Goal: Task Accomplishment & Management: Use online tool/utility

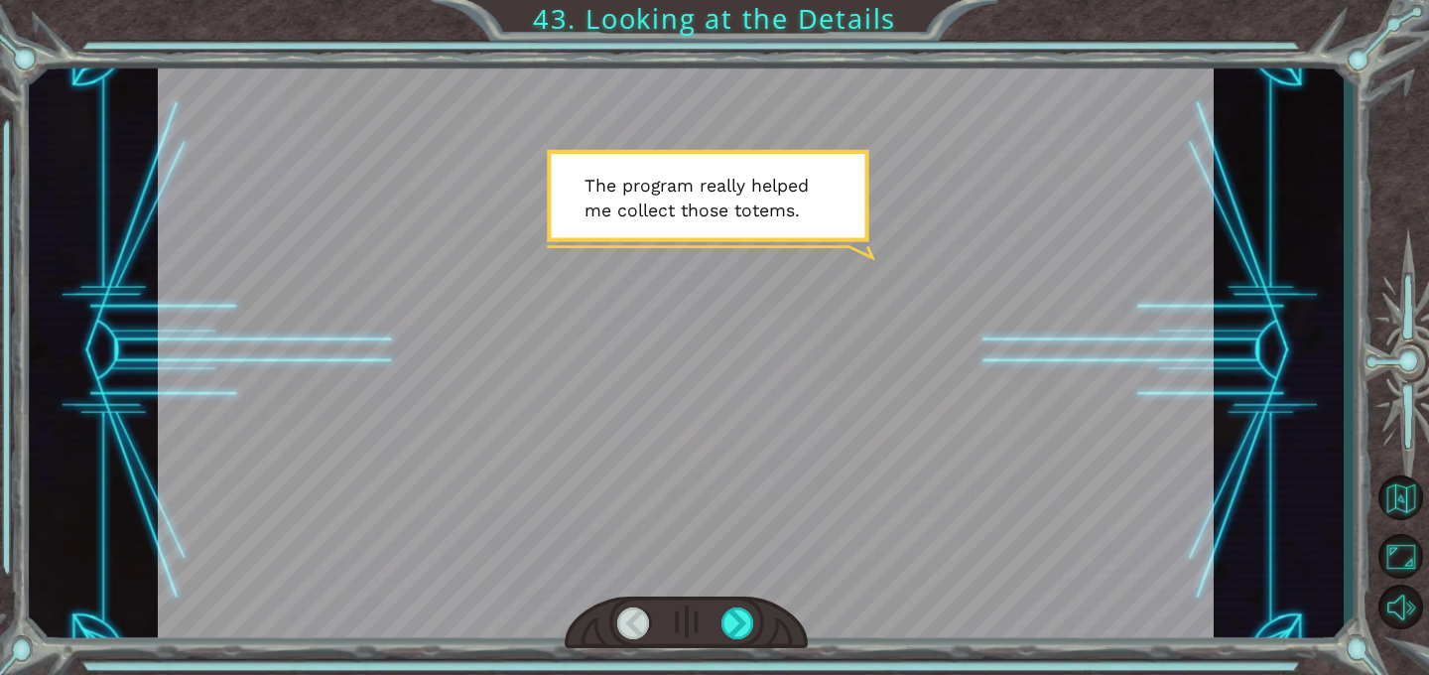
click at [614, 72] on div at bounding box center [686, 351] width 1056 height 594
click at [569, 205] on div at bounding box center [686, 351] width 1056 height 594
click at [735, 616] on div at bounding box center [738, 624] width 33 height 32
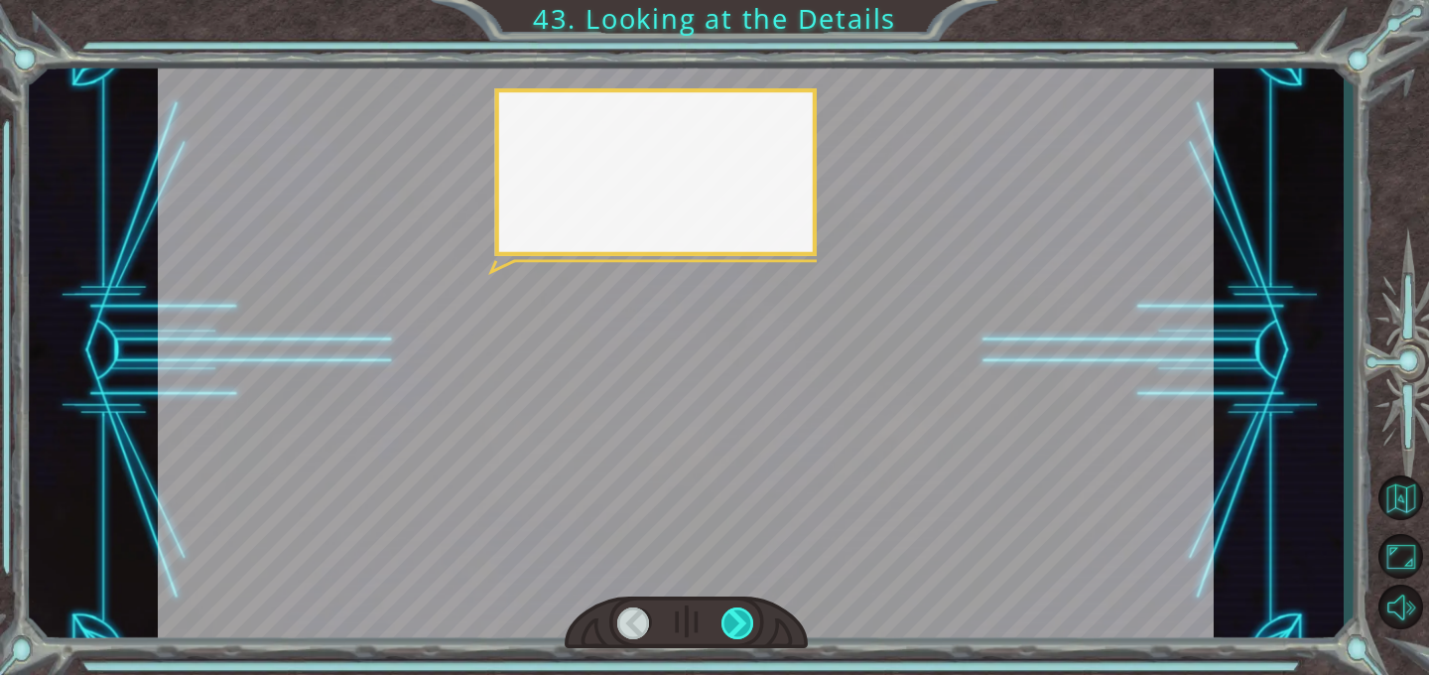
click at [735, 616] on div at bounding box center [738, 624] width 33 height 32
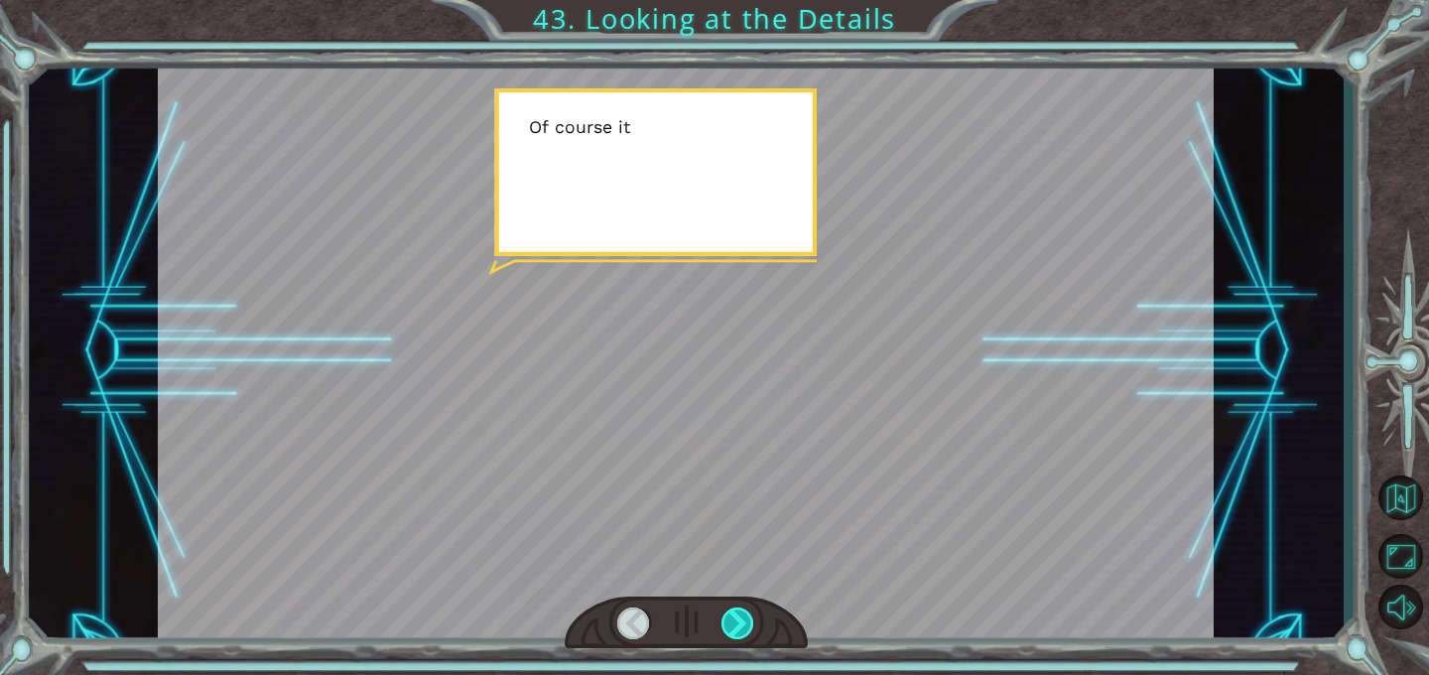
click at [735, 616] on div at bounding box center [738, 624] width 33 height 32
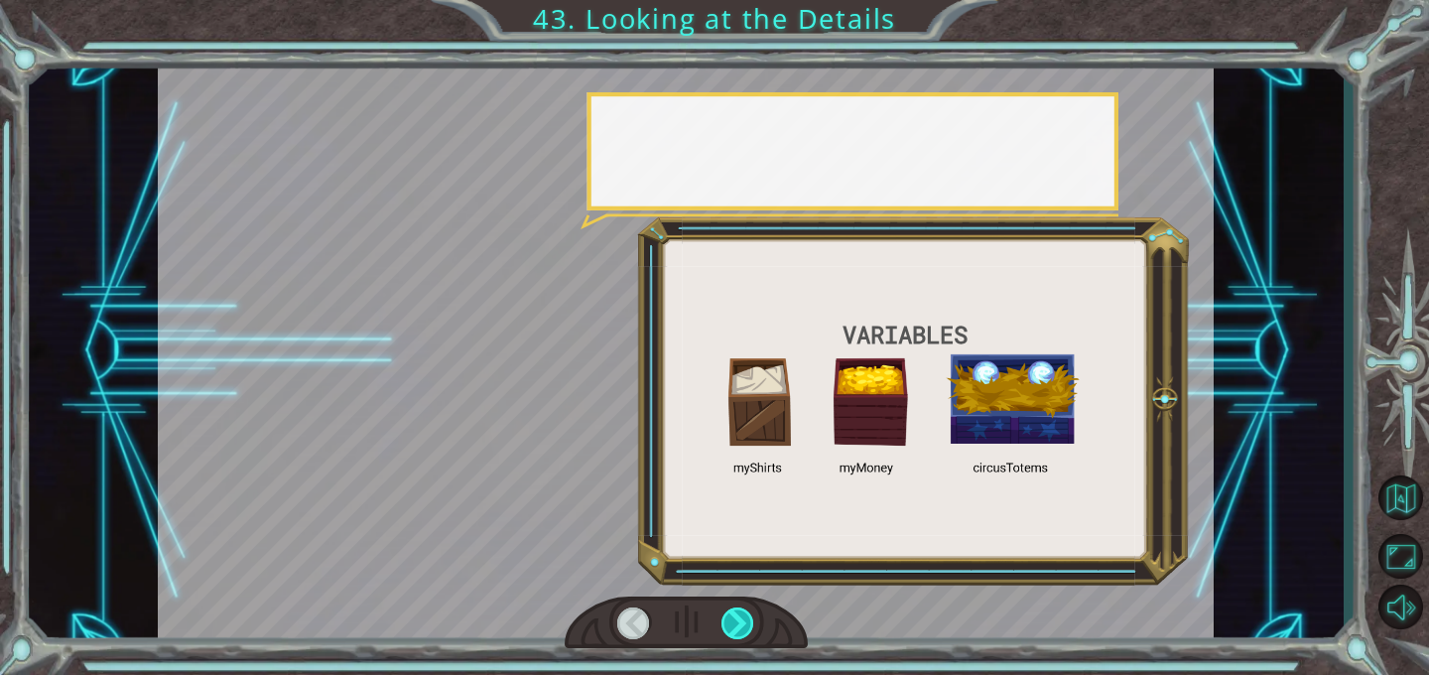
click at [735, 616] on div at bounding box center [738, 624] width 33 height 32
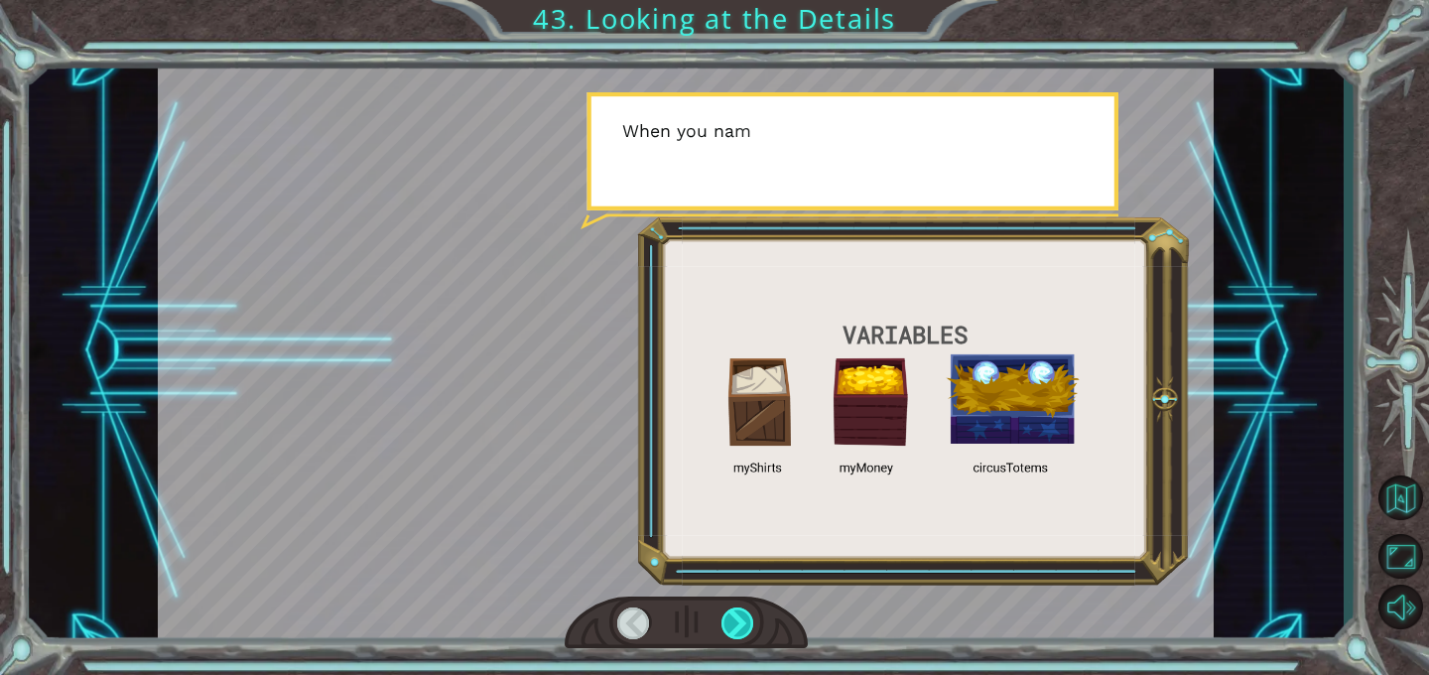
click at [735, 616] on div at bounding box center [738, 624] width 33 height 32
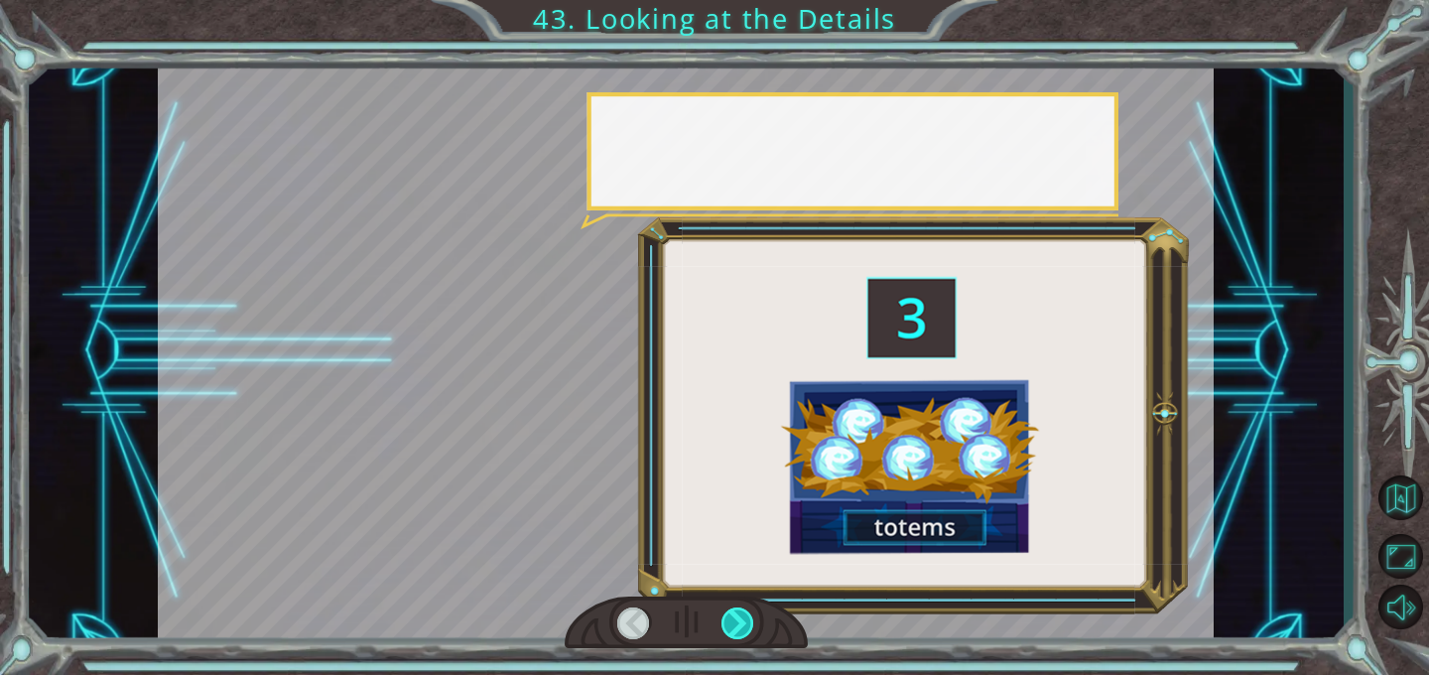
click at [735, 616] on div at bounding box center [738, 624] width 33 height 32
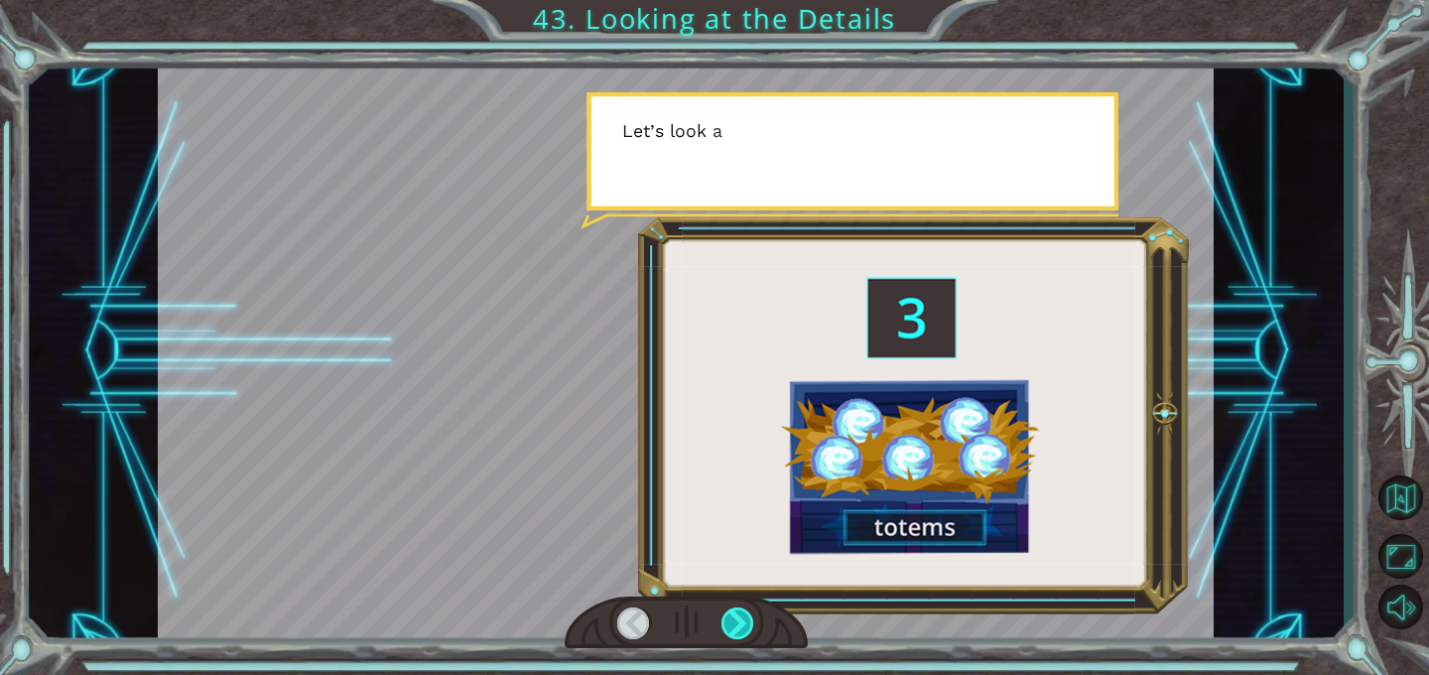
click at [735, 616] on div at bounding box center [738, 624] width 33 height 32
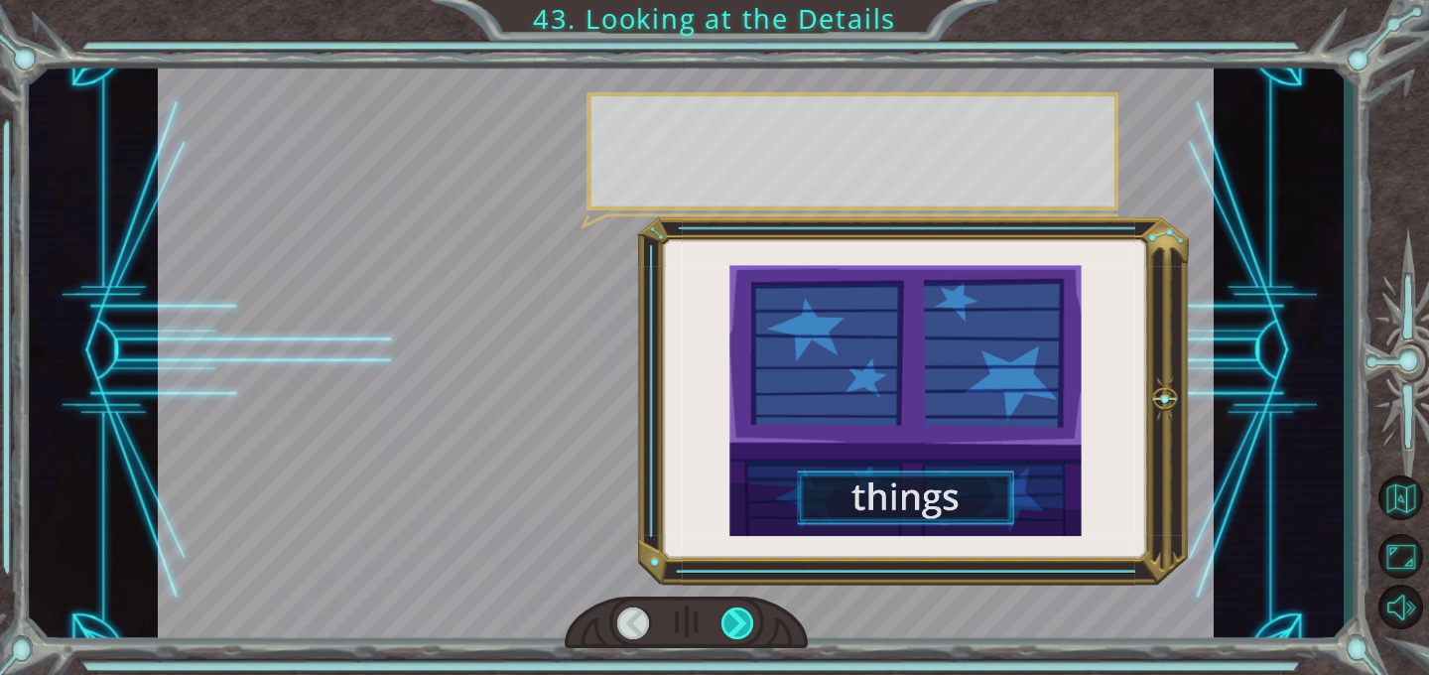
click at [735, 616] on div at bounding box center [738, 624] width 33 height 32
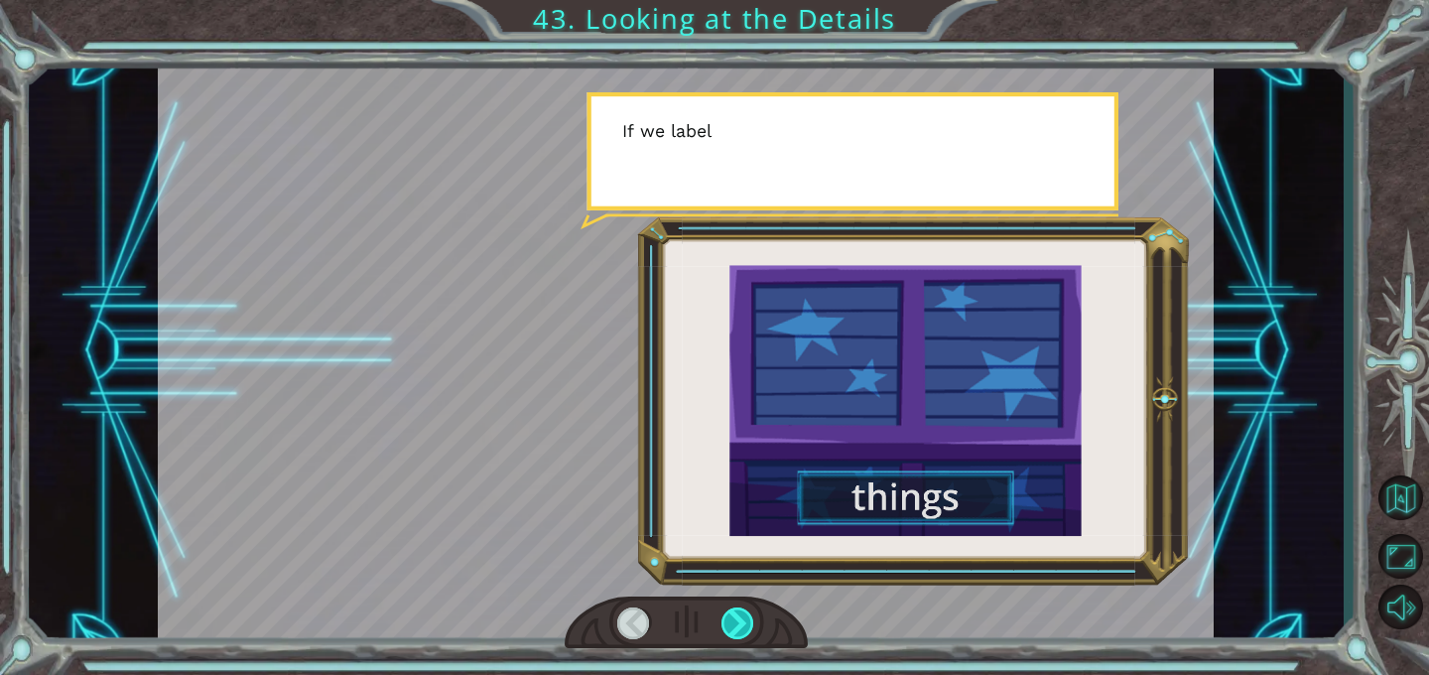
click at [735, 616] on div at bounding box center [738, 624] width 33 height 32
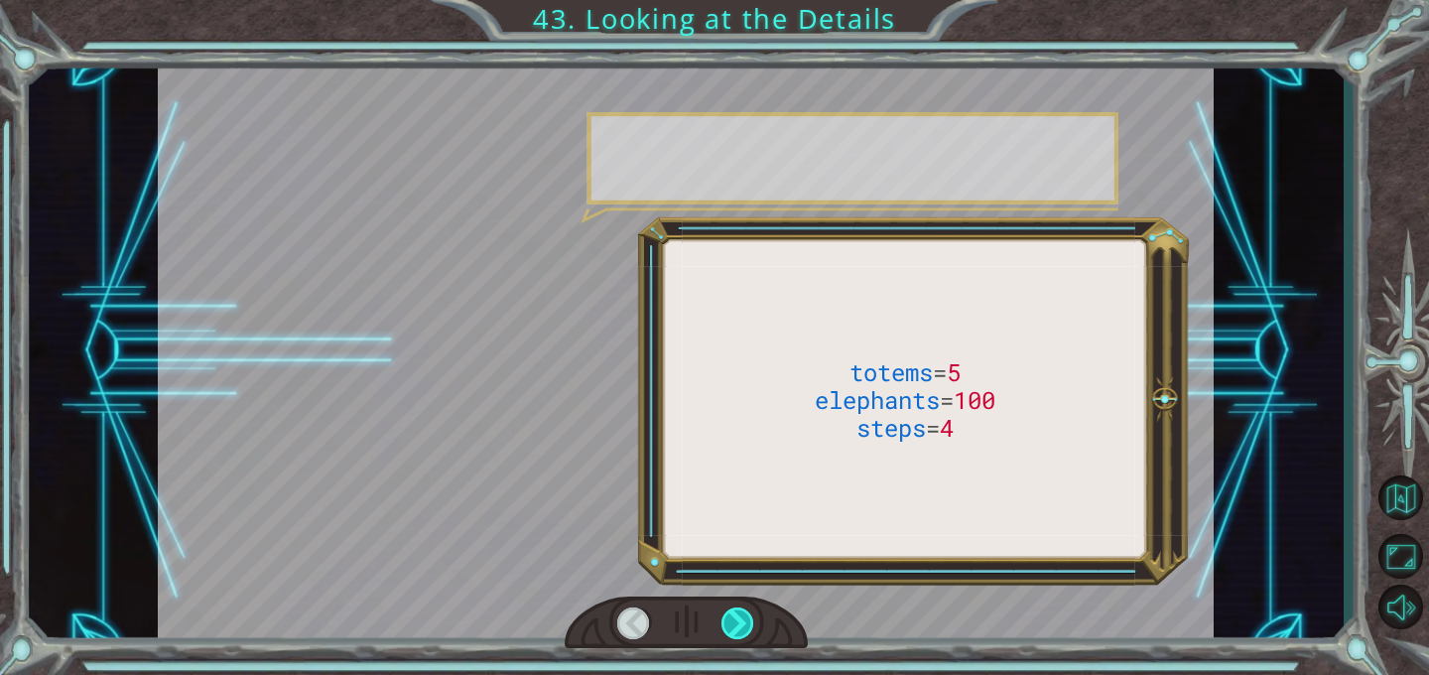
click at [735, 616] on div at bounding box center [738, 624] width 33 height 32
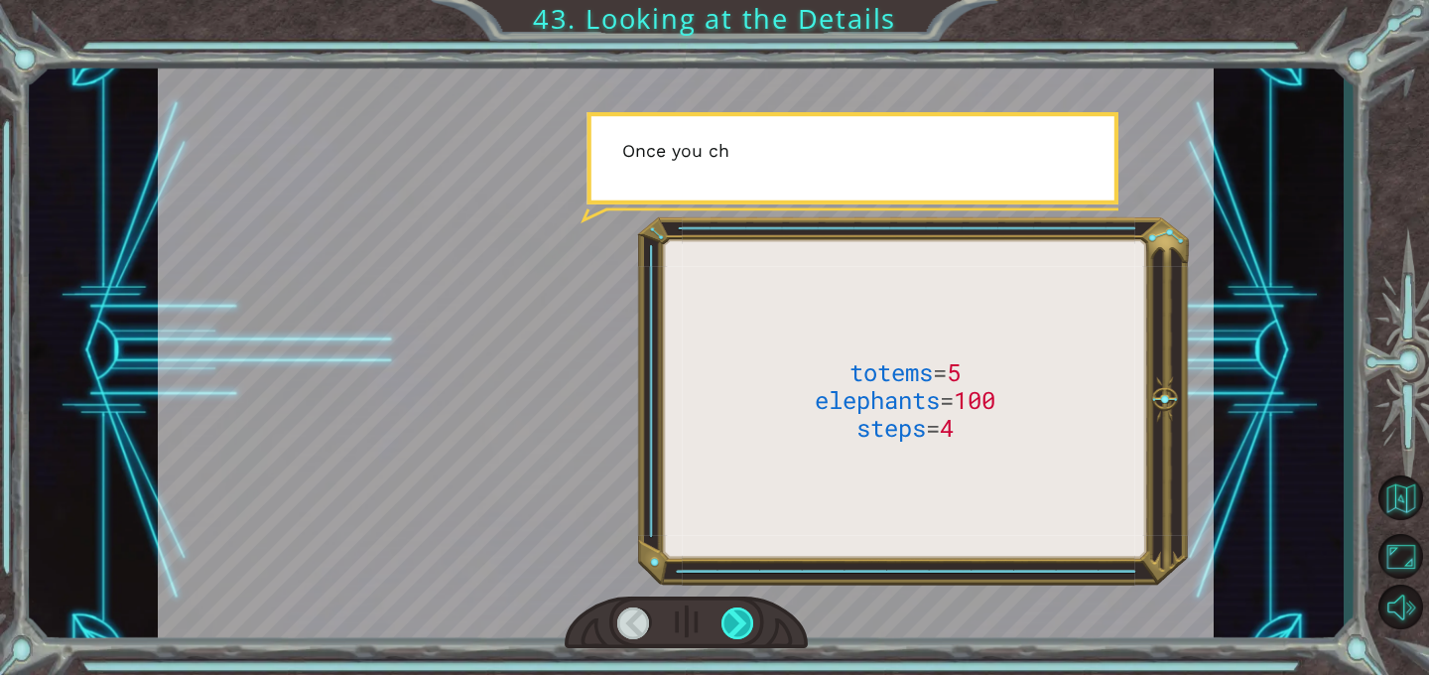
click at [735, 616] on div at bounding box center [738, 624] width 33 height 32
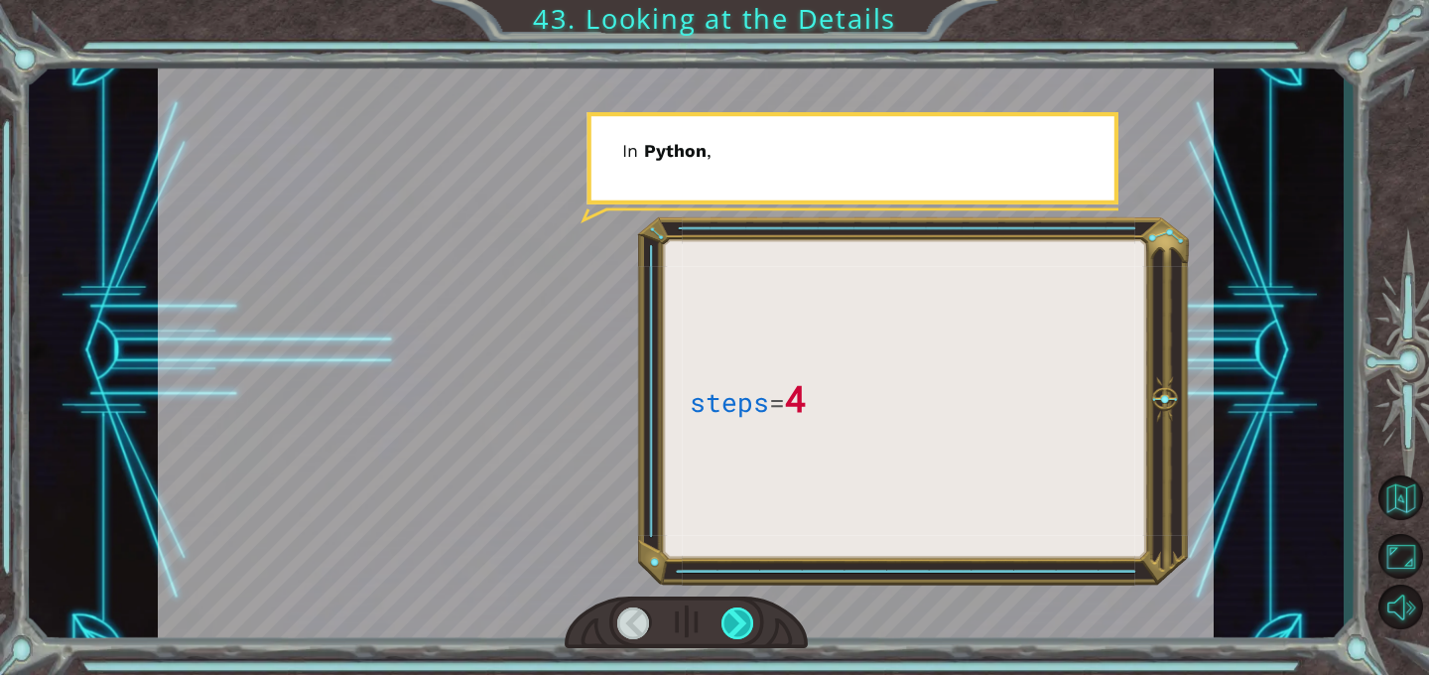
click at [734, 616] on div at bounding box center [738, 624] width 33 height 32
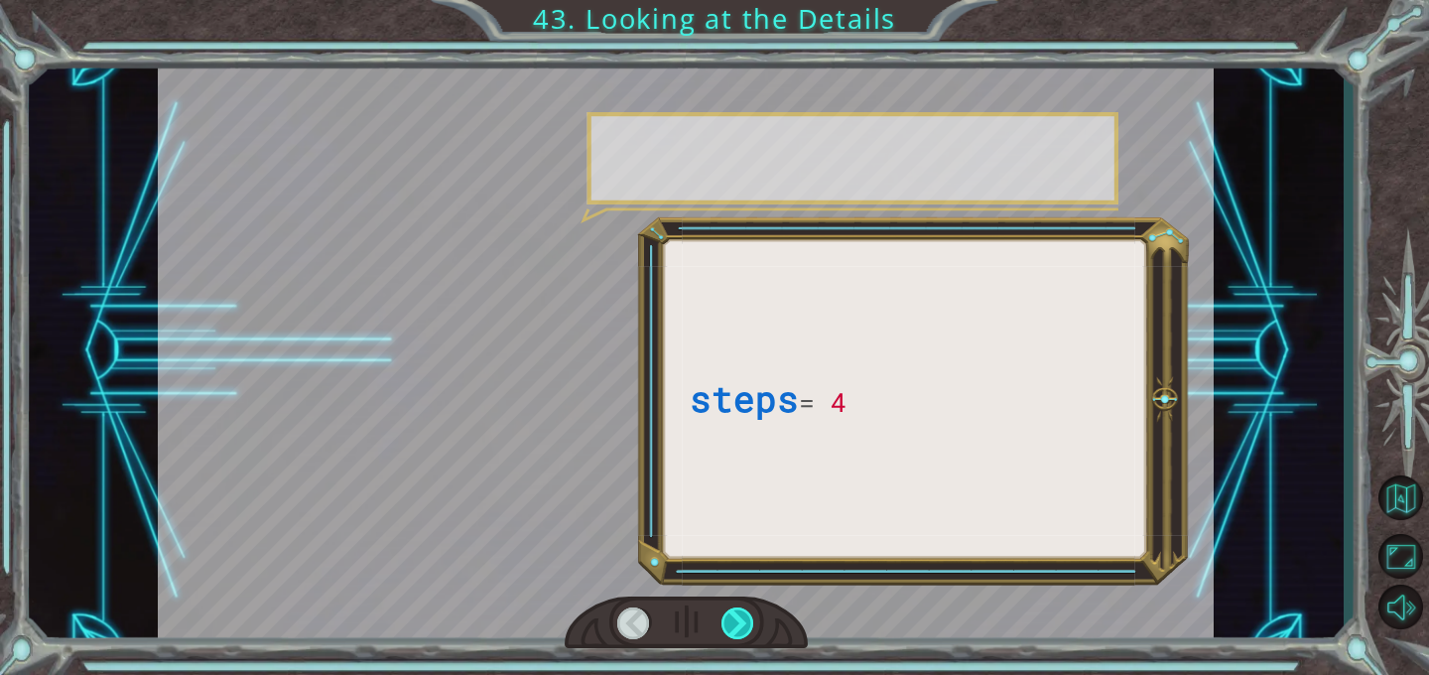
click at [735, 616] on div at bounding box center [738, 624] width 33 height 32
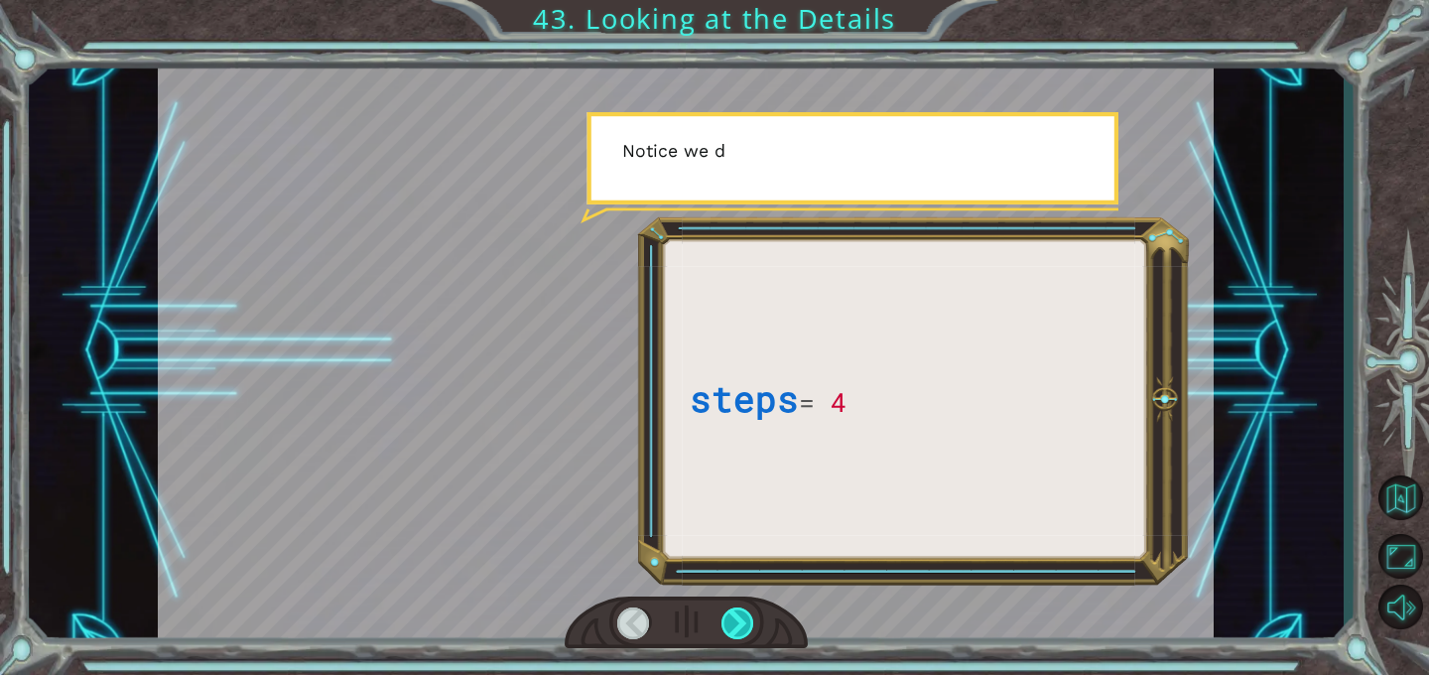
click at [735, 616] on div at bounding box center [738, 624] width 33 height 32
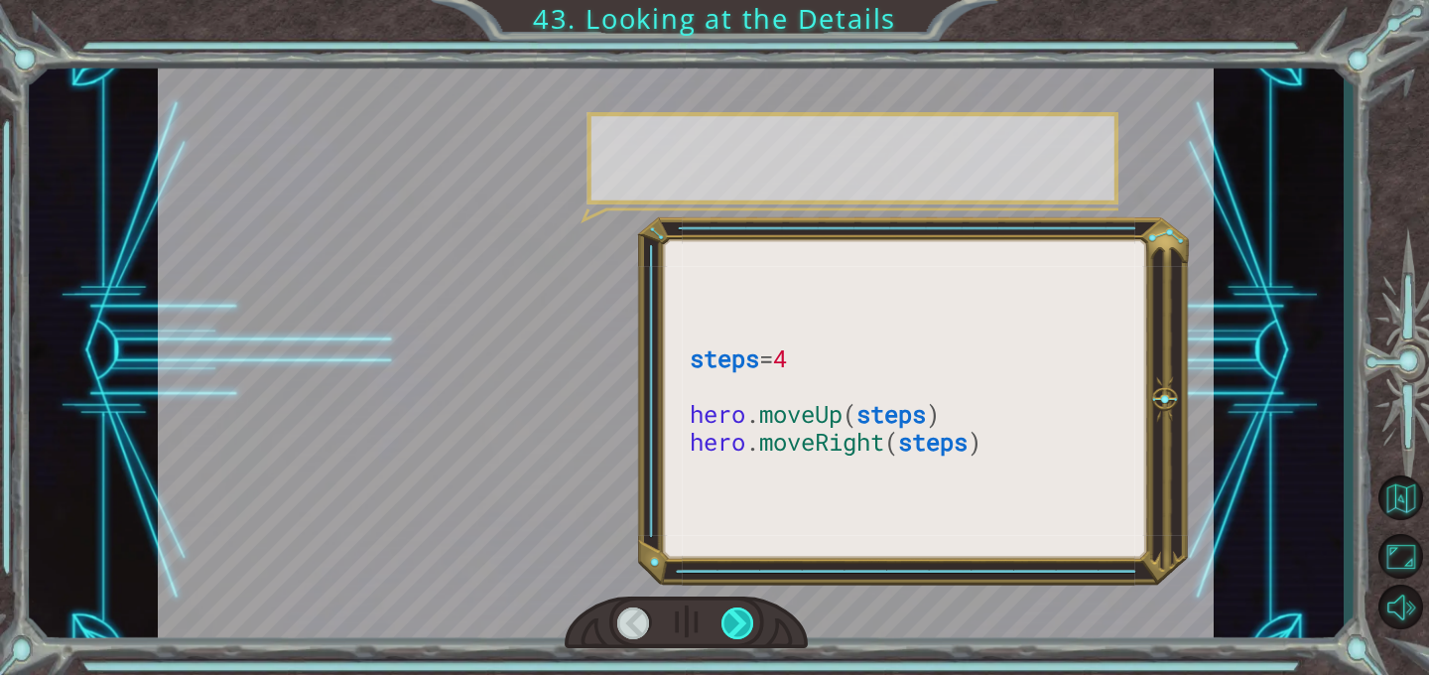
click at [735, 616] on div at bounding box center [738, 624] width 33 height 32
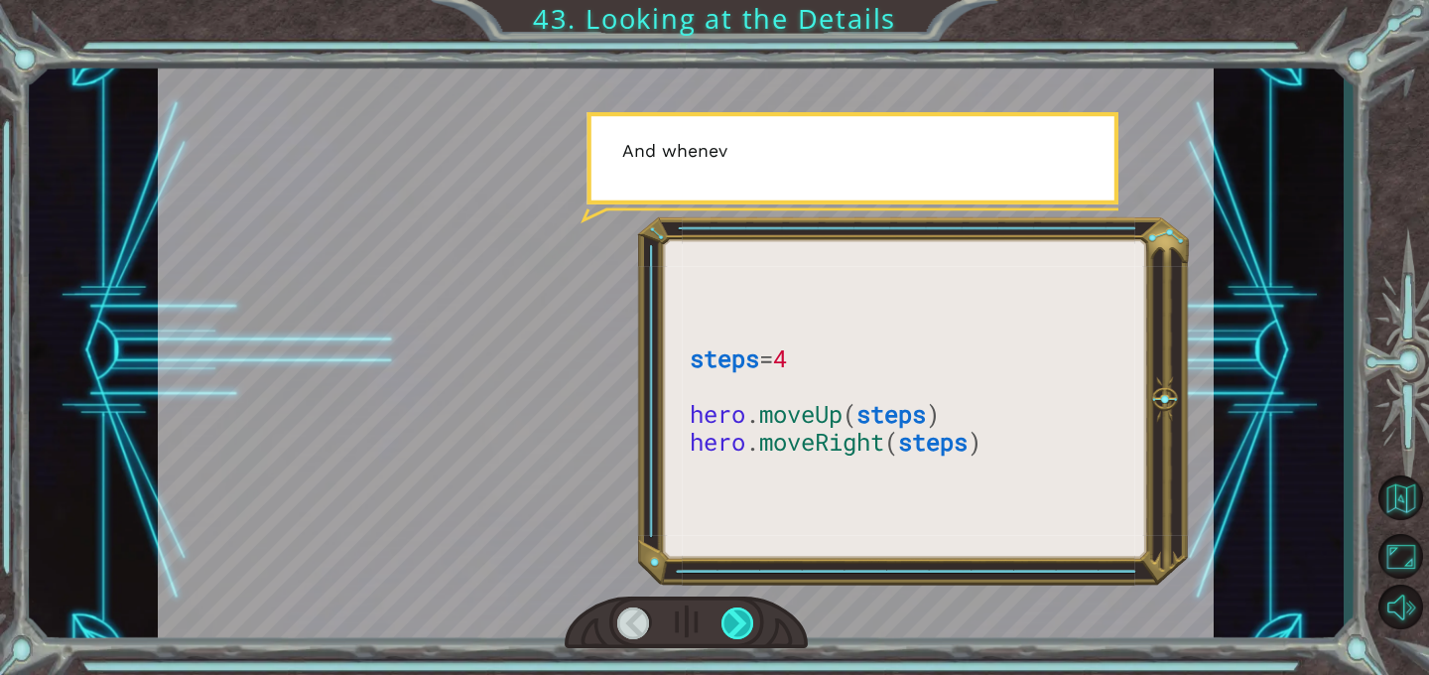
click at [735, 616] on div at bounding box center [738, 624] width 33 height 32
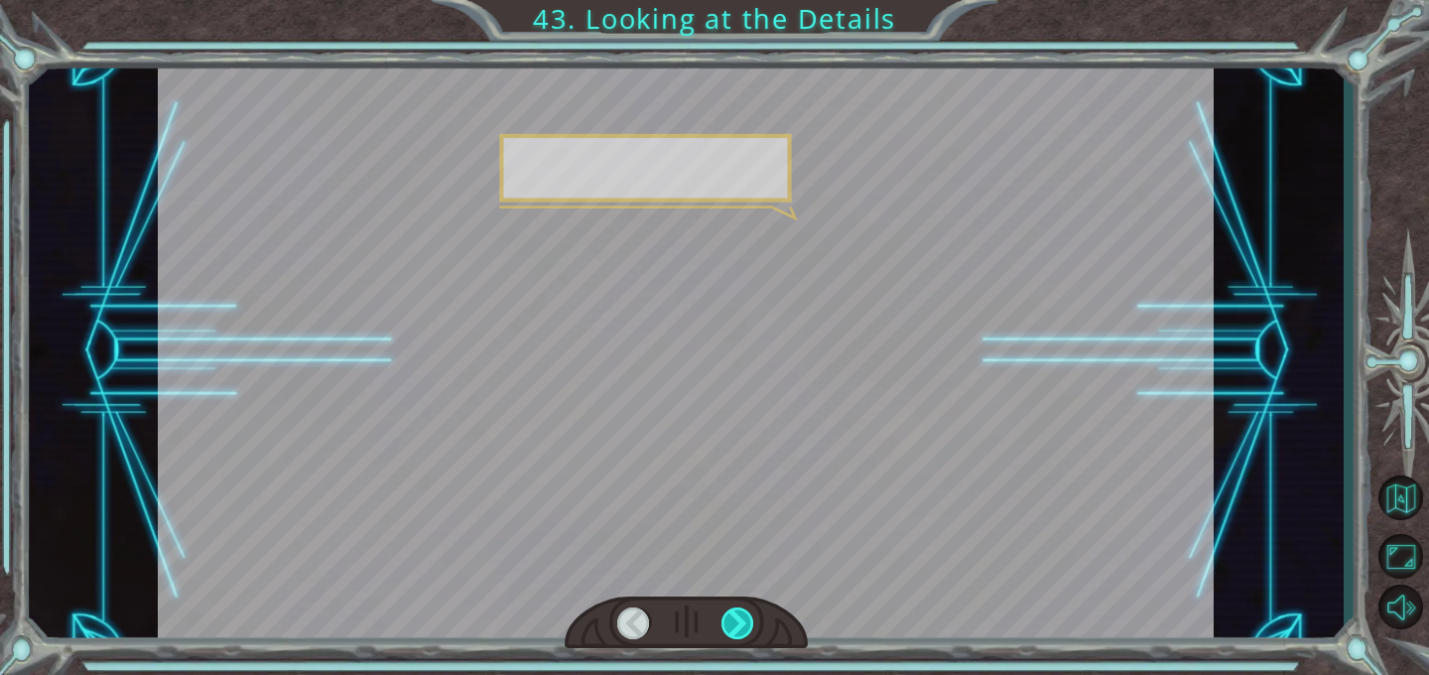
click at [735, 616] on div at bounding box center [738, 624] width 33 height 32
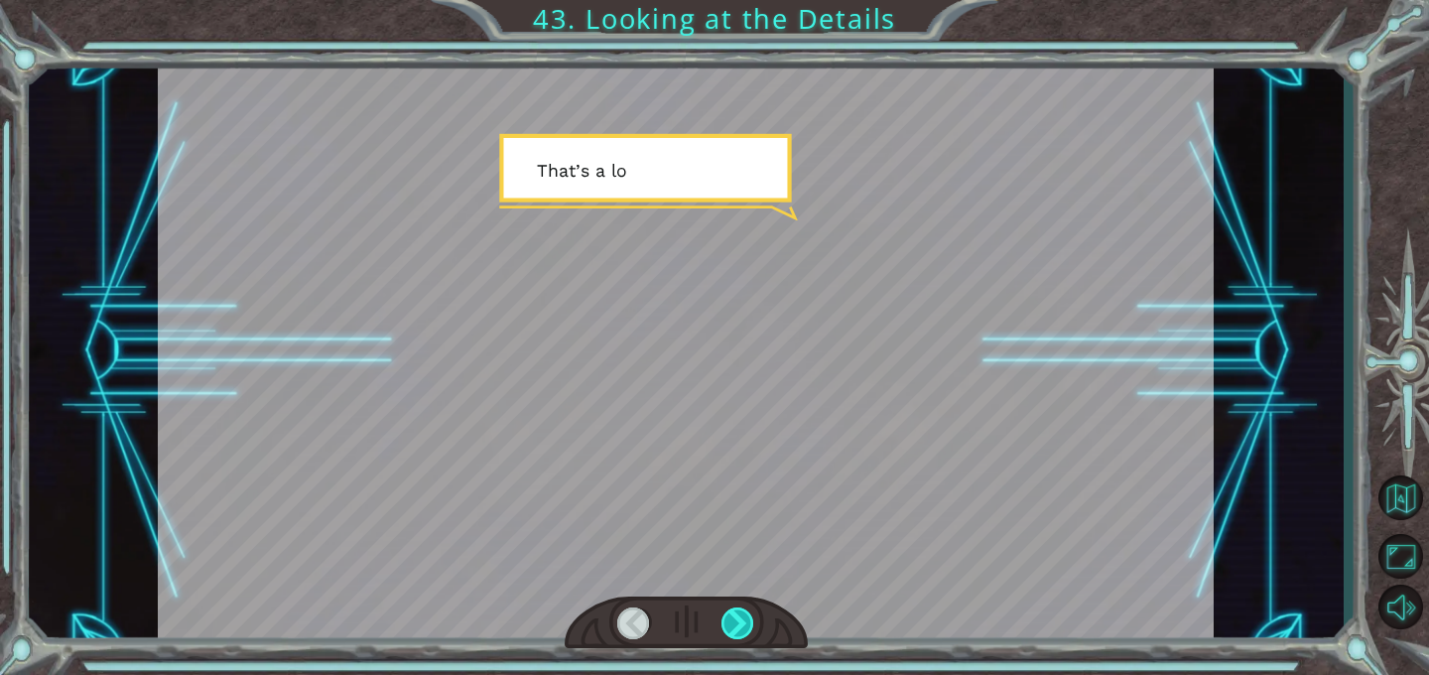
click at [735, 616] on div at bounding box center [738, 624] width 33 height 32
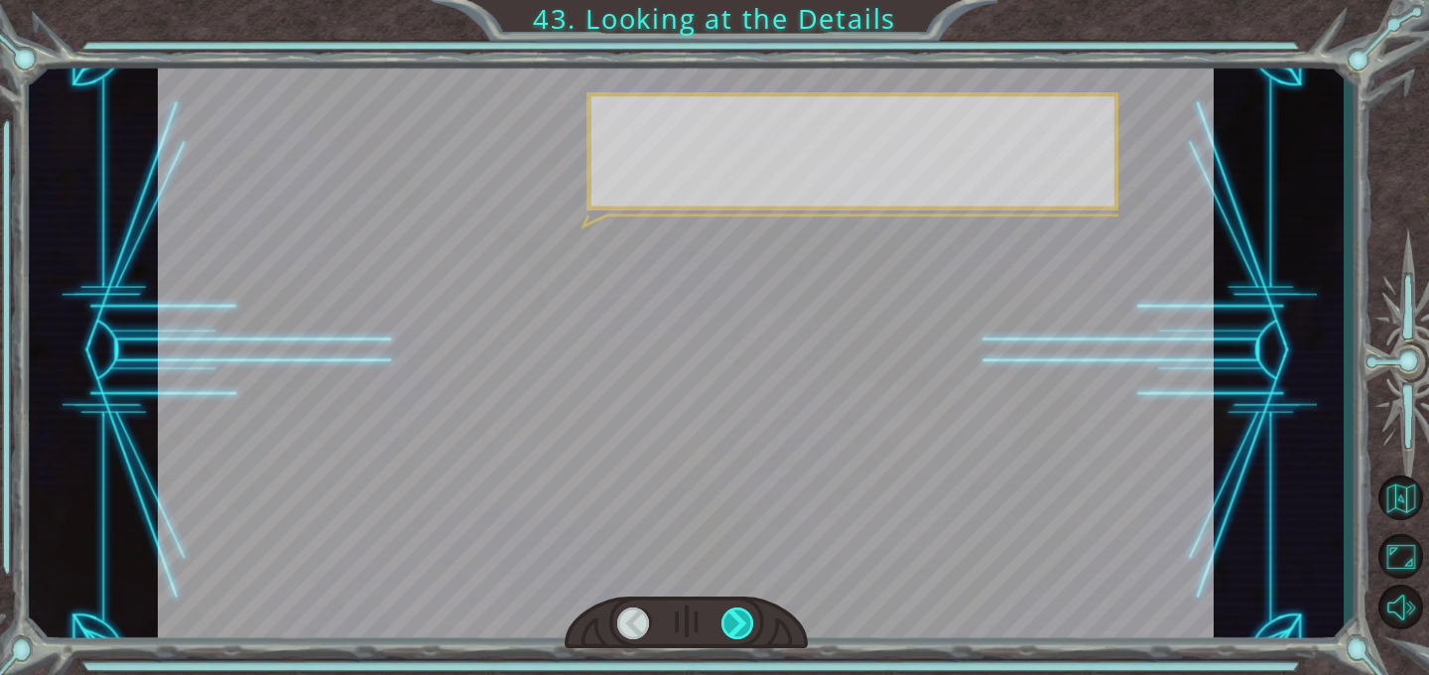
click at [735, 616] on div at bounding box center [738, 624] width 33 height 32
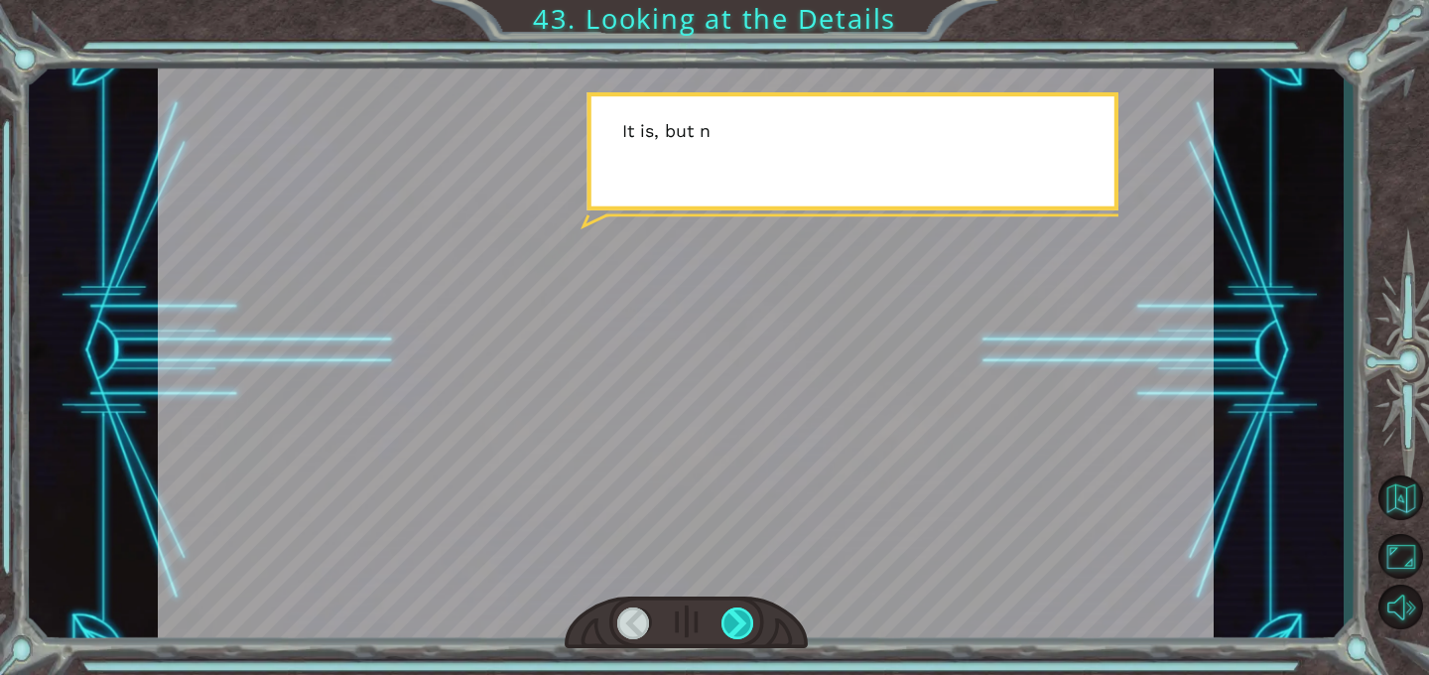
click at [735, 616] on div at bounding box center [738, 624] width 33 height 32
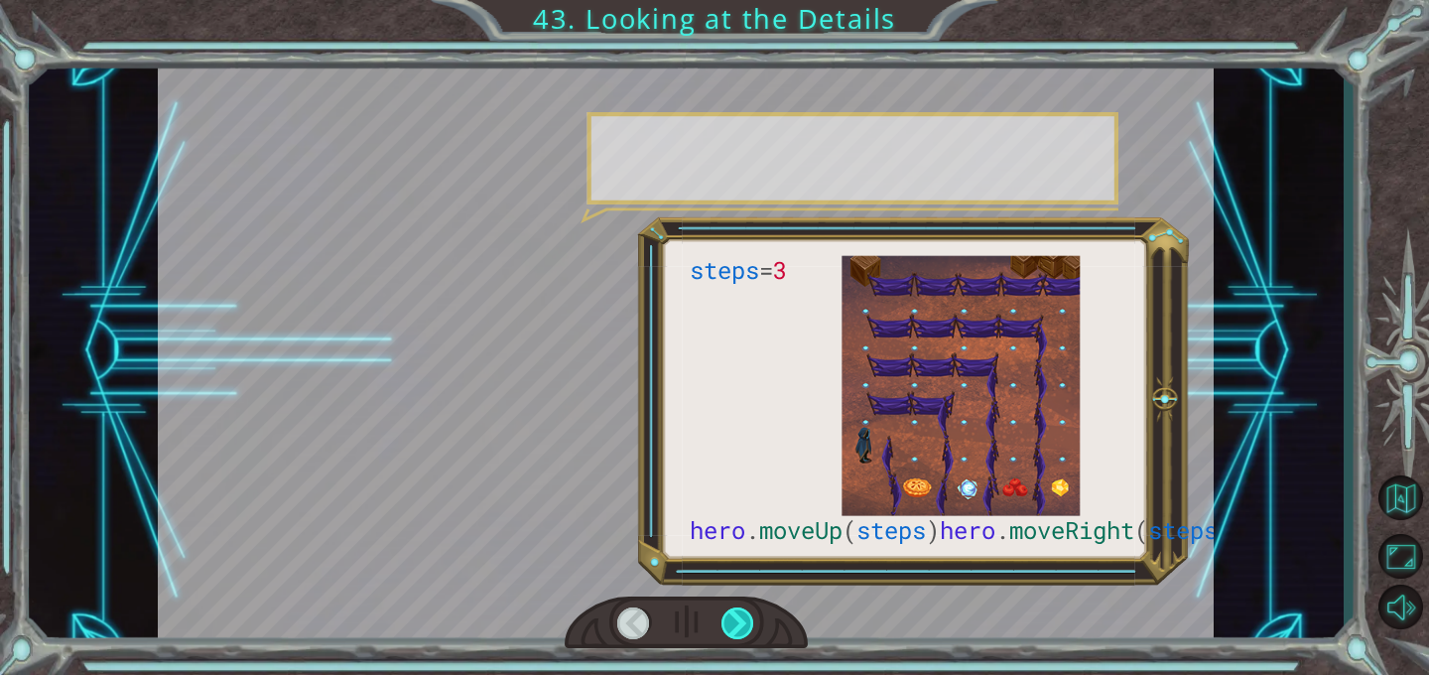
click at [735, 616] on div at bounding box center [738, 624] width 33 height 32
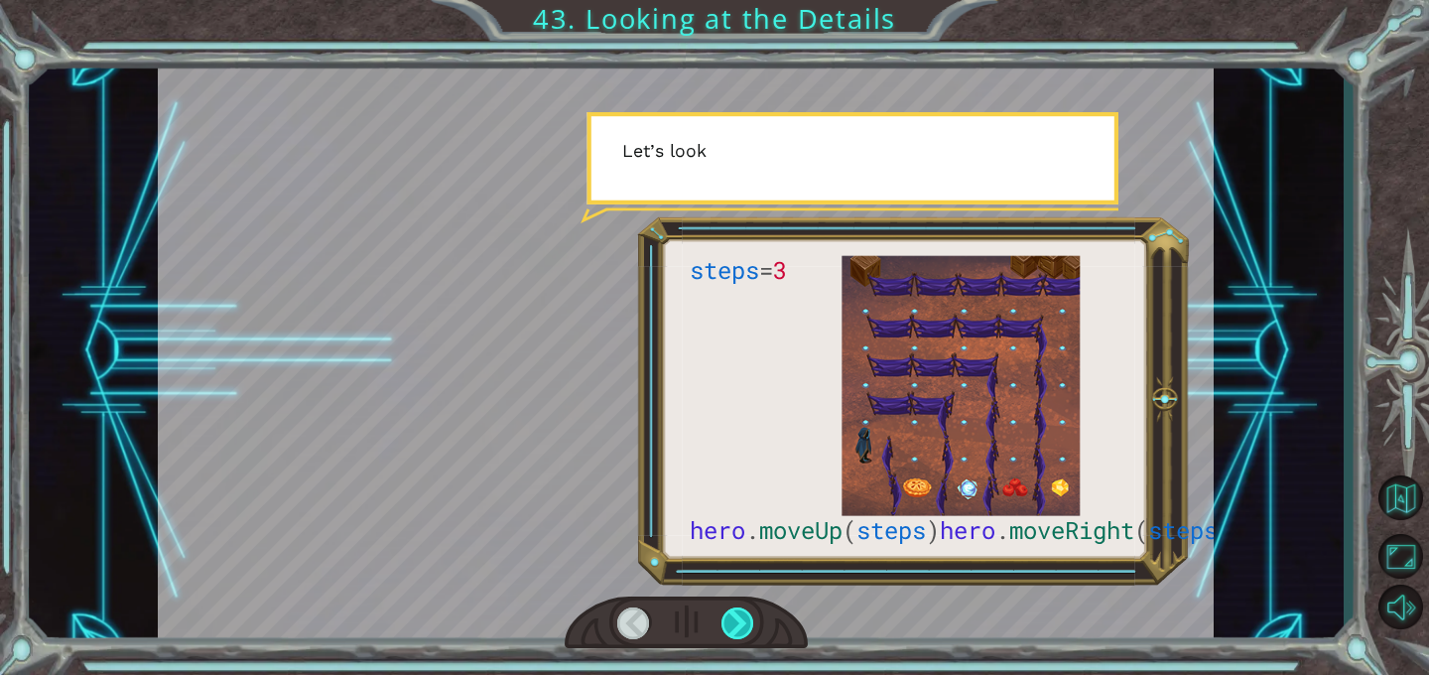
click at [735, 616] on div at bounding box center [738, 624] width 33 height 32
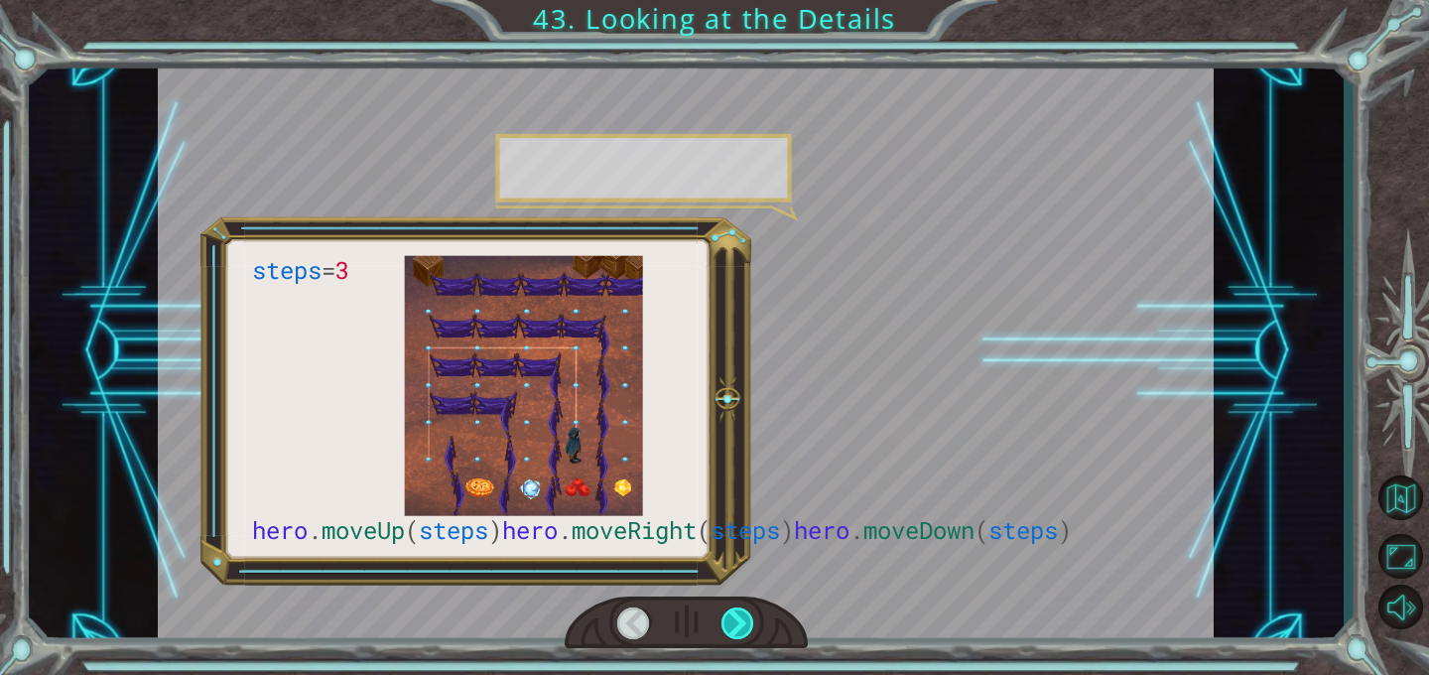
click at [735, 616] on div at bounding box center [738, 624] width 33 height 32
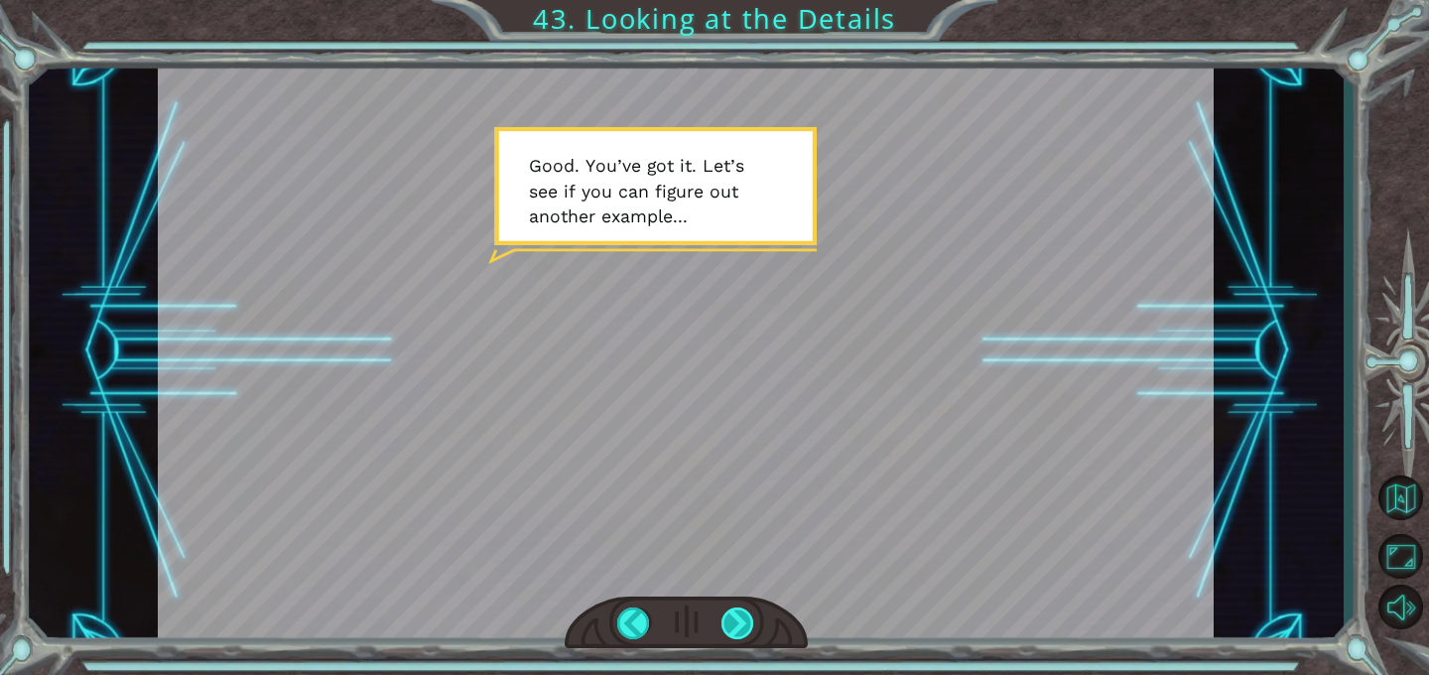
click at [735, 616] on div at bounding box center [738, 624] width 33 height 32
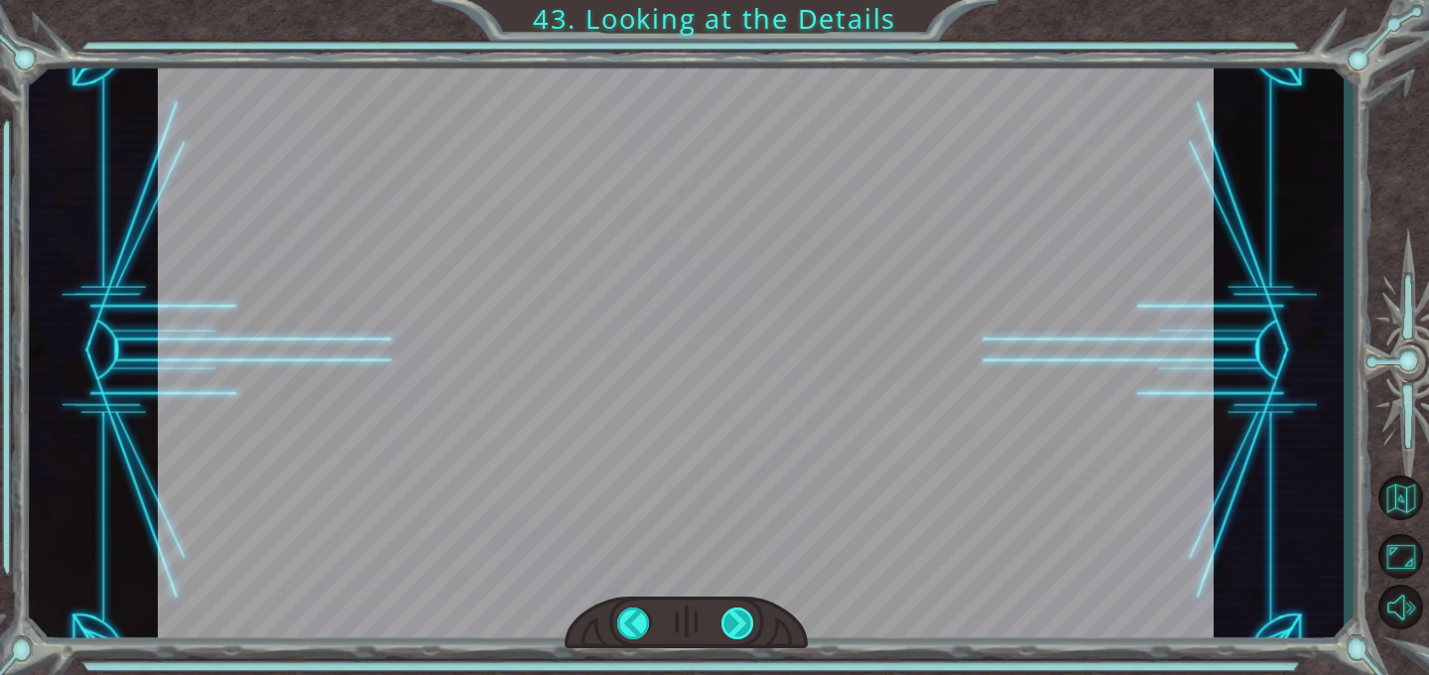
click at [735, 619] on div at bounding box center [738, 624] width 33 height 32
click at [735, 620] on div at bounding box center [738, 624] width 33 height 32
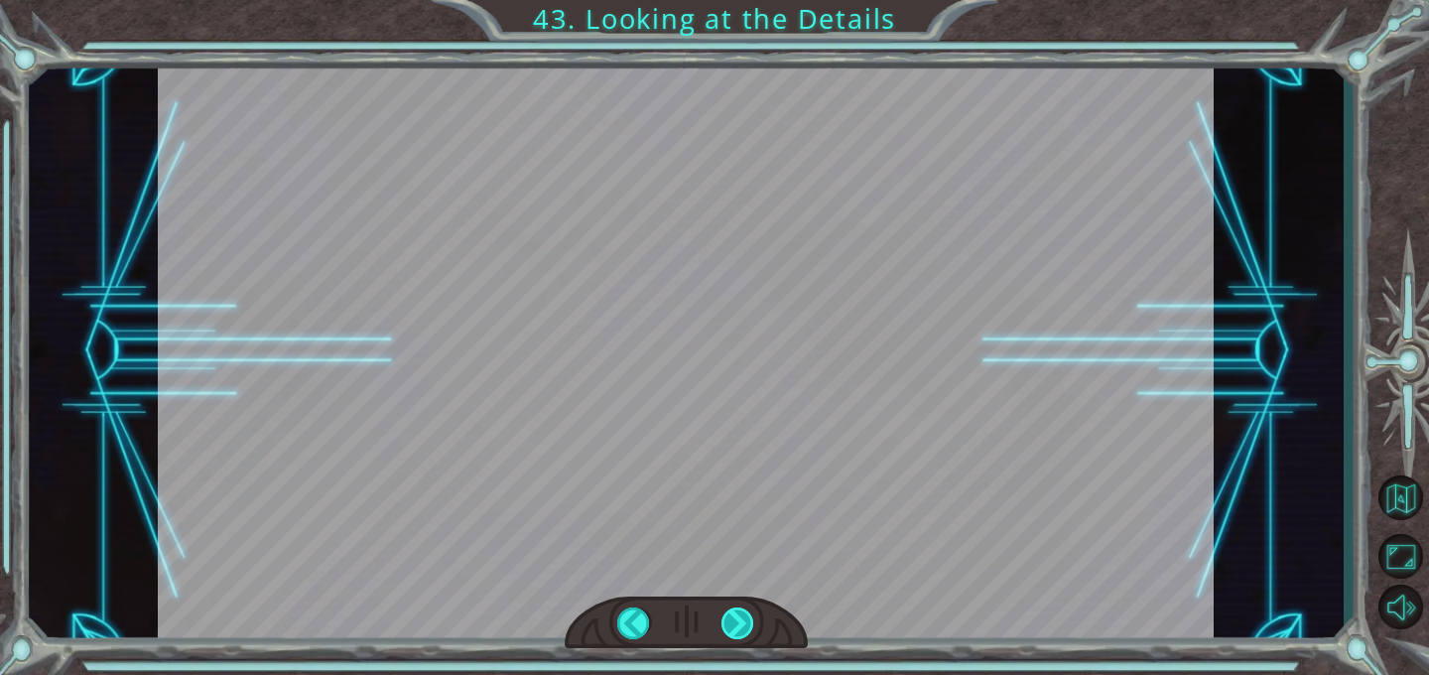
click at [735, 620] on div at bounding box center [738, 624] width 33 height 32
click at [735, 0] on div "steps = 3 hero . moveUp ( steps ) hero . moveRight ( steps ) hero . moveDown ( …" at bounding box center [714, 0] width 1429 height 0
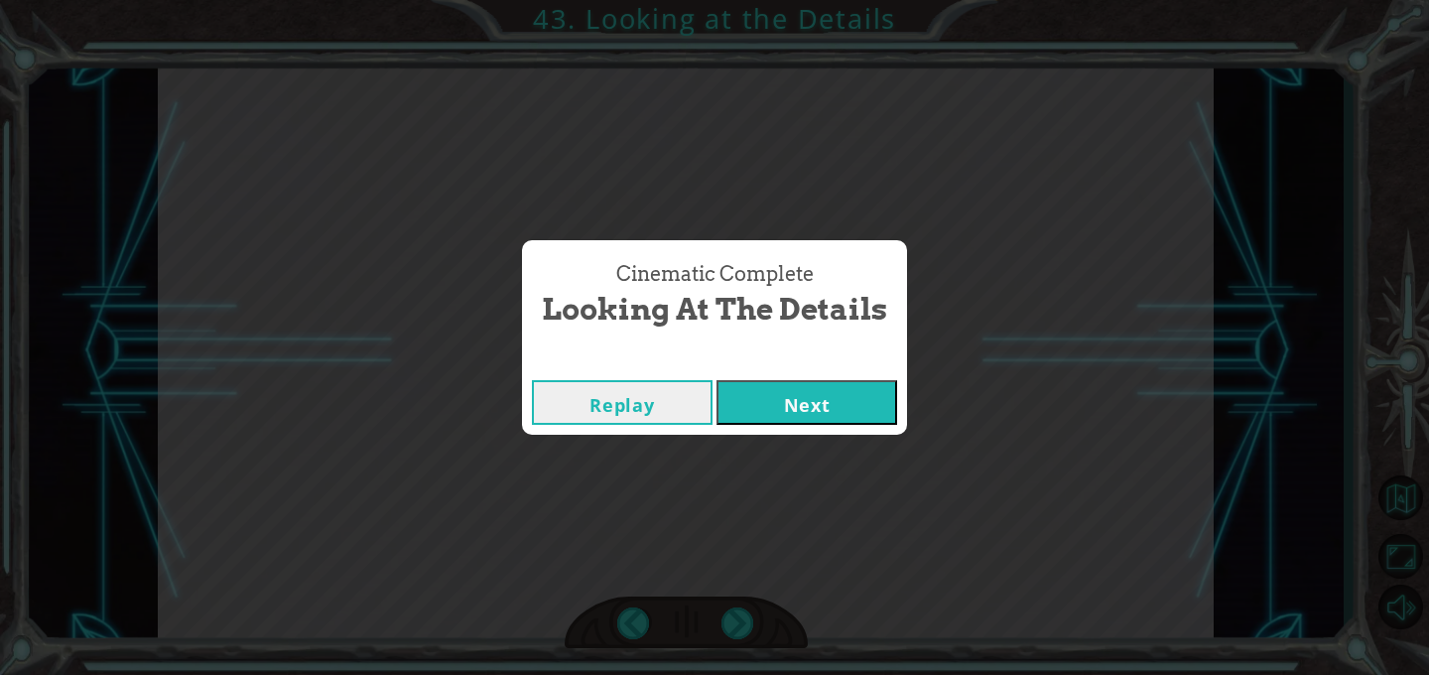
click at [771, 438] on div "Cinematic Complete Looking at the Details Replay Next" at bounding box center [714, 337] width 1429 height 675
click at [768, 417] on button "Next" at bounding box center [807, 402] width 181 height 45
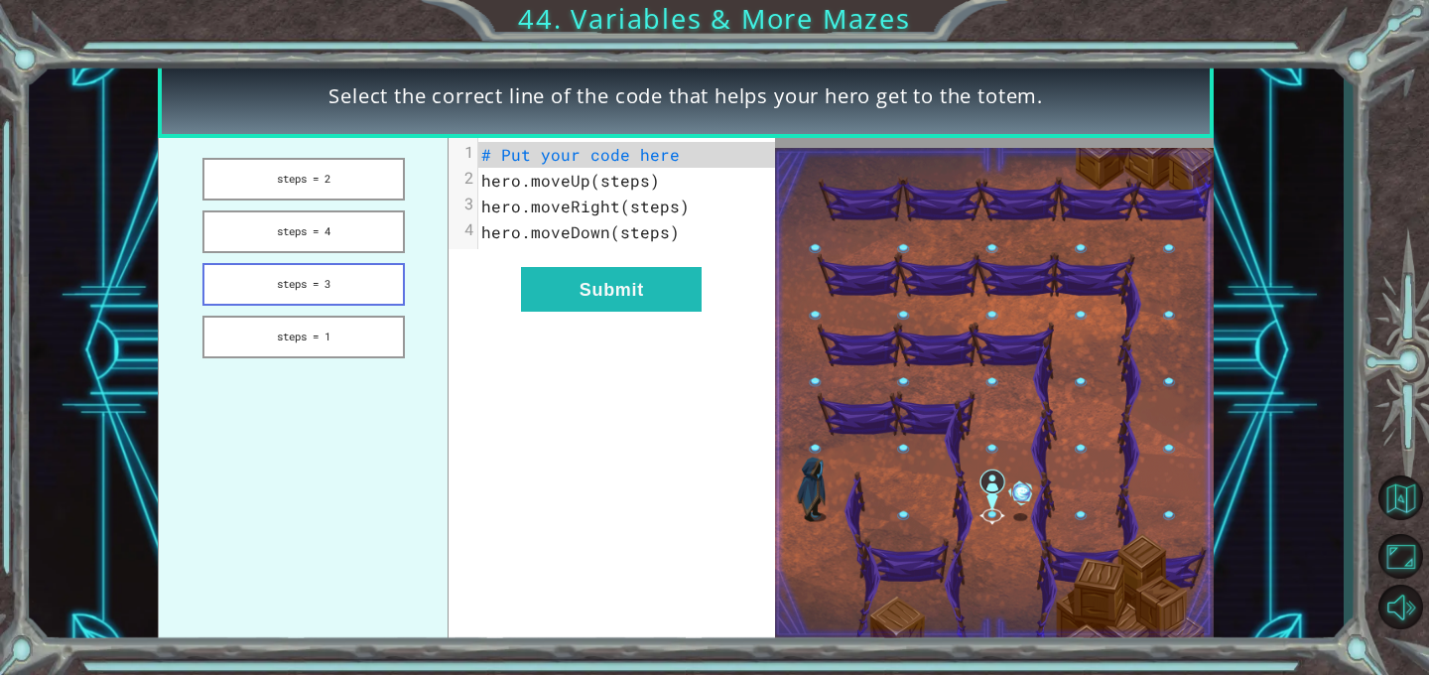
click at [331, 272] on button "steps = 3" at bounding box center [304, 284] width 203 height 43
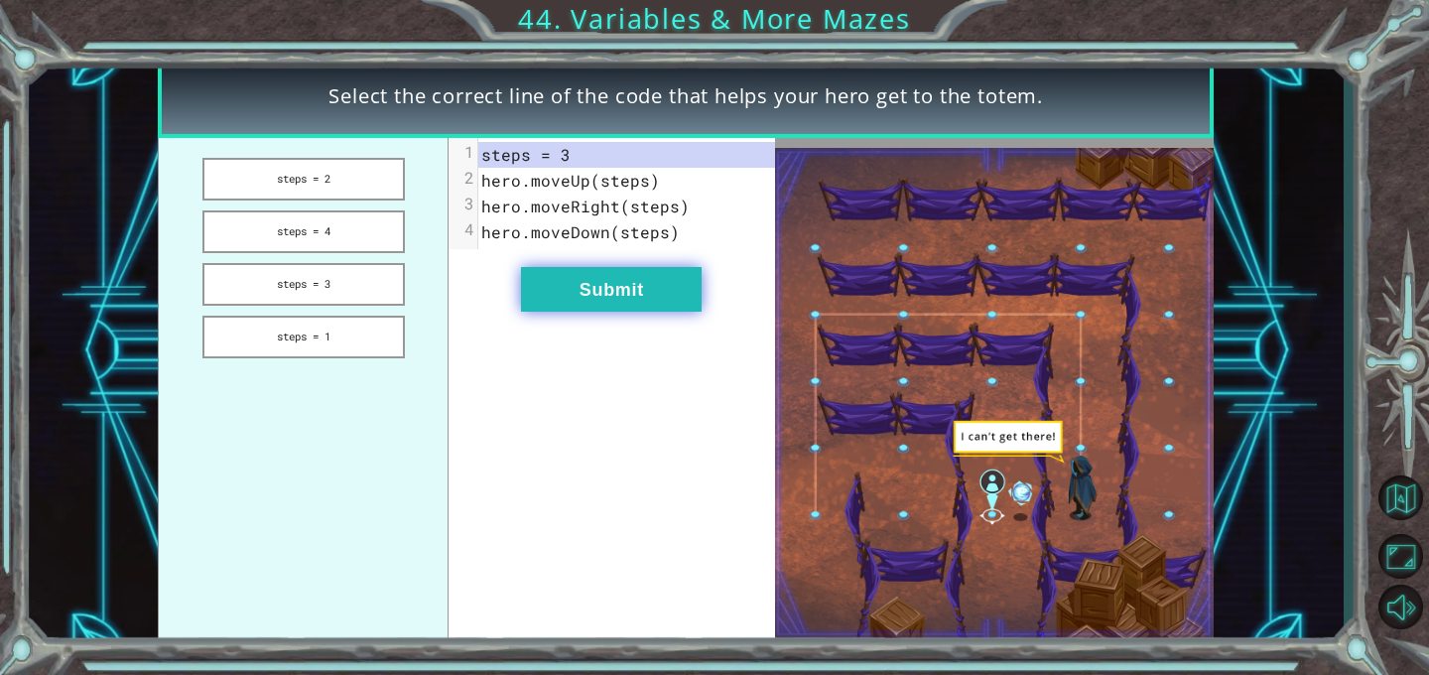
click at [552, 303] on button "Submit" at bounding box center [611, 289] width 181 height 45
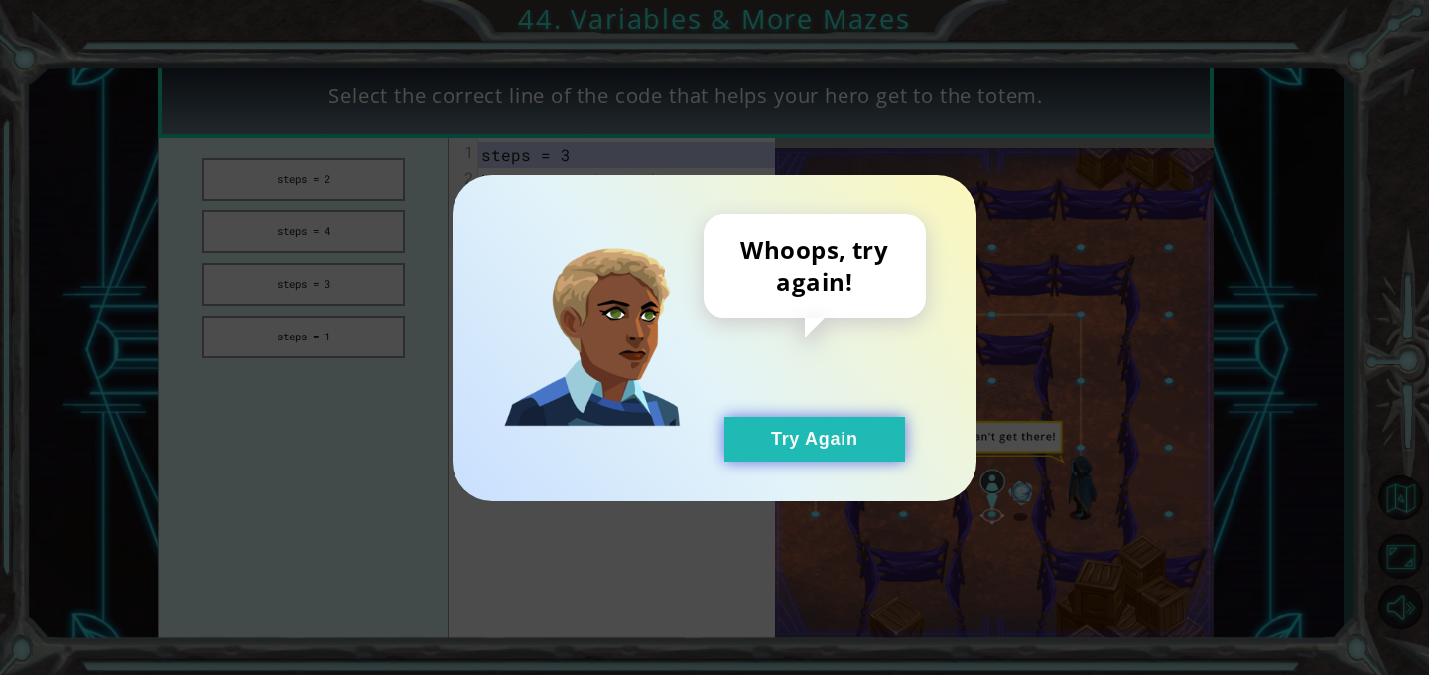
click at [761, 453] on button "Try Again" at bounding box center [815, 439] width 181 height 45
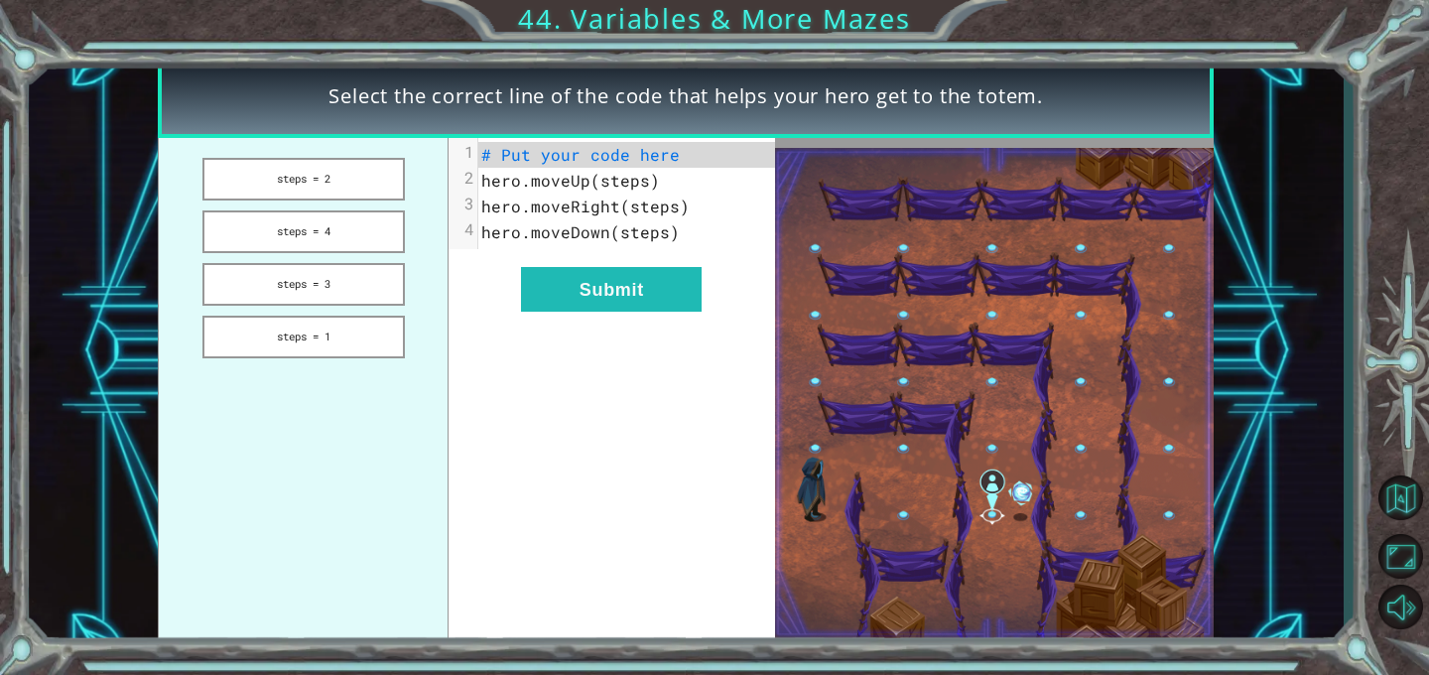
click at [406, 324] on ul "steps = 2 steps = 4 steps = 3 steps = 1" at bounding box center [303, 393] width 291 height 510
click at [349, 232] on button "steps = 4" at bounding box center [304, 231] width 203 height 43
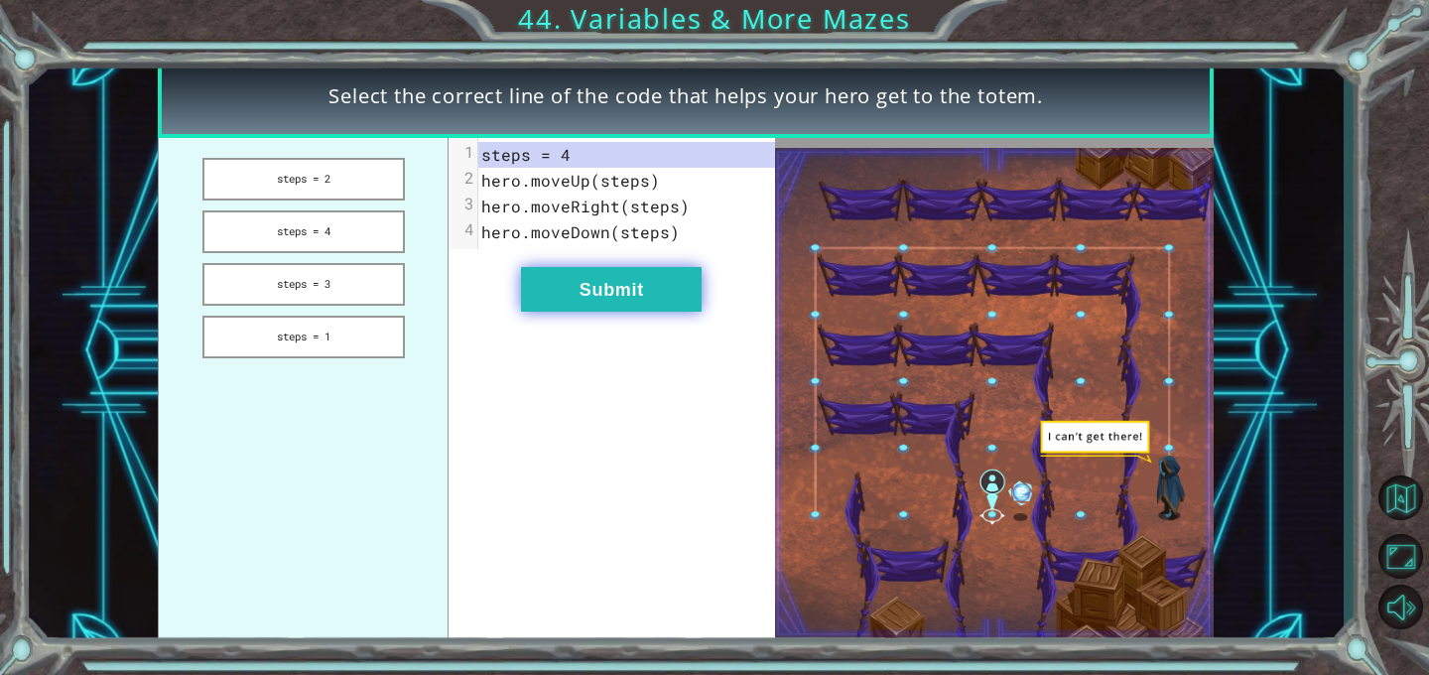
click at [598, 310] on button "Submit" at bounding box center [611, 289] width 181 height 45
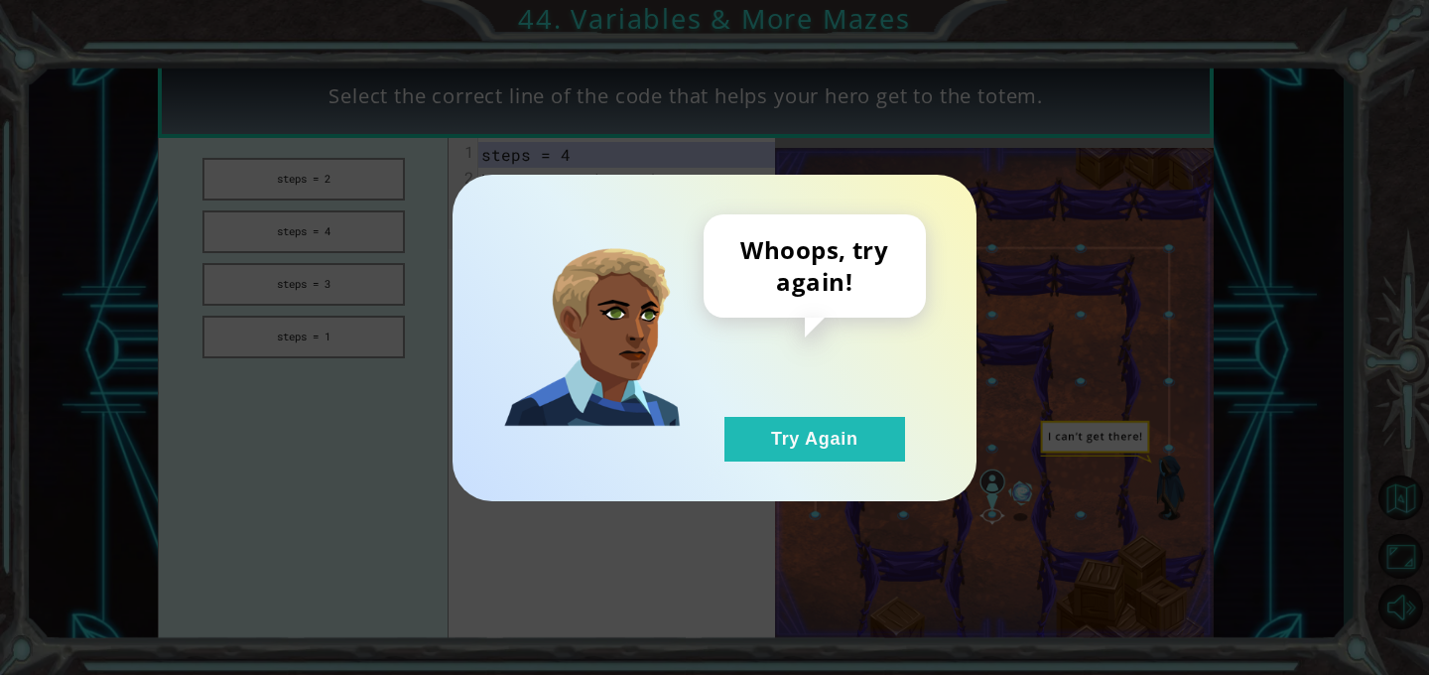
click at [806, 474] on div "Whoops, try again! Try Again" at bounding box center [715, 338] width 524 height 327
click at [784, 447] on button "Try Again" at bounding box center [815, 439] width 181 height 45
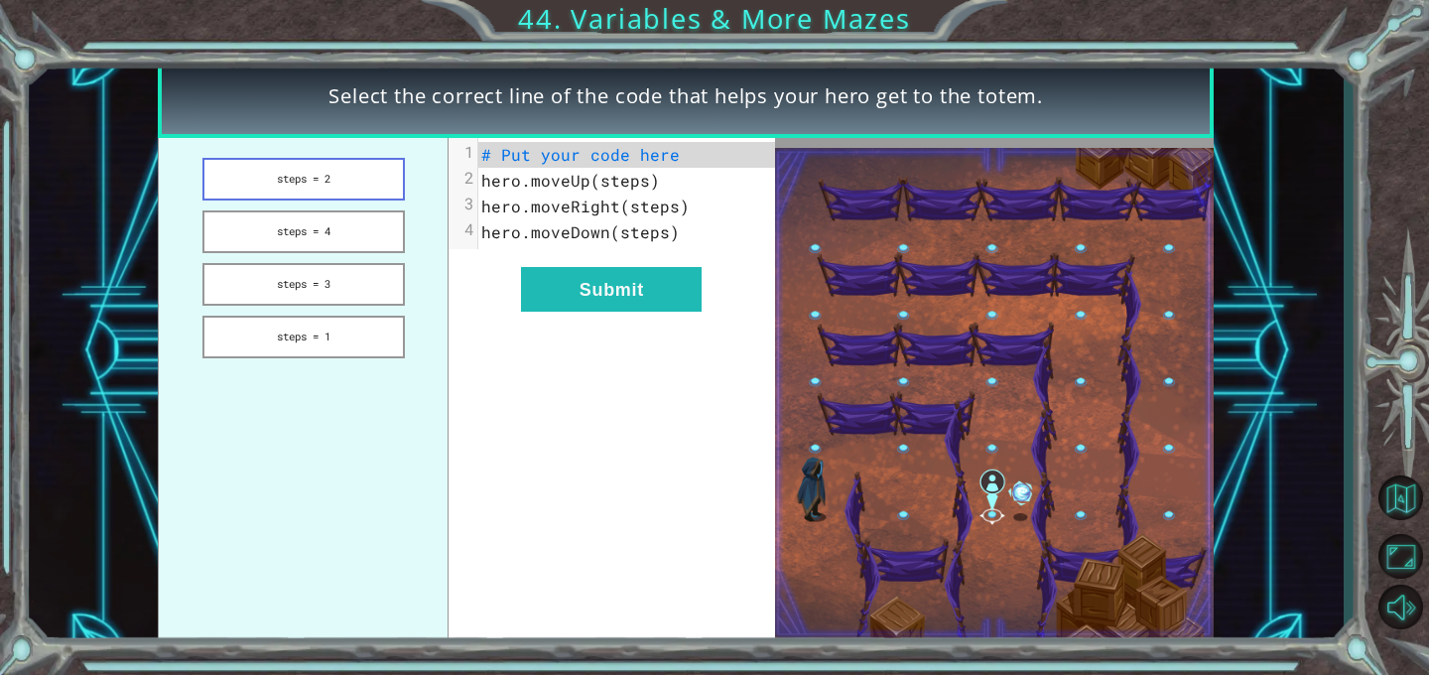
click at [286, 171] on button "steps = 2" at bounding box center [304, 179] width 203 height 43
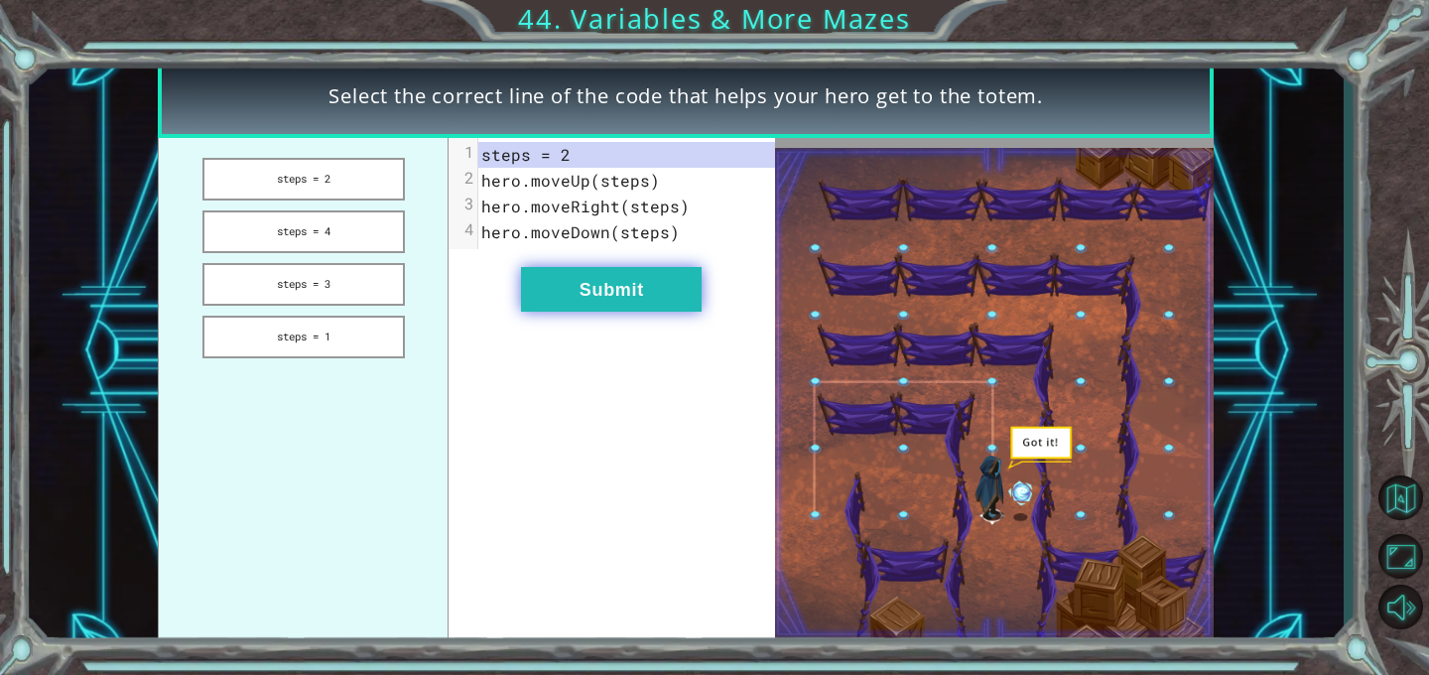
click at [549, 286] on button "Submit" at bounding box center [611, 289] width 181 height 45
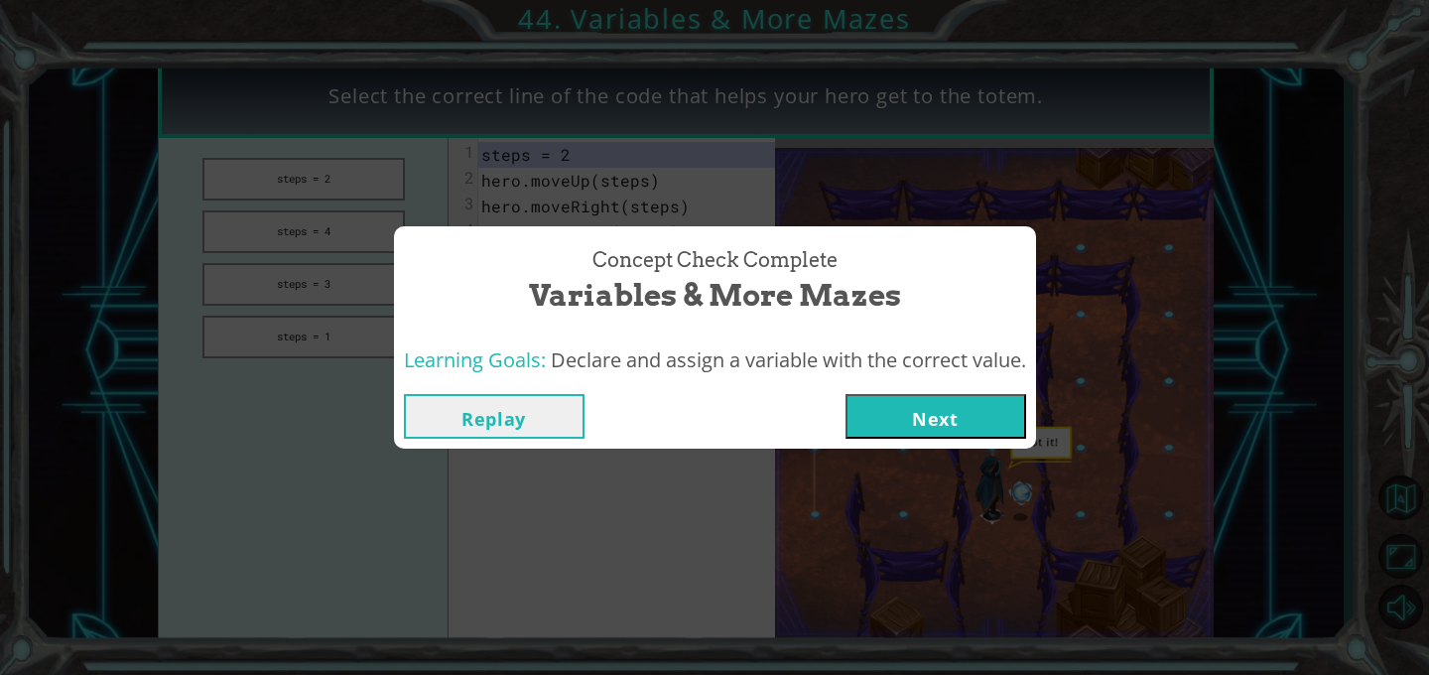
click at [900, 408] on button "Next" at bounding box center [936, 416] width 181 height 45
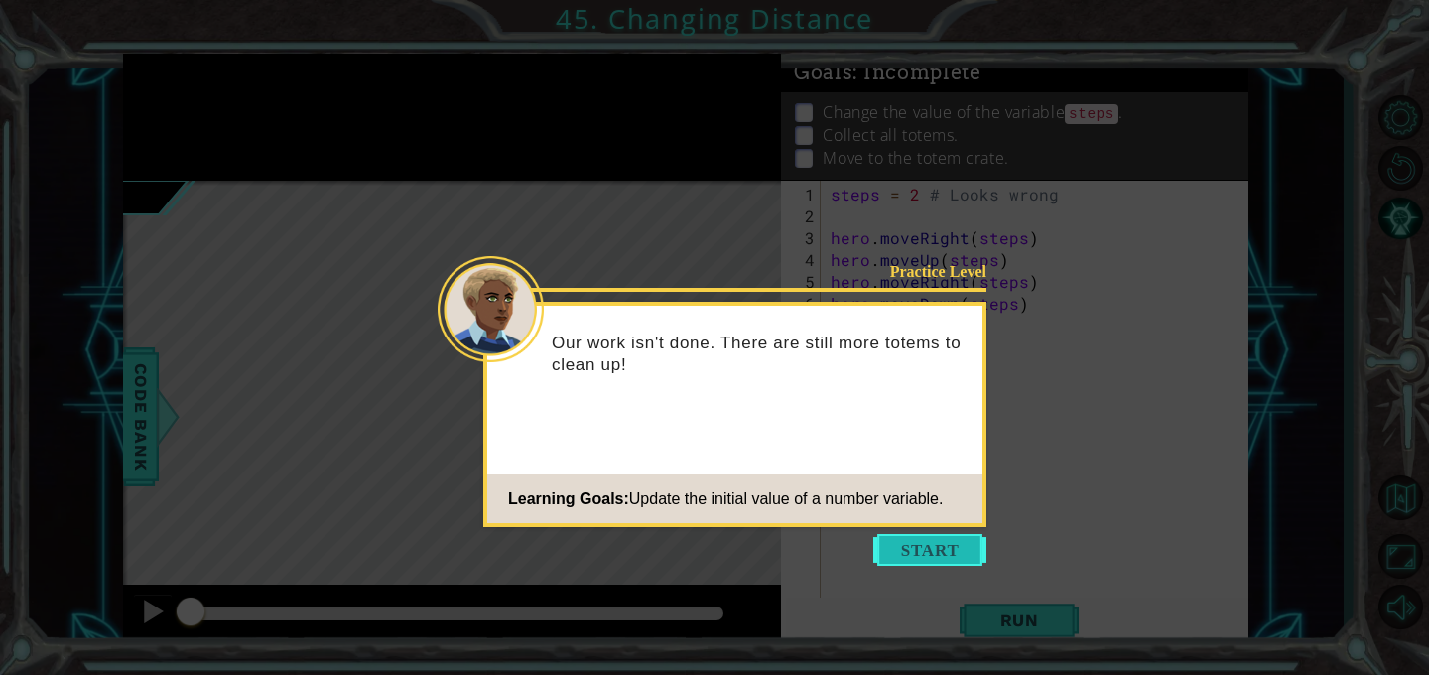
click at [929, 560] on button "Start" at bounding box center [930, 550] width 113 height 32
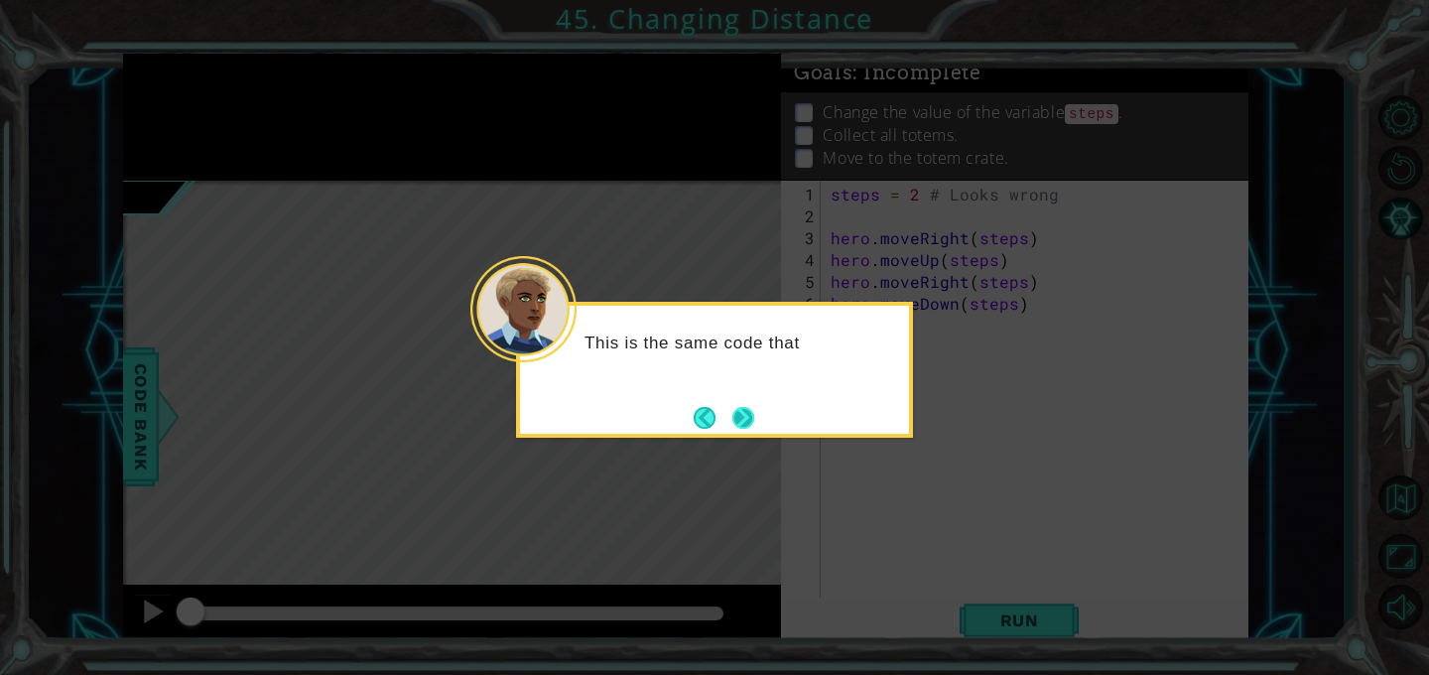
click at [741, 416] on button "Next" at bounding box center [744, 418] width 22 height 22
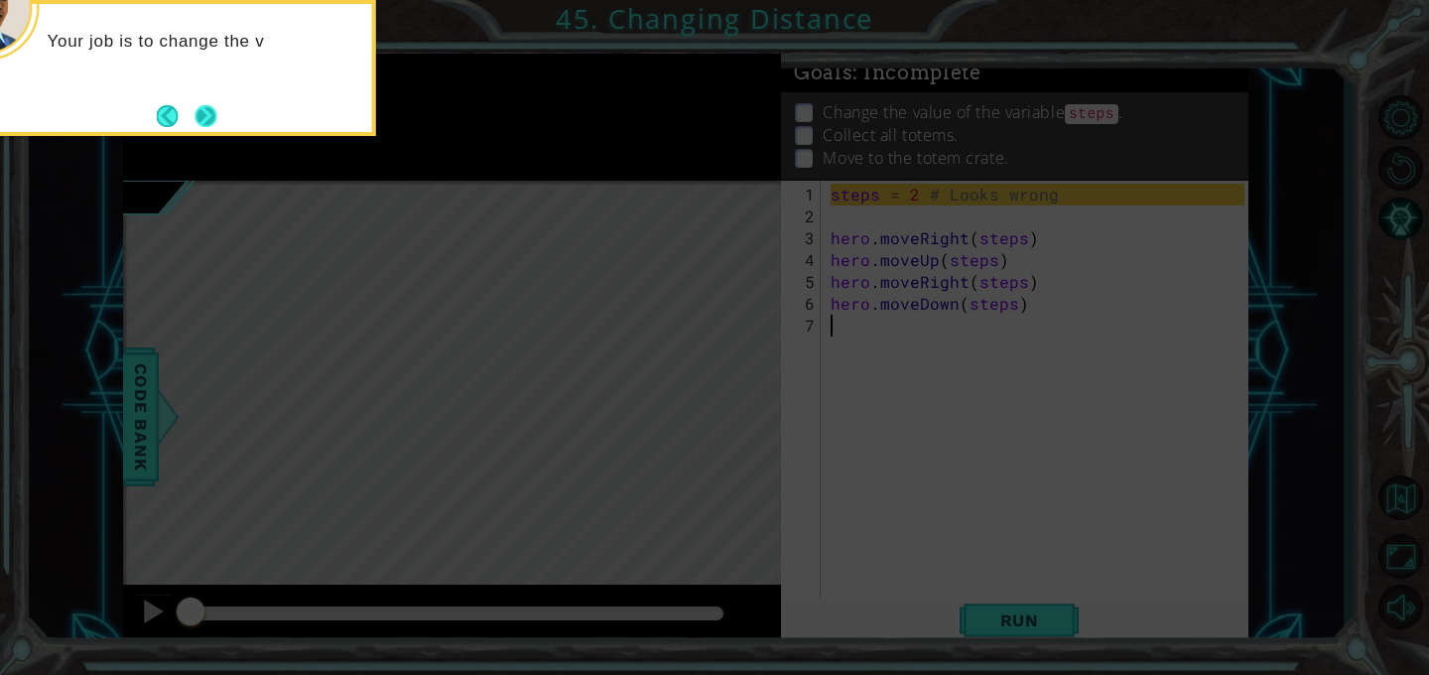
click at [200, 108] on button "Next" at bounding box center [206, 115] width 25 height 25
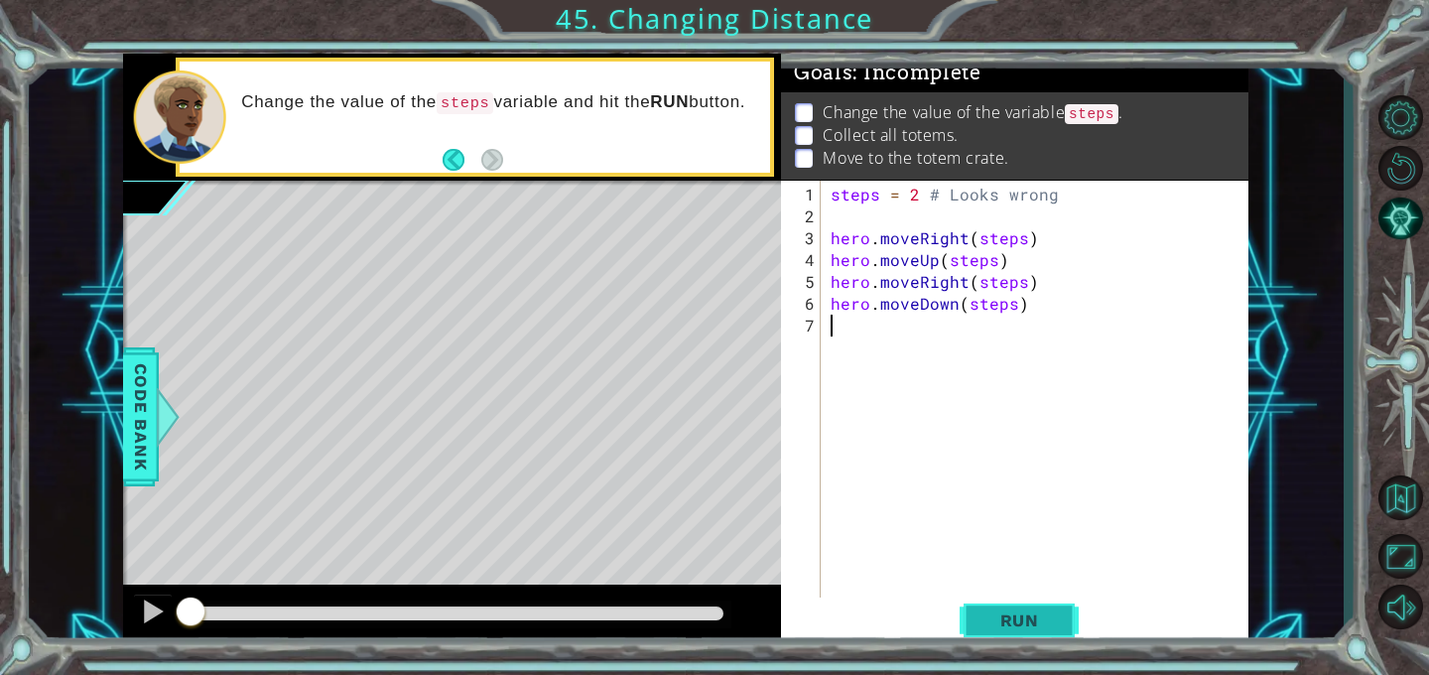
click at [982, 612] on span "Run" at bounding box center [1020, 621] width 78 height 20
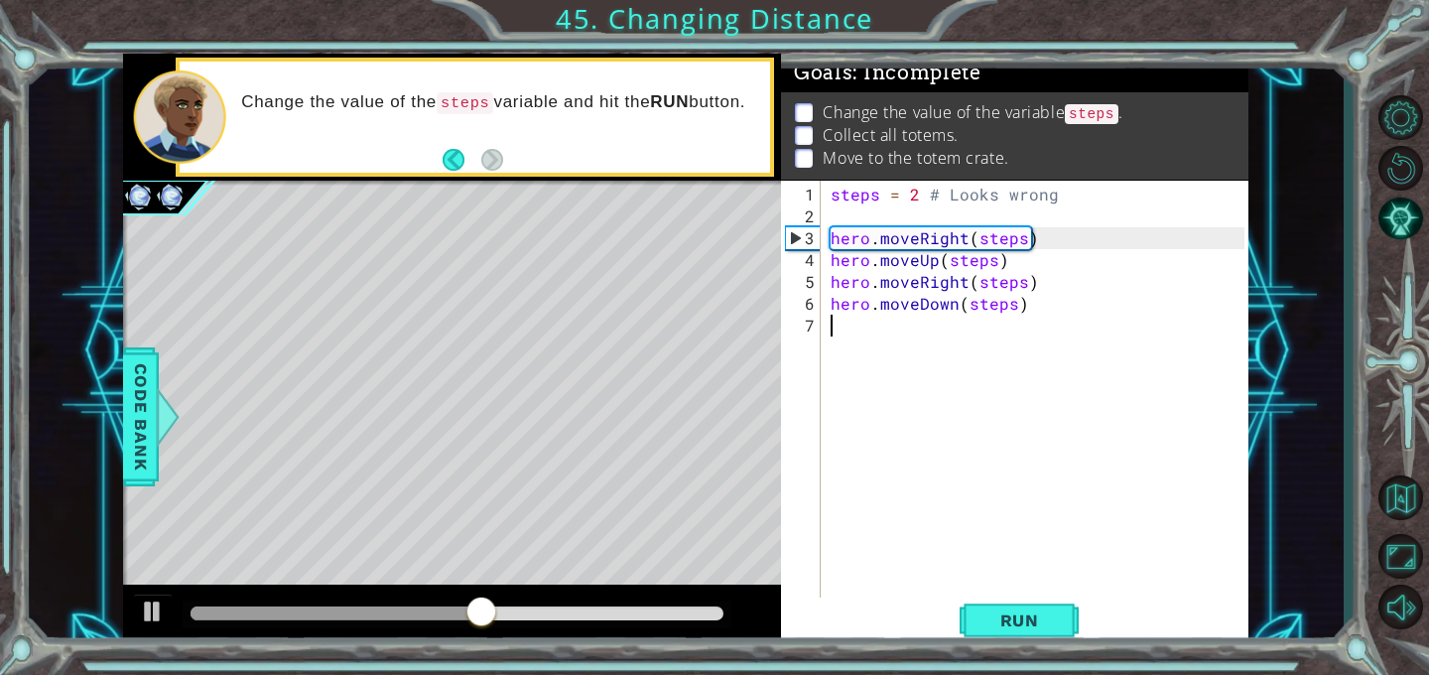
click at [1010, 306] on div "steps = 2 # Looks wrong hero . moveRight ( steps ) hero . moveUp ( steps ) hero…" at bounding box center [1041, 424] width 428 height 480
click at [1023, 306] on div "steps = 2 # Looks wrong hero . moveRight ( steps ) hero . moveUp ( steps ) hero…" at bounding box center [1041, 424] width 428 height 480
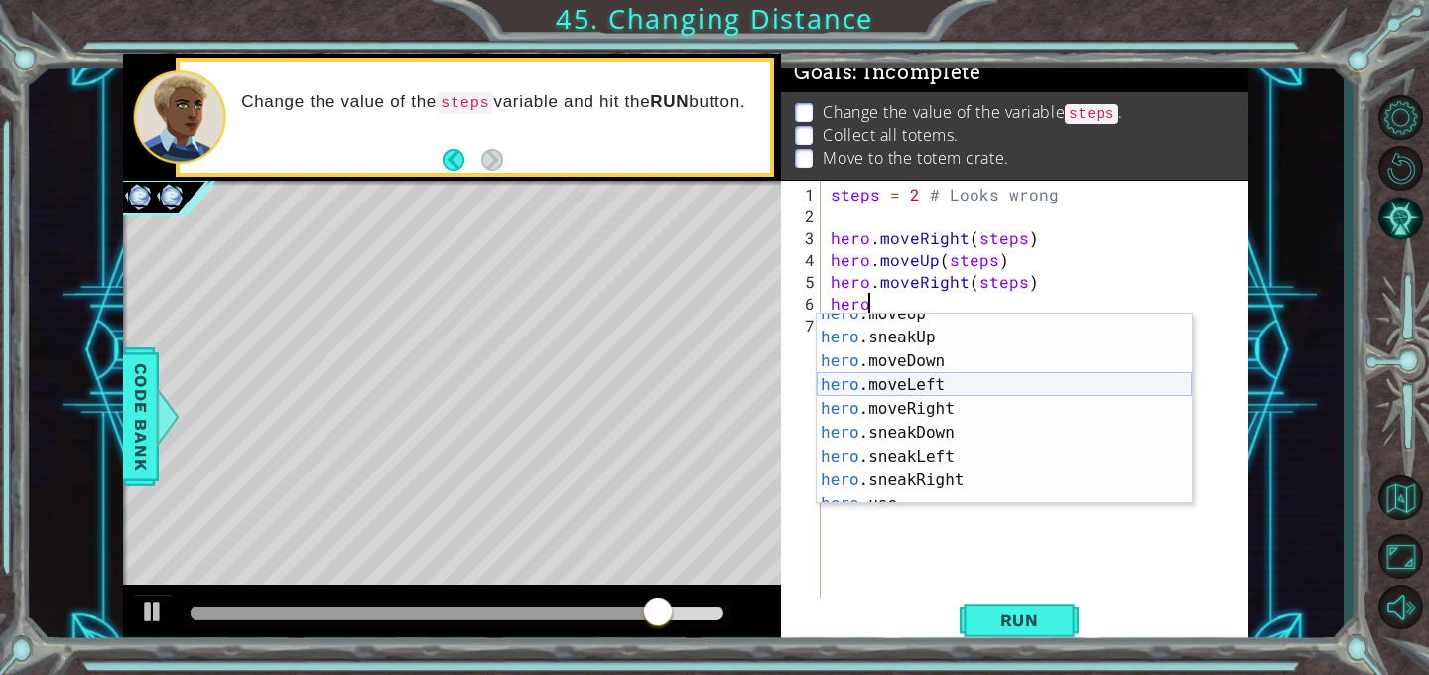
scroll to position [167, 0]
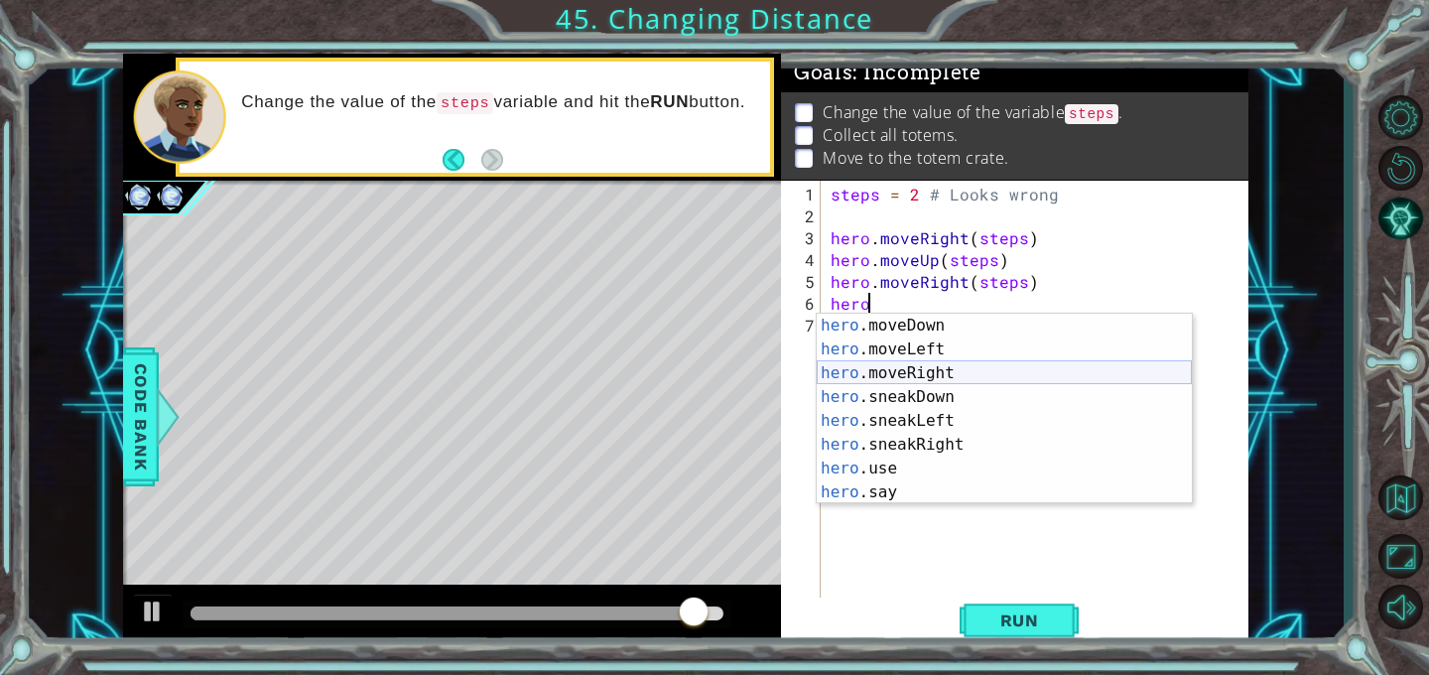
click at [875, 375] on div "hero .moveDown press enter hero .moveLeft press enter hero .moveRight press ent…" at bounding box center [1004, 433] width 375 height 238
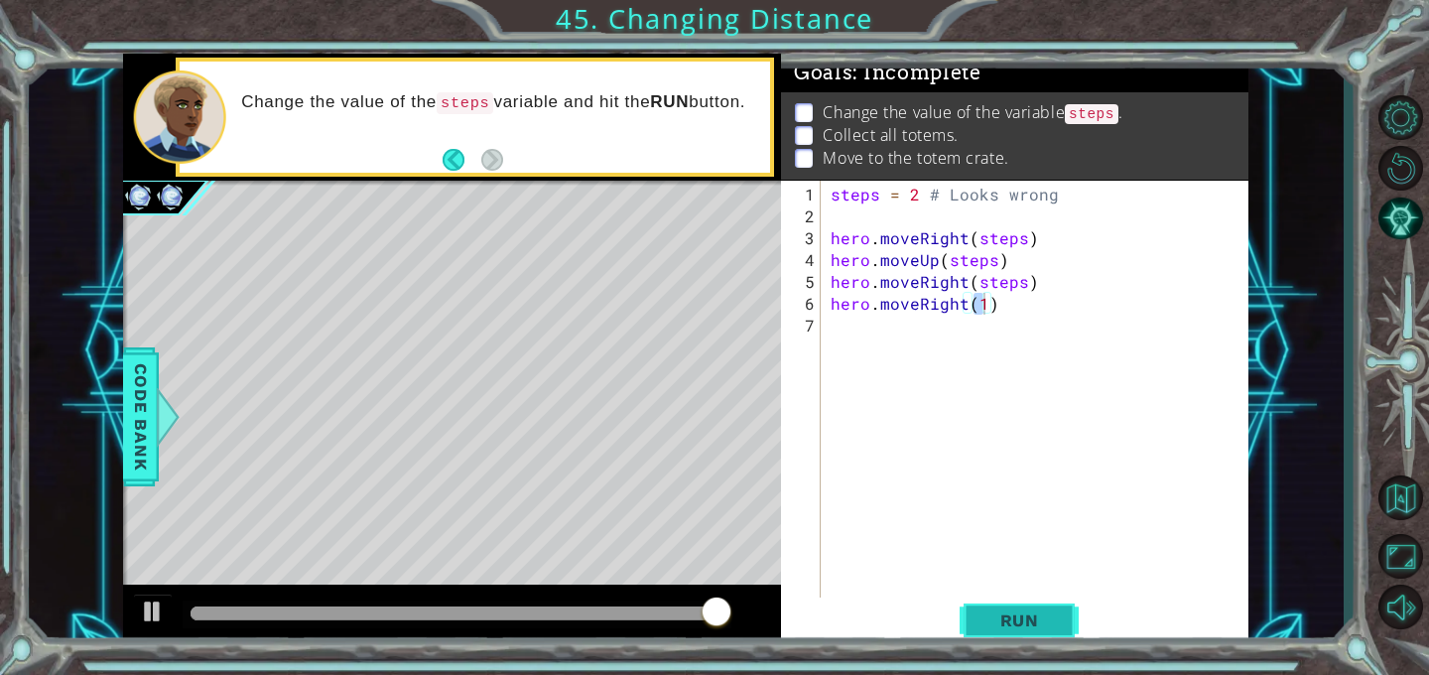
click at [1029, 612] on span "Run" at bounding box center [1020, 621] width 78 height 20
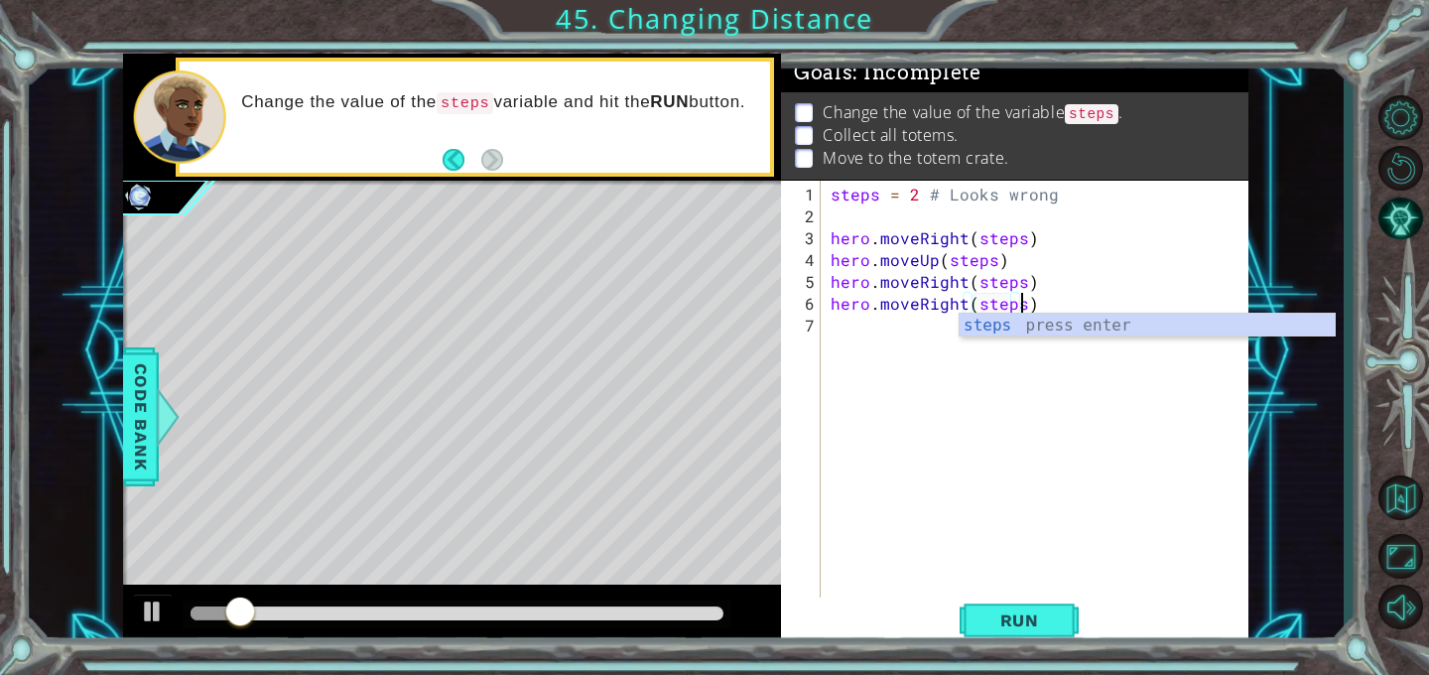
scroll to position [0, 11]
type textarea "hero.moveRight(steps)"
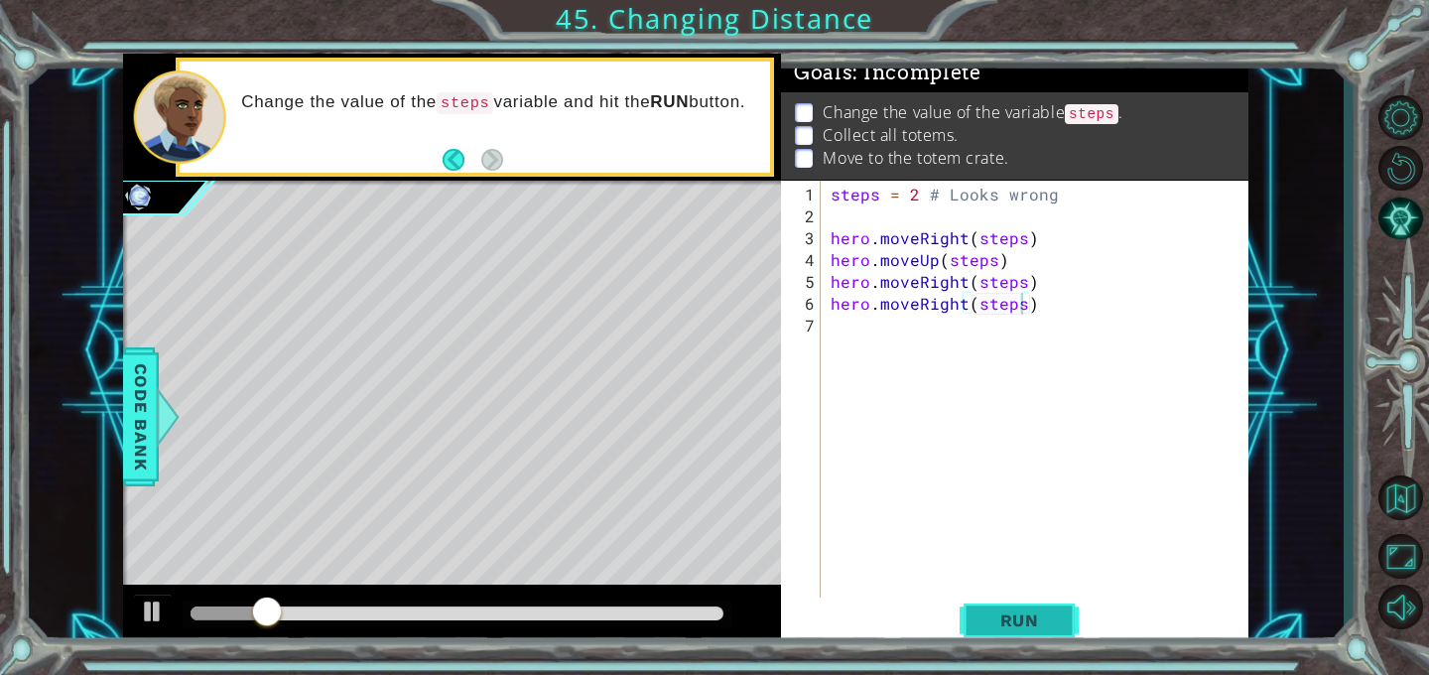
click at [1007, 626] on span "Run" at bounding box center [1020, 621] width 78 height 20
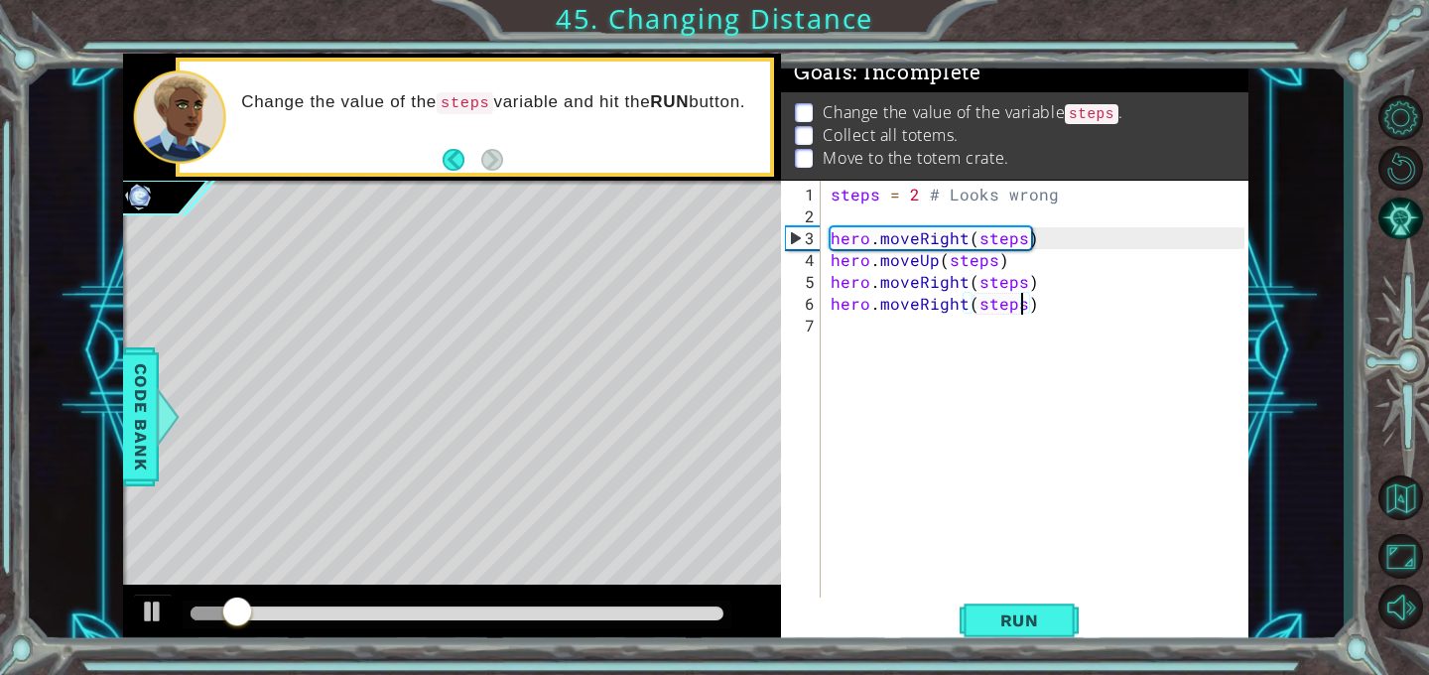
click at [857, 324] on div "steps = 2 # Looks wrong hero . moveRight ( steps ) hero . moveUp ( steps ) hero…" at bounding box center [1041, 424] width 428 height 480
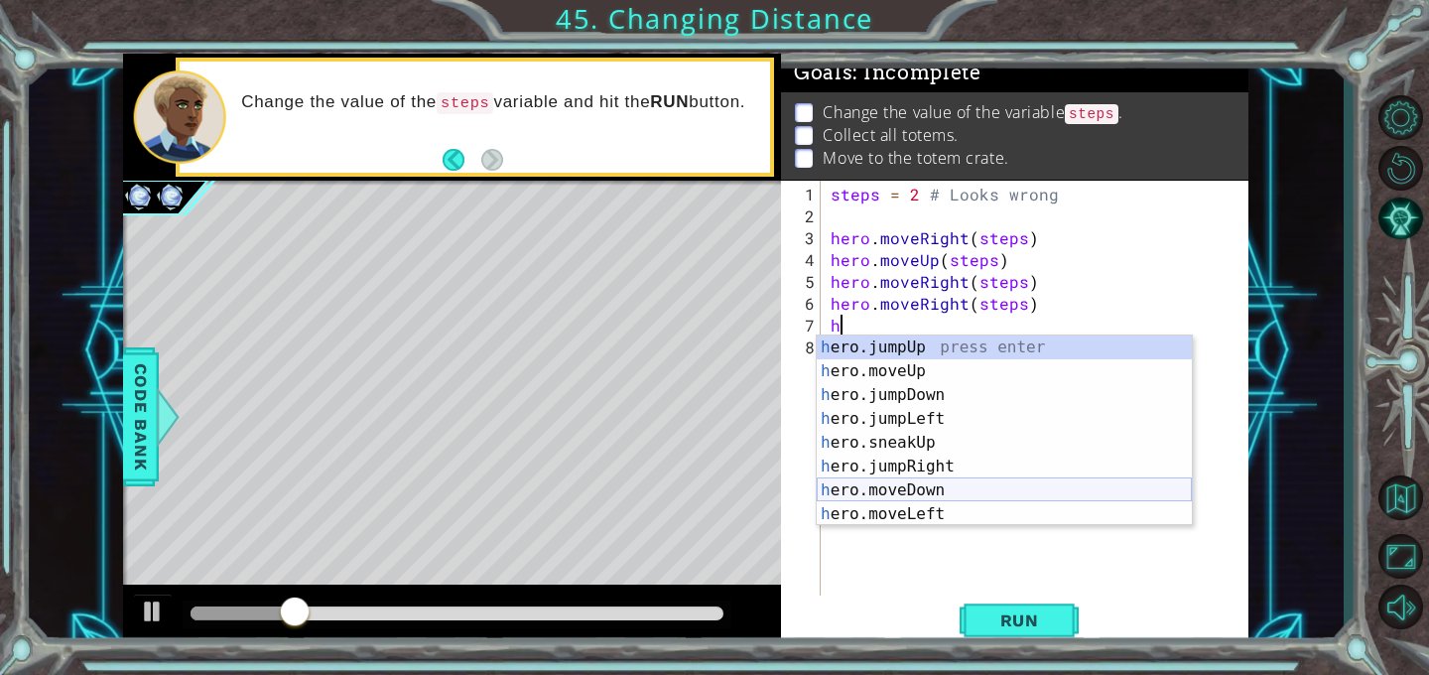
click at [855, 490] on div "h ero.jumpUp press enter h ero.moveUp press enter h ero.jumpDown press enter h …" at bounding box center [1004, 455] width 375 height 238
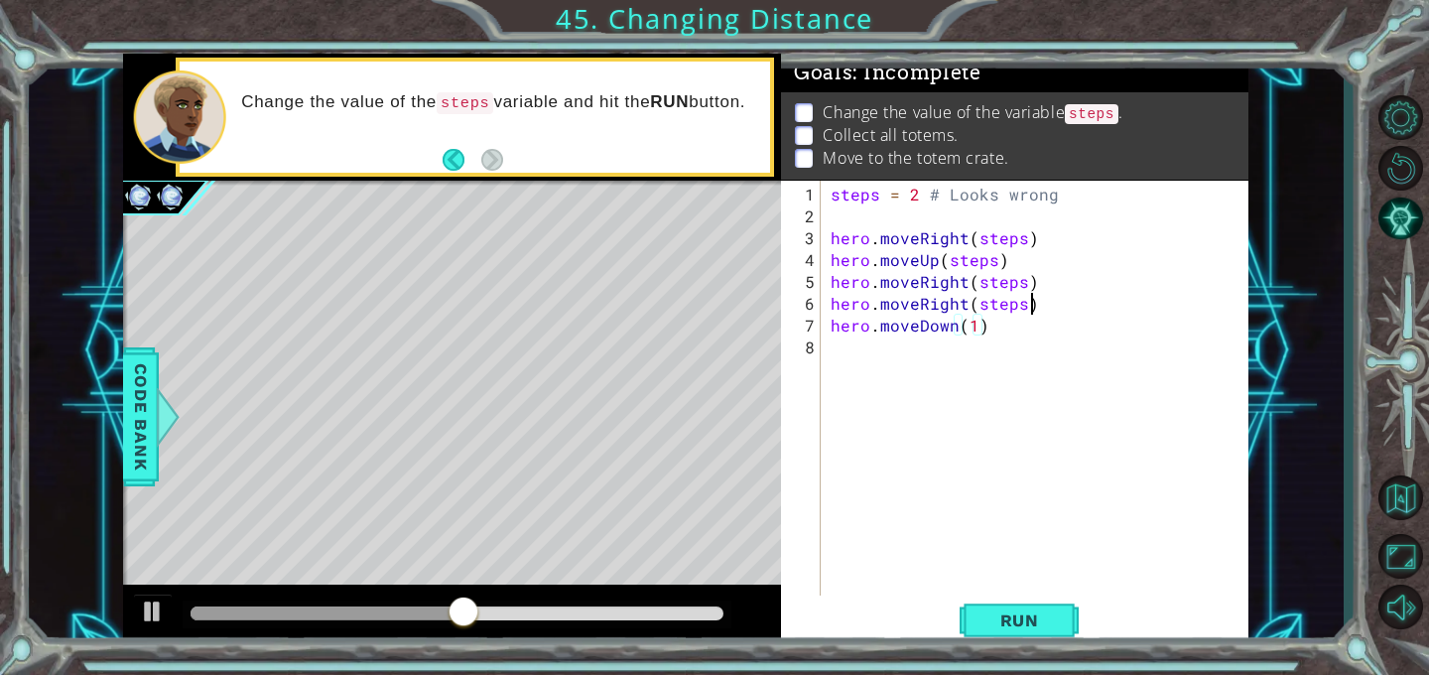
click at [1035, 305] on div "steps = 2 # Looks wrong hero . moveRight ( steps ) hero . moveUp ( steps ) hero…" at bounding box center [1041, 413] width 428 height 459
click at [983, 331] on div "steps = 2 # Looks wrong hero . moveRight ( steps ) hero . moveUp ( steps ) hero…" at bounding box center [1041, 413] width 428 height 459
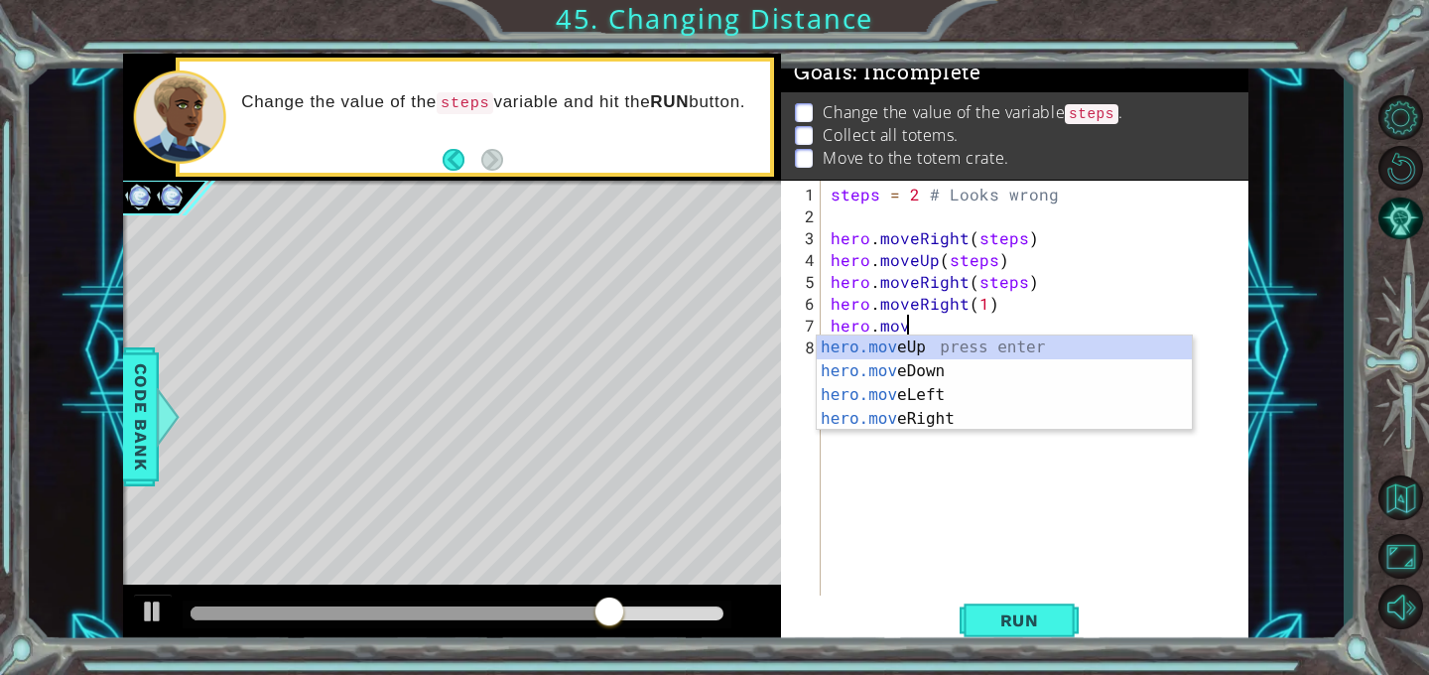
scroll to position [0, 4]
click at [976, 344] on div "hero.move Up press enter hero.move Down press enter hero.move Left press enter …" at bounding box center [1004, 407] width 375 height 143
type textarea "hero.moveUp(1)"
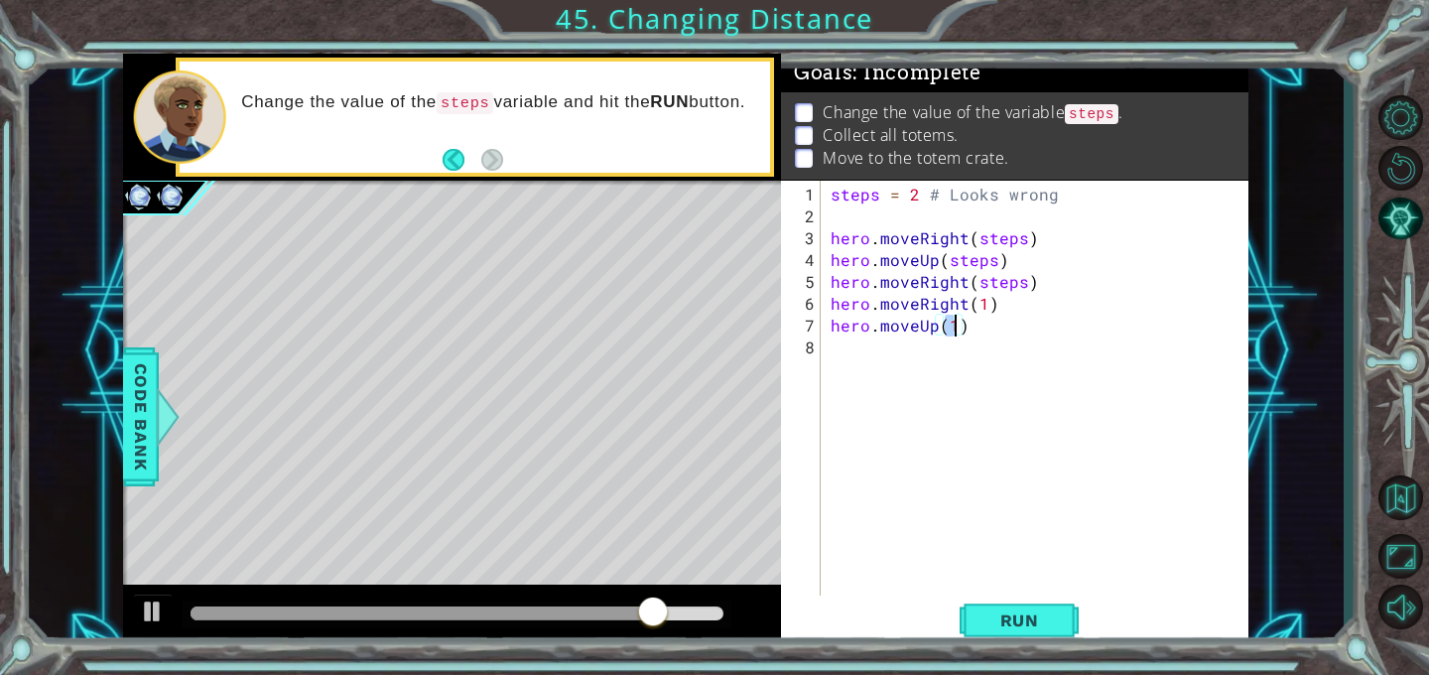
click at [848, 358] on div "steps = 2 # Looks wrong hero . moveRight ( steps ) hero . moveUp ( steps ) hero…" at bounding box center [1041, 413] width 428 height 459
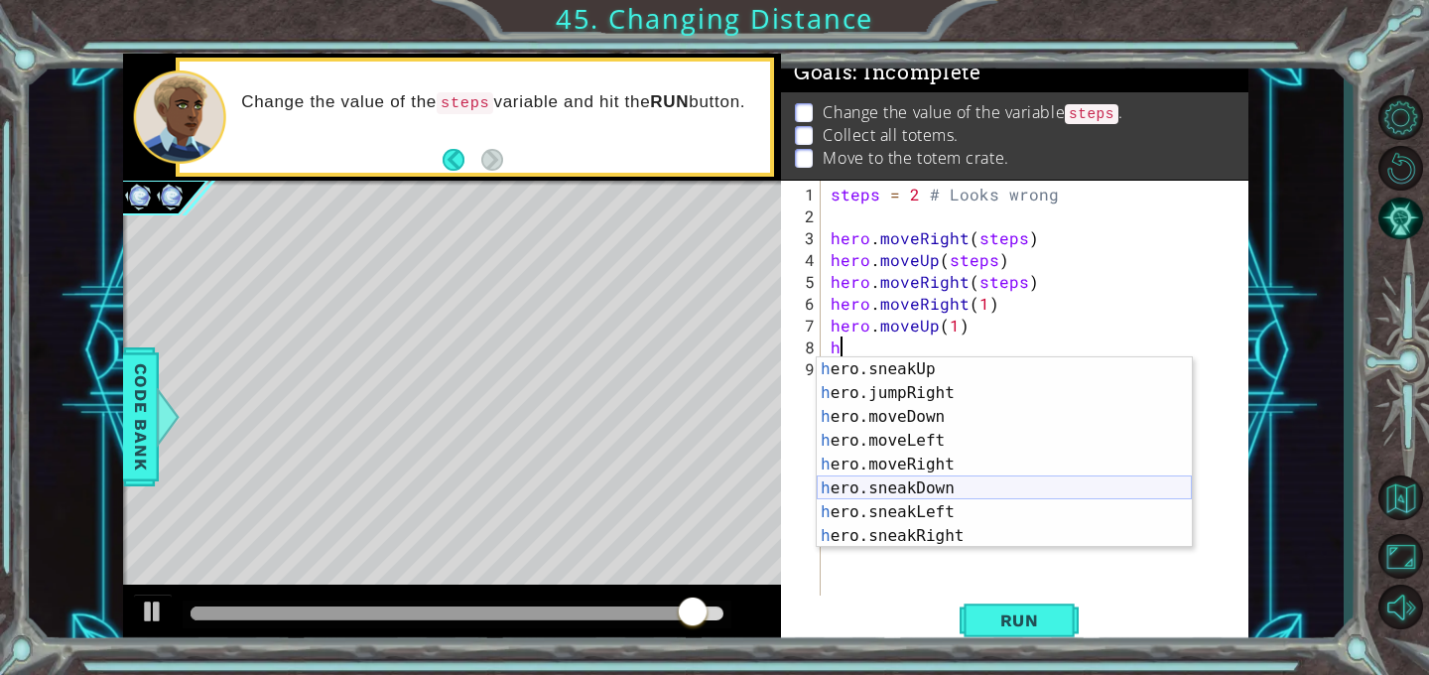
scroll to position [99, 0]
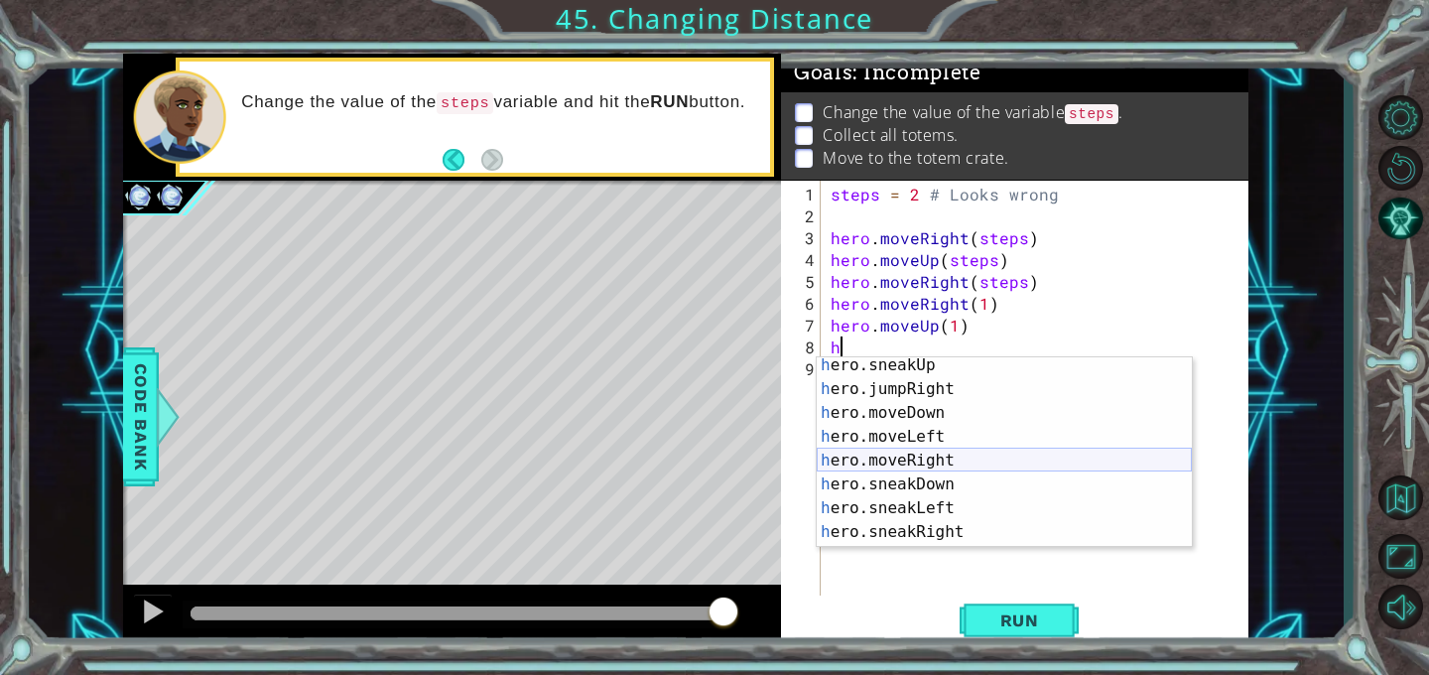
click at [862, 459] on div "h ero.sneakUp press enter h ero.jumpRight press enter h ero.moveDown press ente…" at bounding box center [1004, 472] width 375 height 238
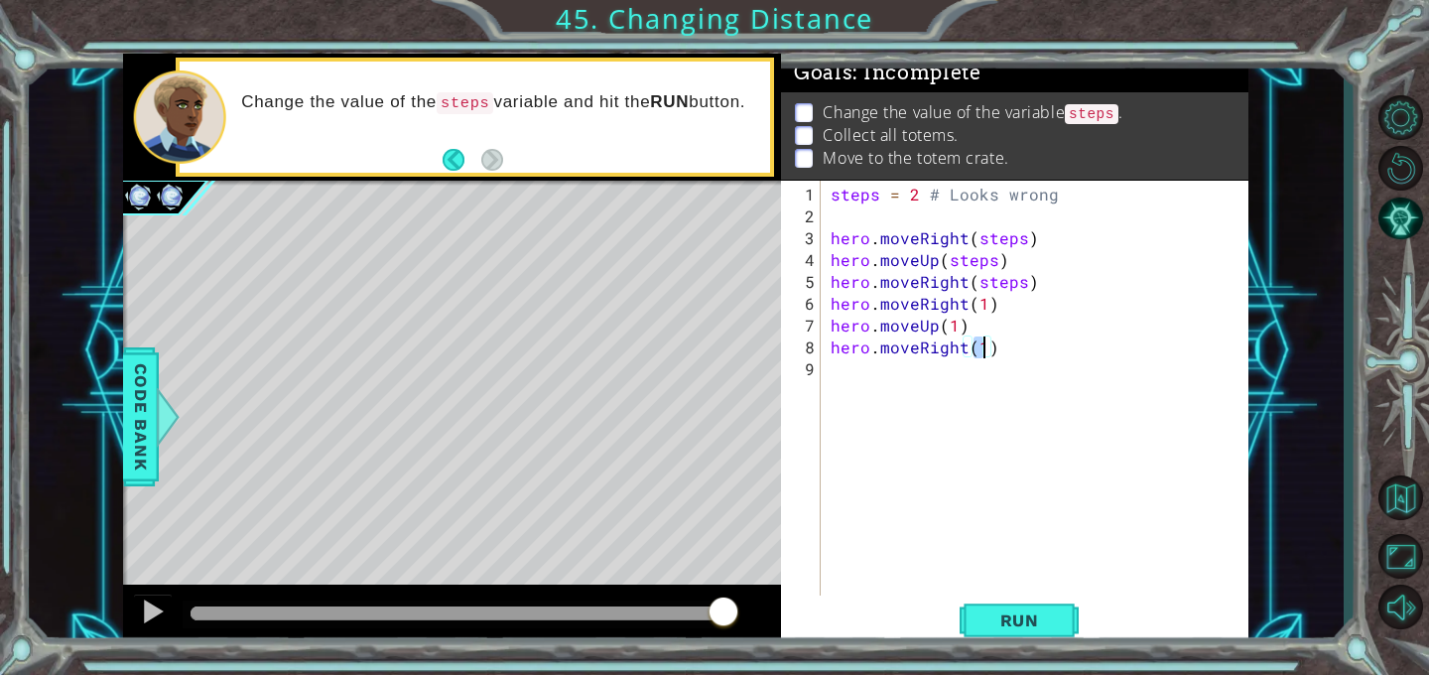
type textarea "hero.moveRight(2)"
click at [911, 376] on div "steps = 2 # Looks wrong hero . moveRight ( steps ) hero . moveUp ( steps ) hero…" at bounding box center [1041, 413] width 428 height 459
click at [849, 378] on div "steps = 2 # Looks wrong hero . moveRight ( steps ) hero . moveUp ( steps ) hero…" at bounding box center [1041, 413] width 428 height 459
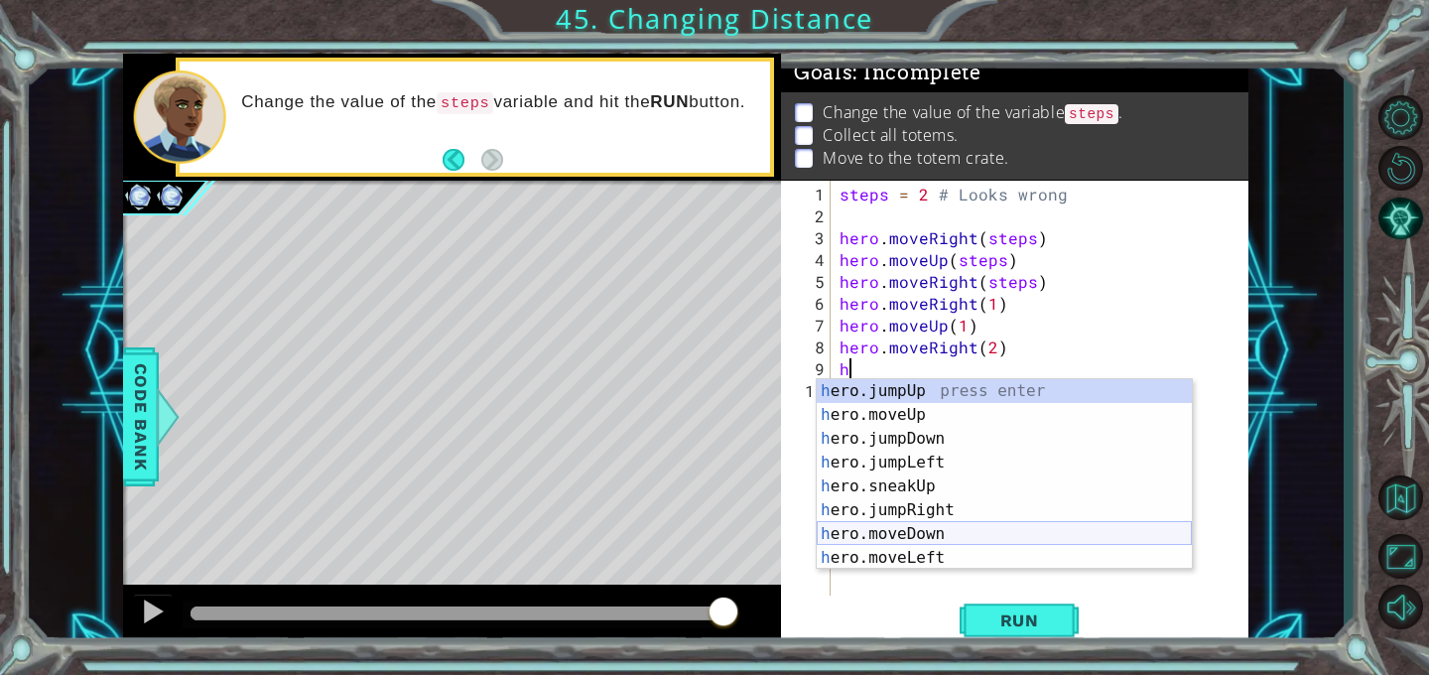
click at [868, 529] on div "h ero.jumpUp press enter h ero.moveUp press enter h ero.jumpDown press enter h …" at bounding box center [1004, 498] width 375 height 238
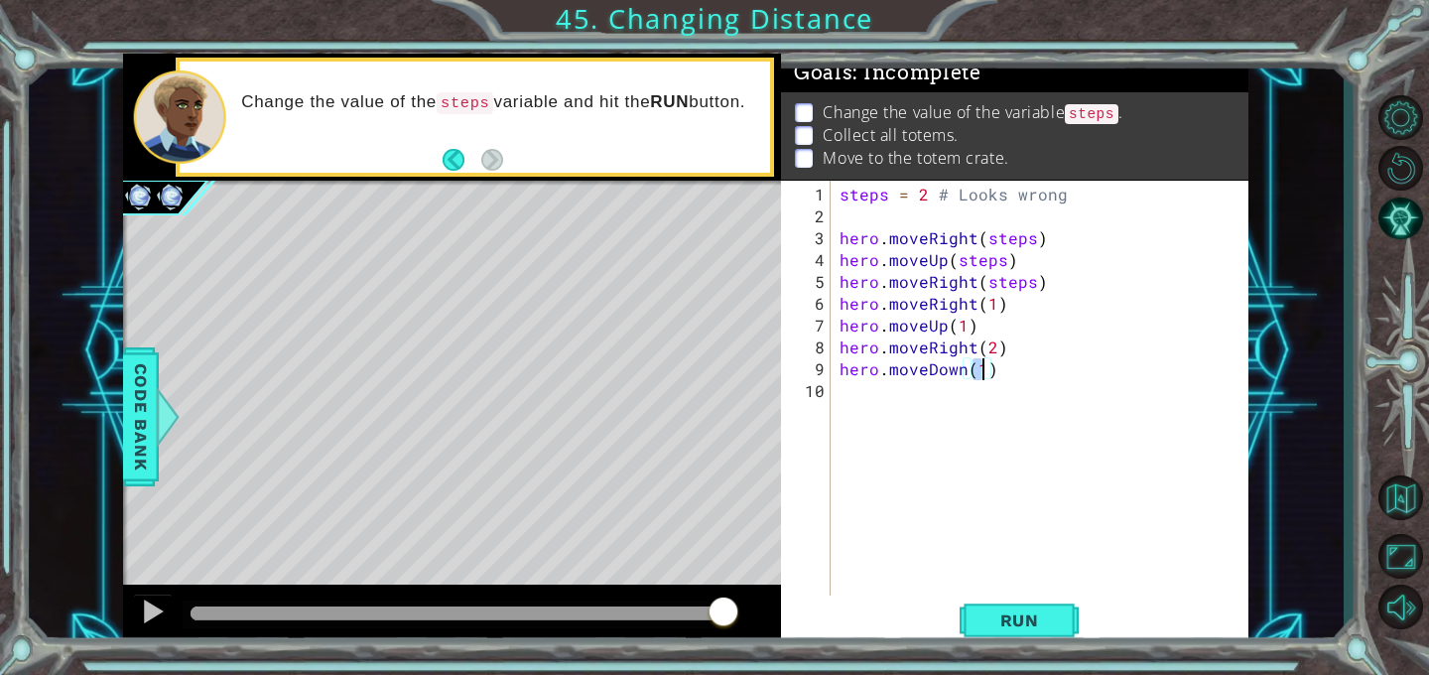
scroll to position [0, 8]
click at [1010, 620] on span "Run" at bounding box center [1020, 621] width 78 height 20
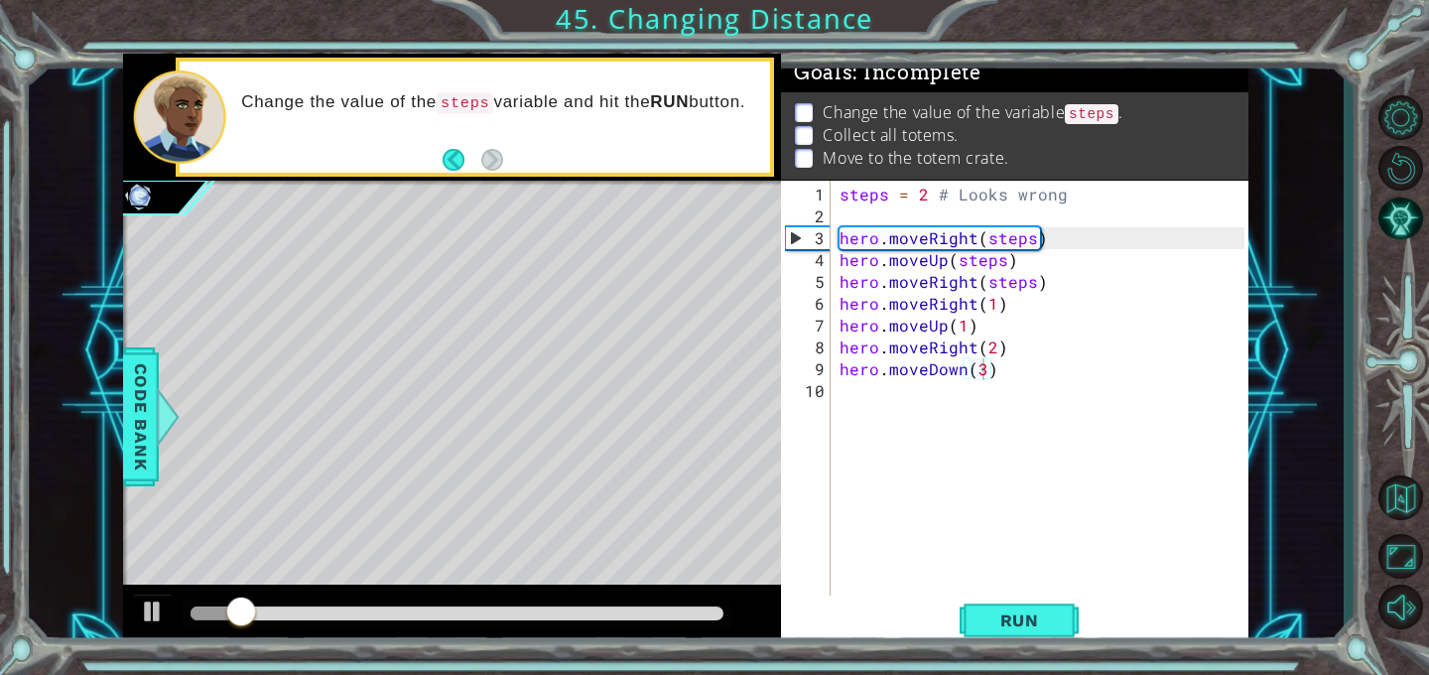
click at [465, 599] on div at bounding box center [452, 617] width 658 height 64
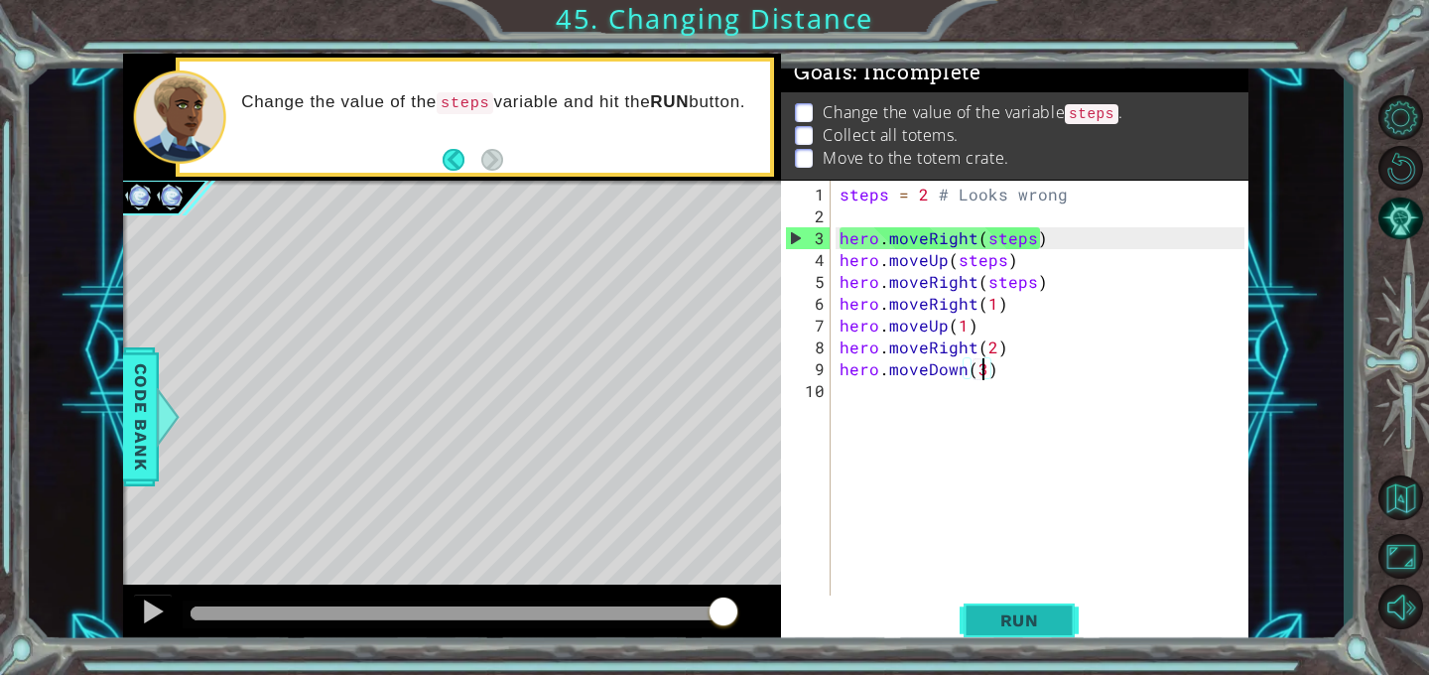
click at [989, 615] on span "Run" at bounding box center [1020, 621] width 78 height 20
click at [512, 27] on div "1 ההההההההההההההההההההההההההההההההההההההההההההההההההההההההההההההההההההההההההההה…" at bounding box center [714, 337] width 1429 height 675
click at [986, 642] on button "Run" at bounding box center [1019, 621] width 119 height 47
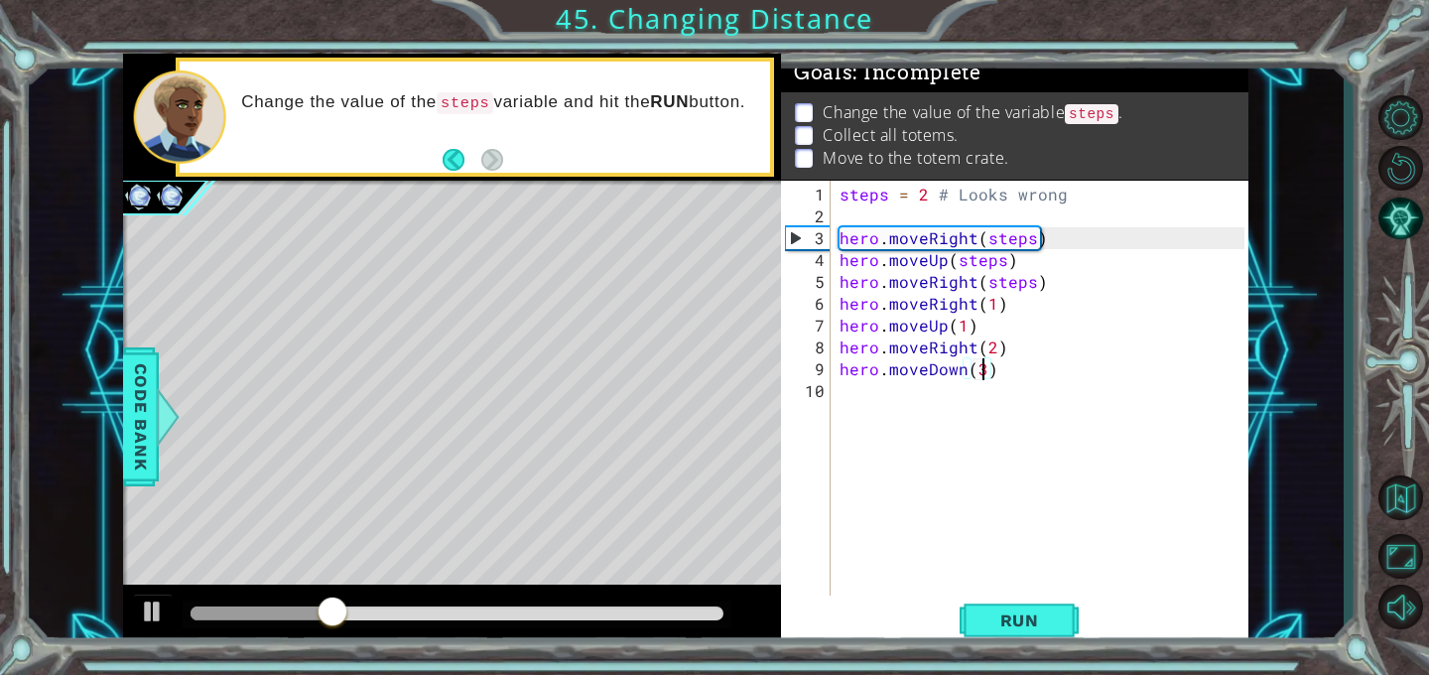
click at [1014, 300] on div "steps = 2 # Looks wrong hero . moveRight ( steps ) hero . moveUp ( steps ) hero…" at bounding box center [1045, 413] width 419 height 459
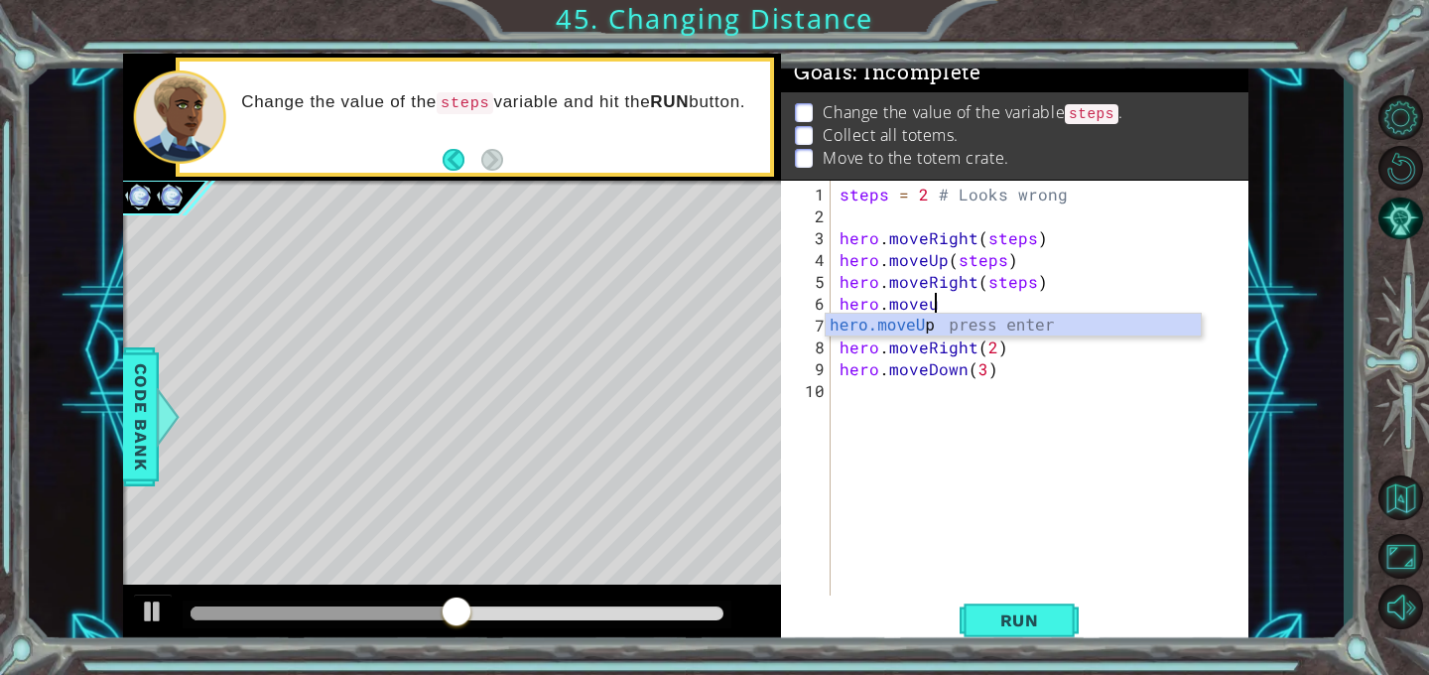
scroll to position [0, 5]
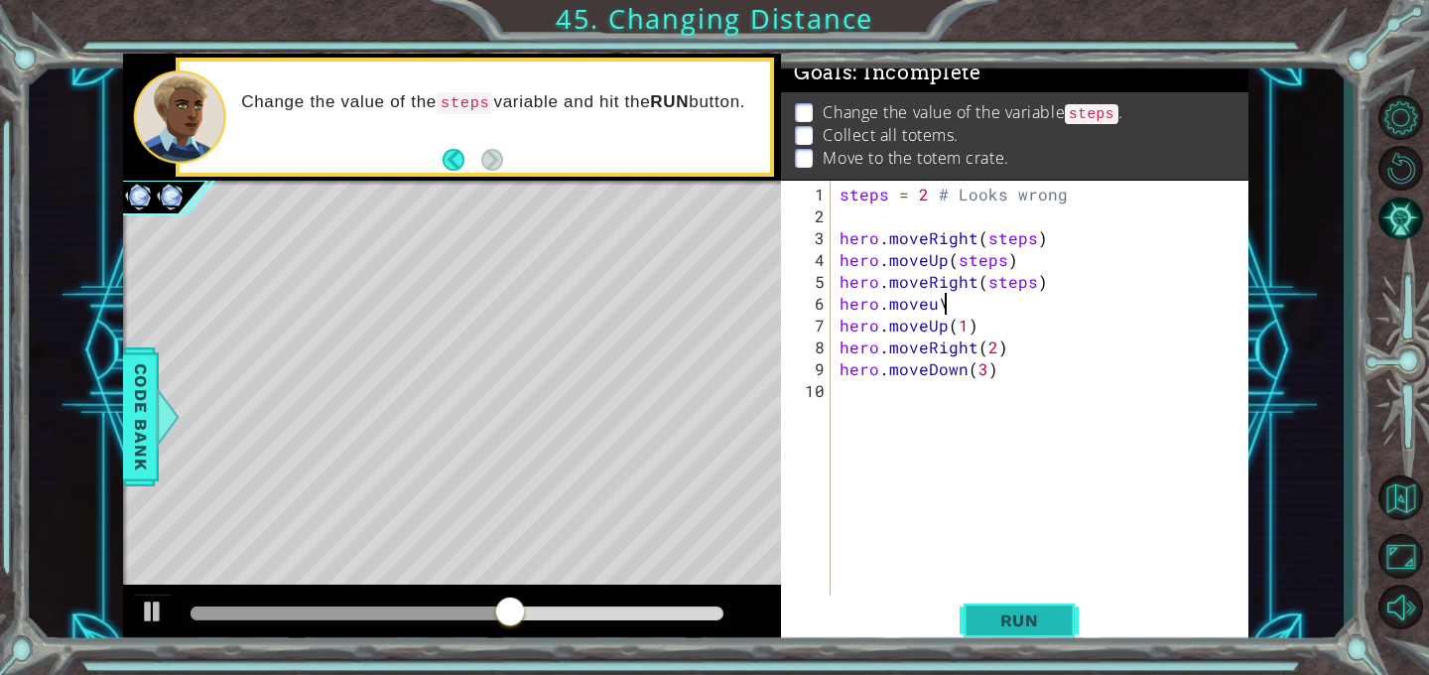
click at [984, 608] on button "Run" at bounding box center [1019, 621] width 119 height 47
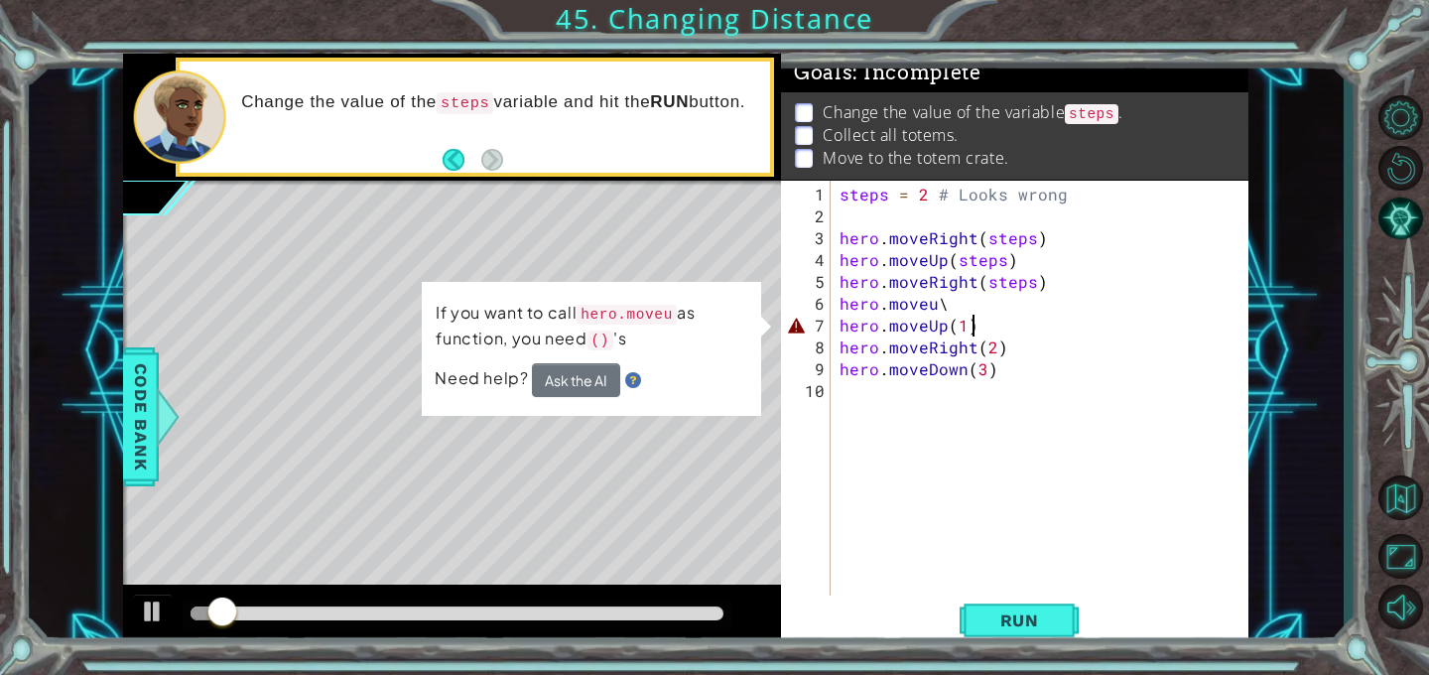
click at [983, 331] on div "steps = 2 # Looks wrong hero . moveRight ( steps ) hero . moveUp ( steps ) hero…" at bounding box center [1045, 413] width 419 height 459
click at [959, 302] on div "steps = 2 # Looks wrong hero . moveRight ( steps ) hero . moveUp ( steps ) hero…" at bounding box center [1045, 413] width 419 height 459
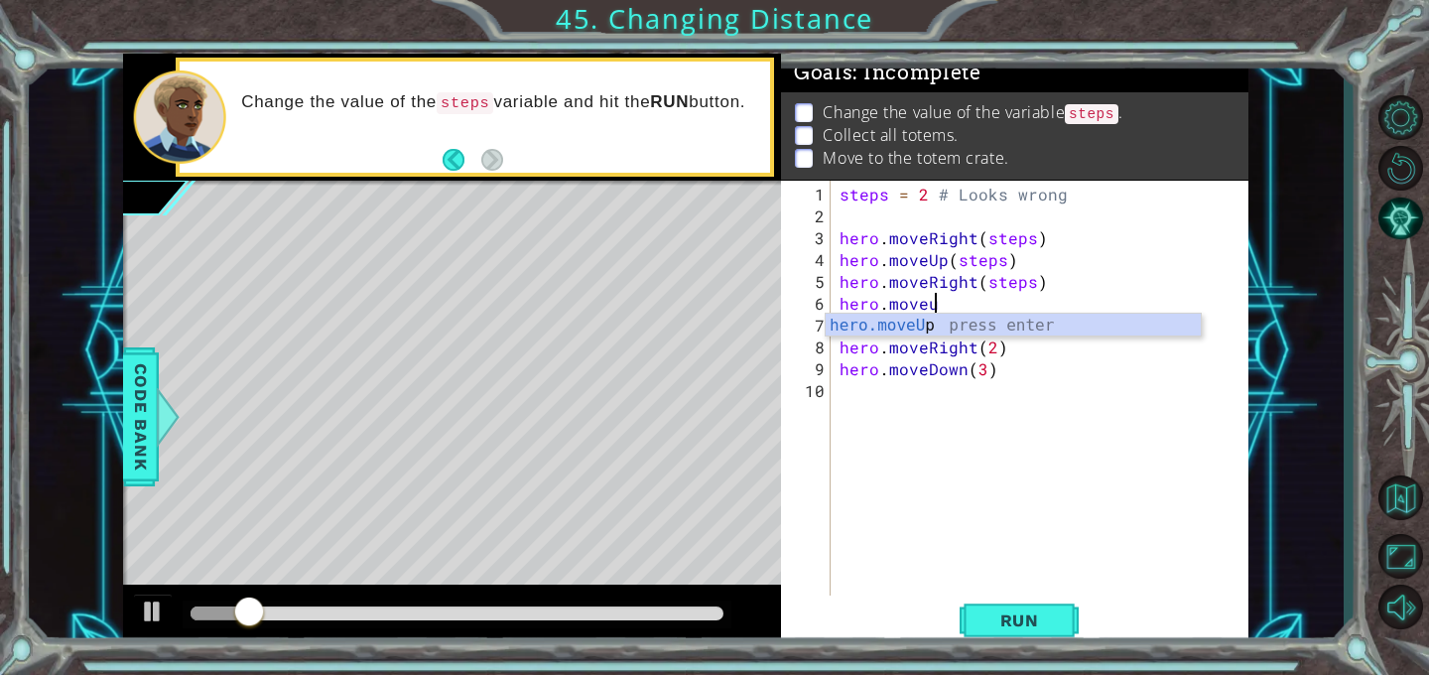
scroll to position [0, 4]
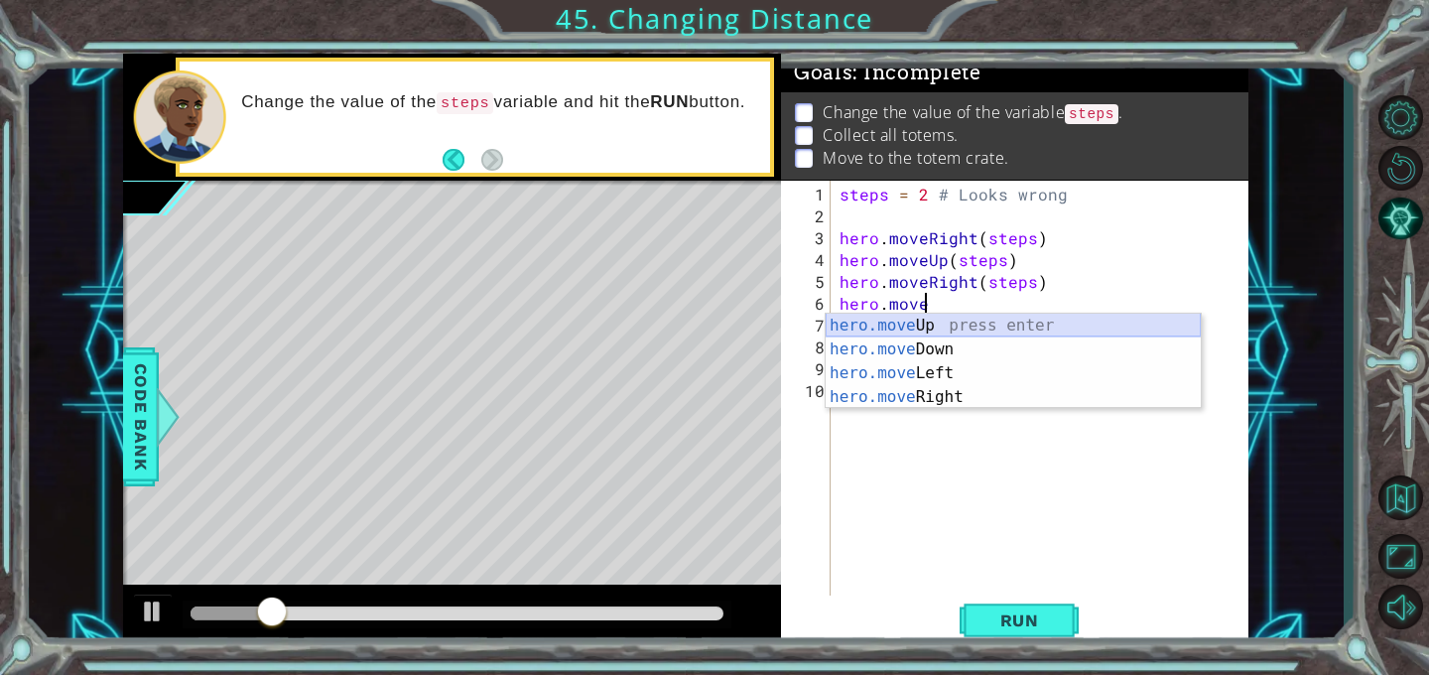
click at [950, 332] on div "hero.move Up press enter hero.move Down press enter hero.move Left press enter …" at bounding box center [1013, 385] width 375 height 143
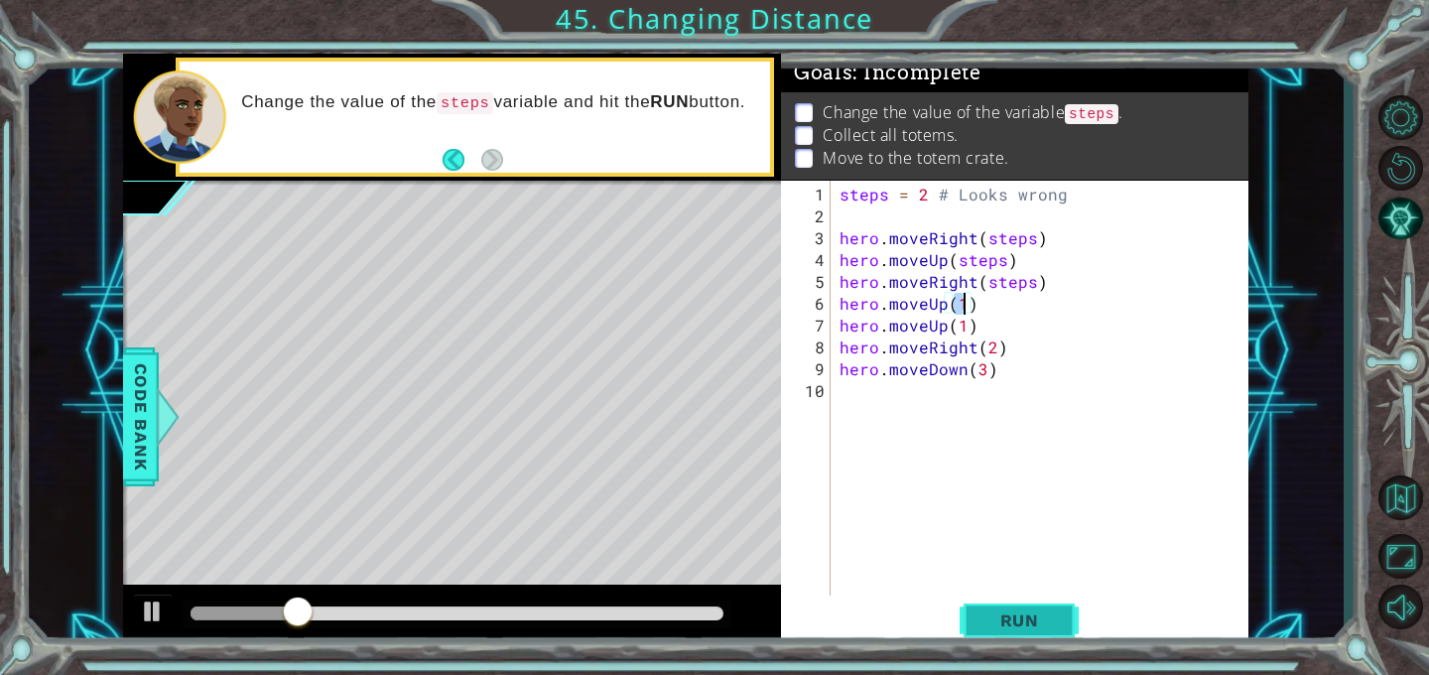
click at [1021, 613] on span "Run" at bounding box center [1020, 621] width 78 height 20
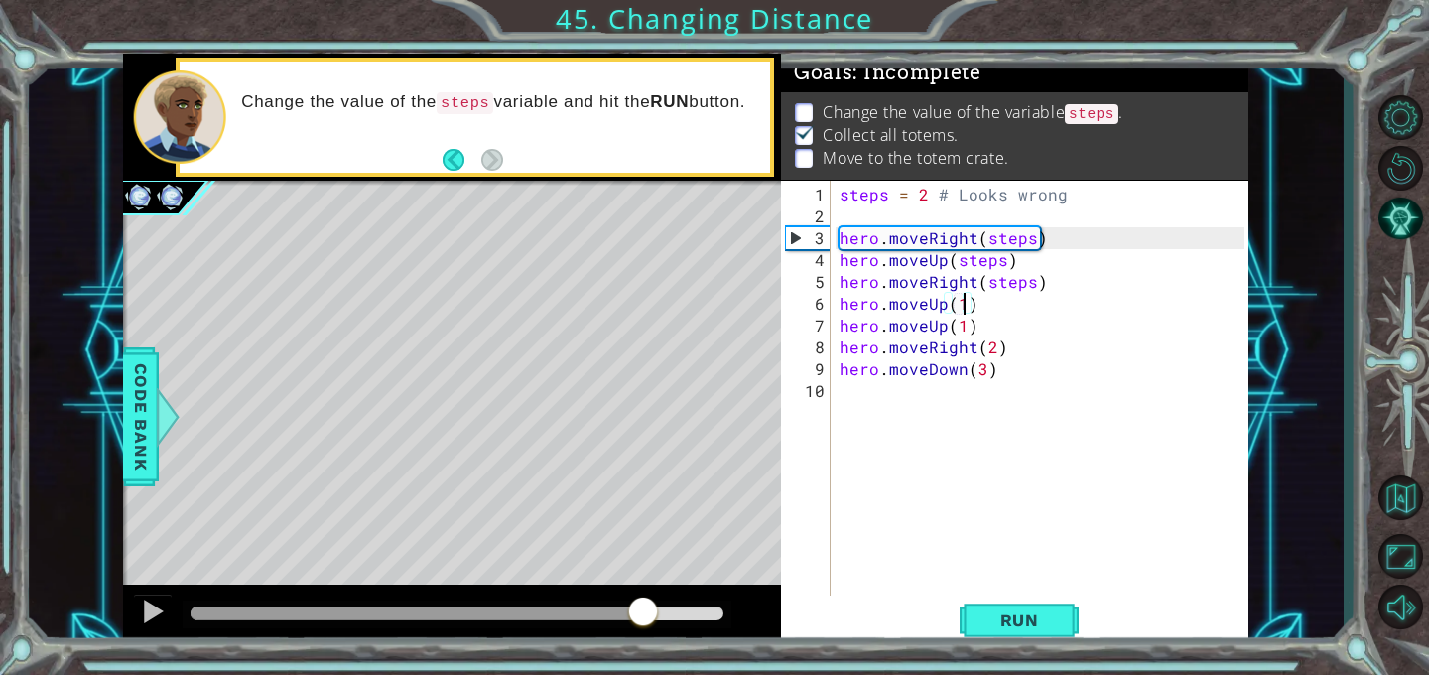
click at [642, 612] on div at bounding box center [457, 614] width 533 height 14
drag, startPoint x: 642, startPoint y: 612, endPoint x: 696, endPoint y: 611, distance: 53.6
click at [696, 611] on div at bounding box center [695, 614] width 36 height 36
click at [993, 375] on div "steps = 2 # Looks wrong hero . moveRight ( steps ) hero . moveUp ( steps ) hero…" at bounding box center [1045, 413] width 419 height 459
click at [982, 369] on div "steps = 2 # Looks wrong hero . moveRight ( steps ) hero . moveUp ( steps ) hero…" at bounding box center [1045, 413] width 419 height 459
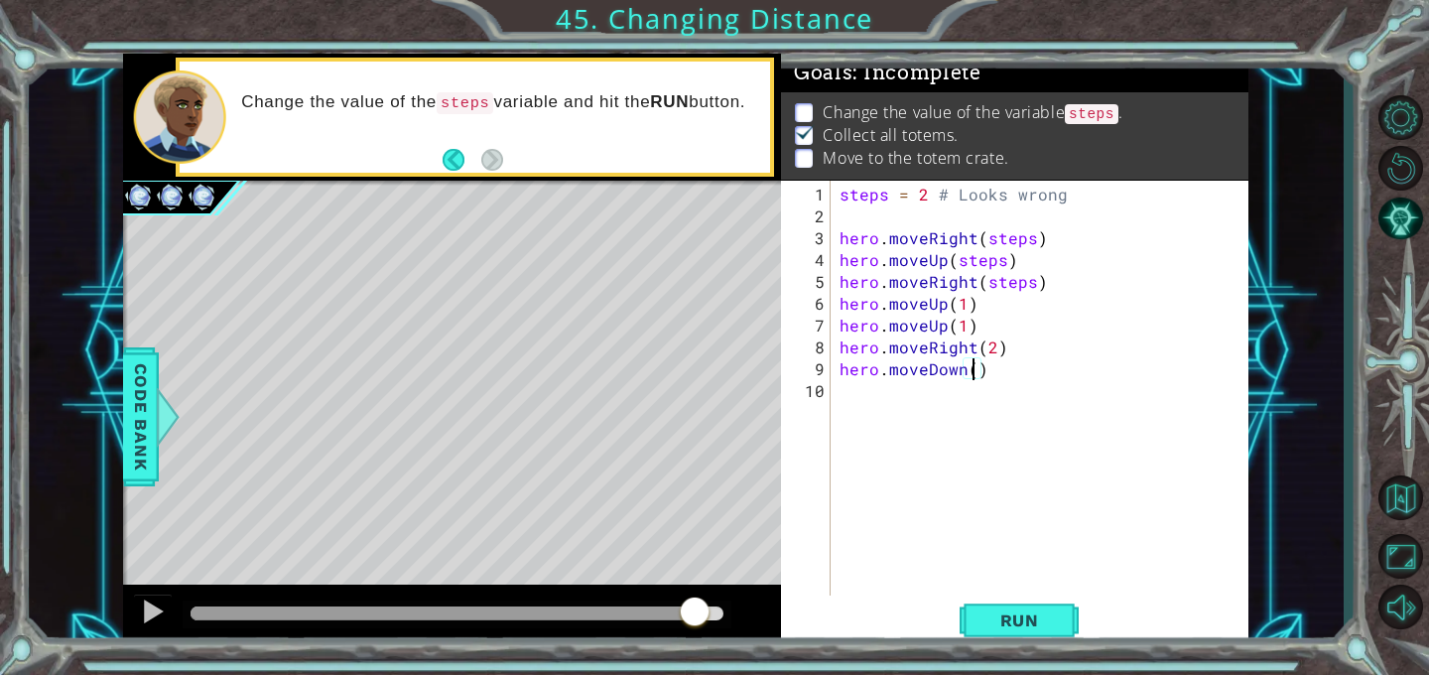
type textarea "hero.moveDown(4)"
click at [1039, 613] on span "Run" at bounding box center [1020, 621] width 78 height 20
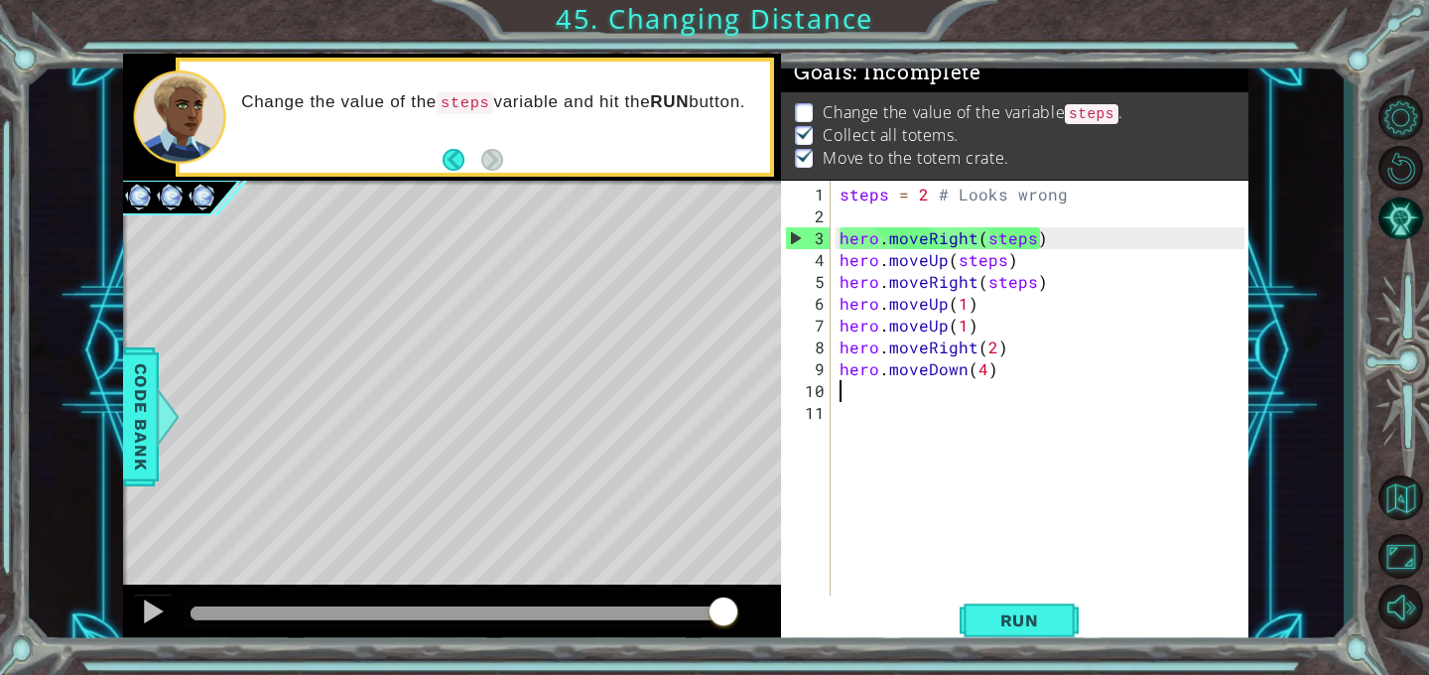
drag, startPoint x: 648, startPoint y: 612, endPoint x: 812, endPoint y: 601, distance: 164.2
click at [813, 601] on div "1 ההההההההההההההההההההההההההההההההההההההההההההההההההההההההההההההההההההההההההההה…" at bounding box center [686, 351] width 1126 height 594
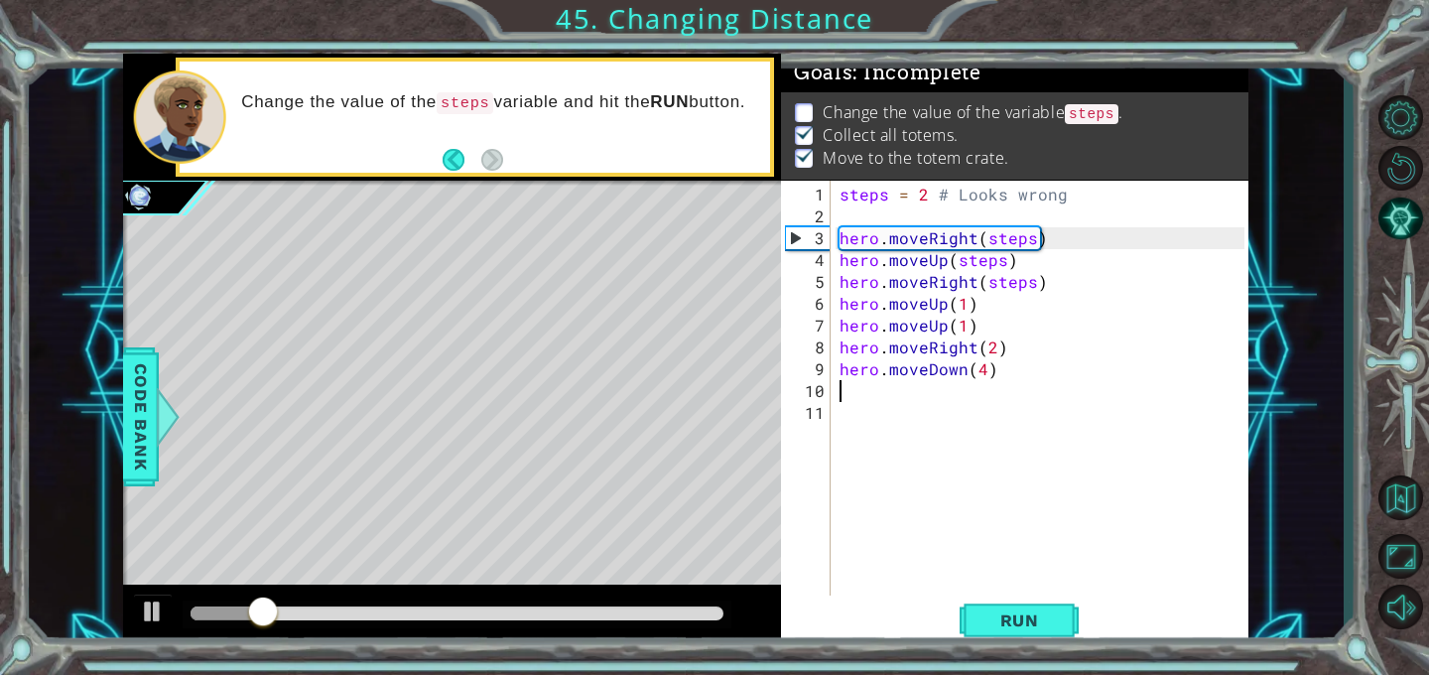
click at [686, 606] on div at bounding box center [457, 615] width 549 height 28
click at [1031, 242] on div "steps = 2 # Looks wrong hero . moveRight ( steps ) hero . moveUp ( steps ) hero…" at bounding box center [1045, 413] width 419 height 459
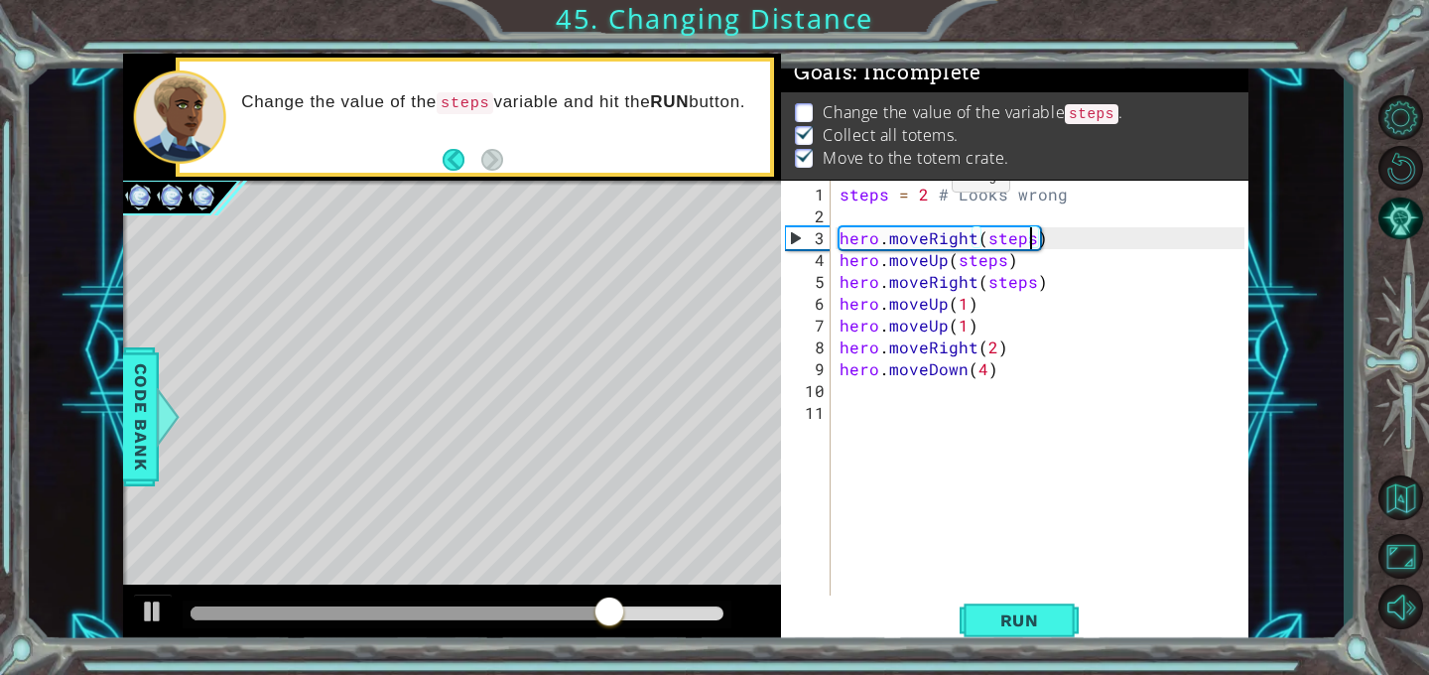
click at [925, 184] on div "steps = 2 # Looks wrong hero . moveRight ( steps ) hero . moveUp ( steps ) hero…" at bounding box center [1045, 413] width 419 height 459
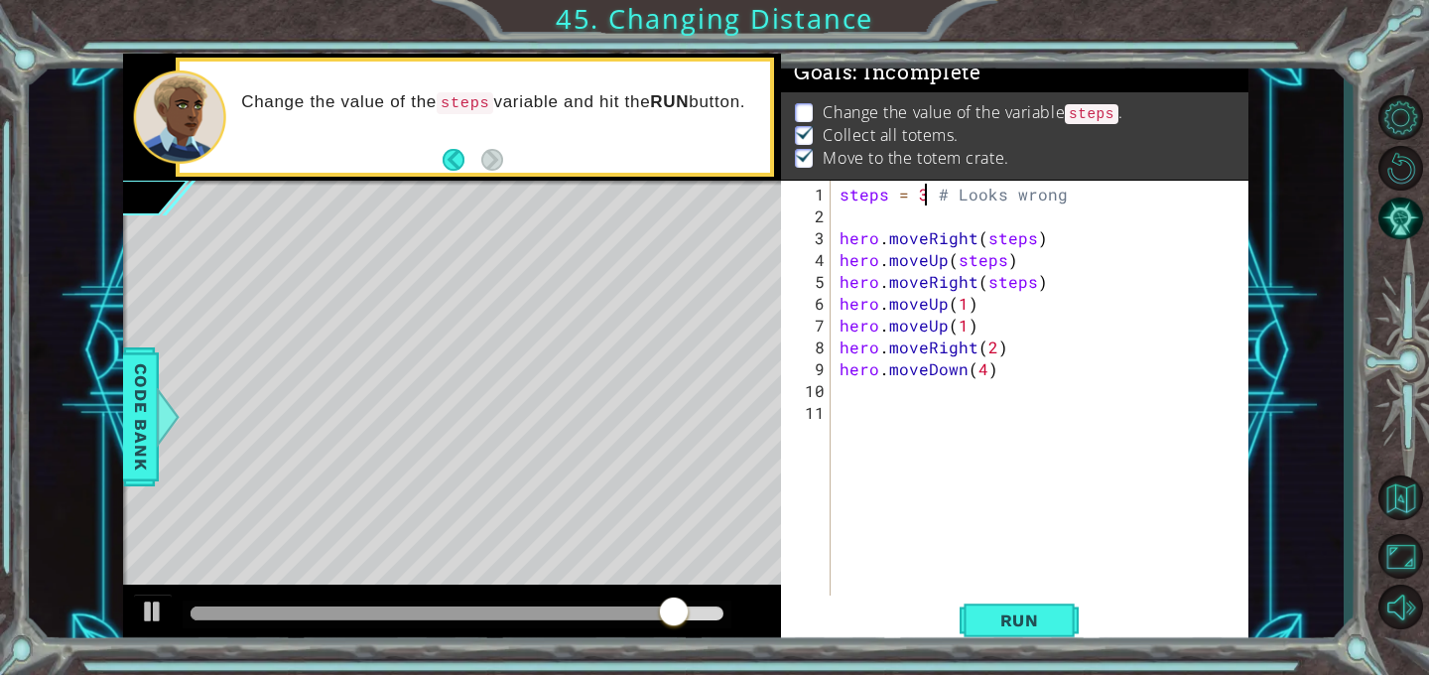
scroll to position [0, 5]
click at [1008, 617] on span "Run" at bounding box center [1020, 621] width 78 height 20
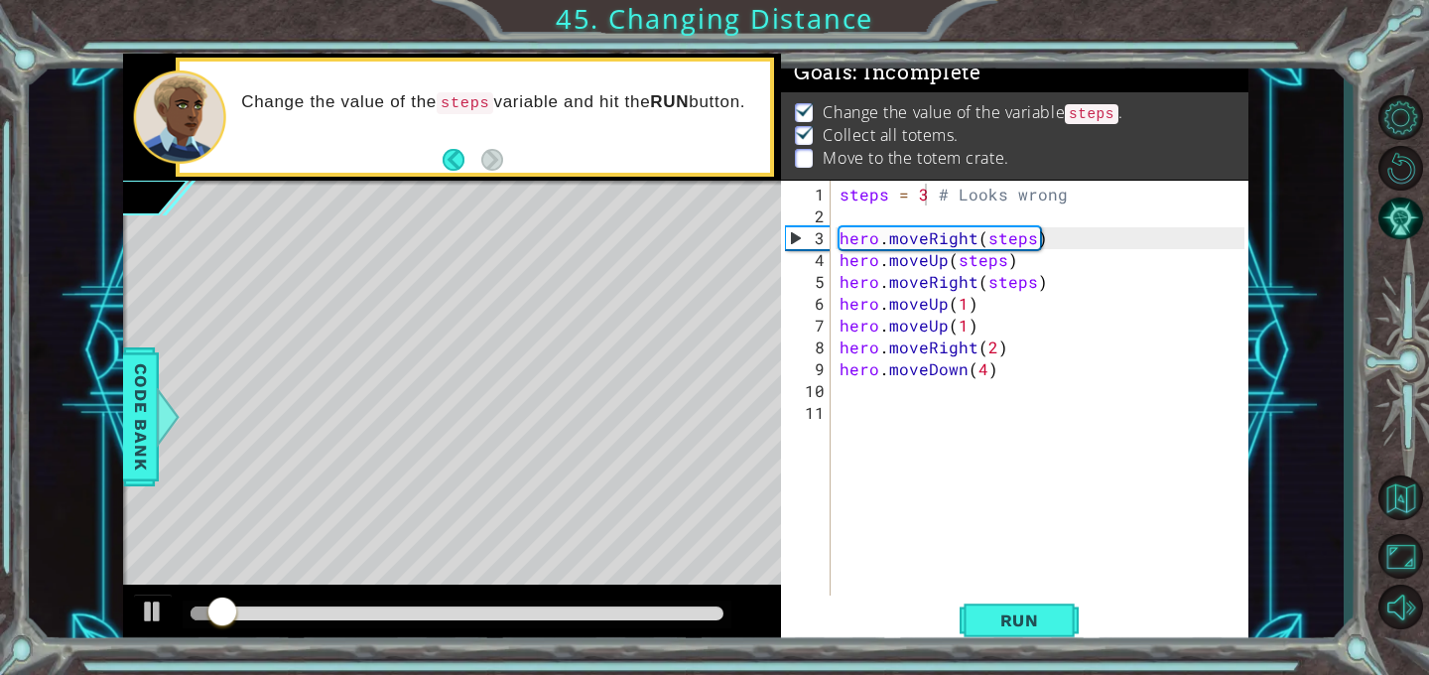
drag, startPoint x: 687, startPoint y: 606, endPoint x: 798, endPoint y: 606, distance: 111.2
click at [798, 606] on div "1 ההההההההההההההההההההההההההההההההההההההההההההההההההההההההההההההההההההההההההההה…" at bounding box center [686, 351] width 1126 height 594
click at [716, 609] on div at bounding box center [457, 614] width 533 height 14
drag, startPoint x: 713, startPoint y: 611, endPoint x: 74, endPoint y: 593, distance: 638.6
click at [99, 593] on div "1 ההההההההההההההההההההההההההההההההההההההההההההההההההההההההההההההההההההההההההההה…" at bounding box center [686, 351] width 1315 height 594
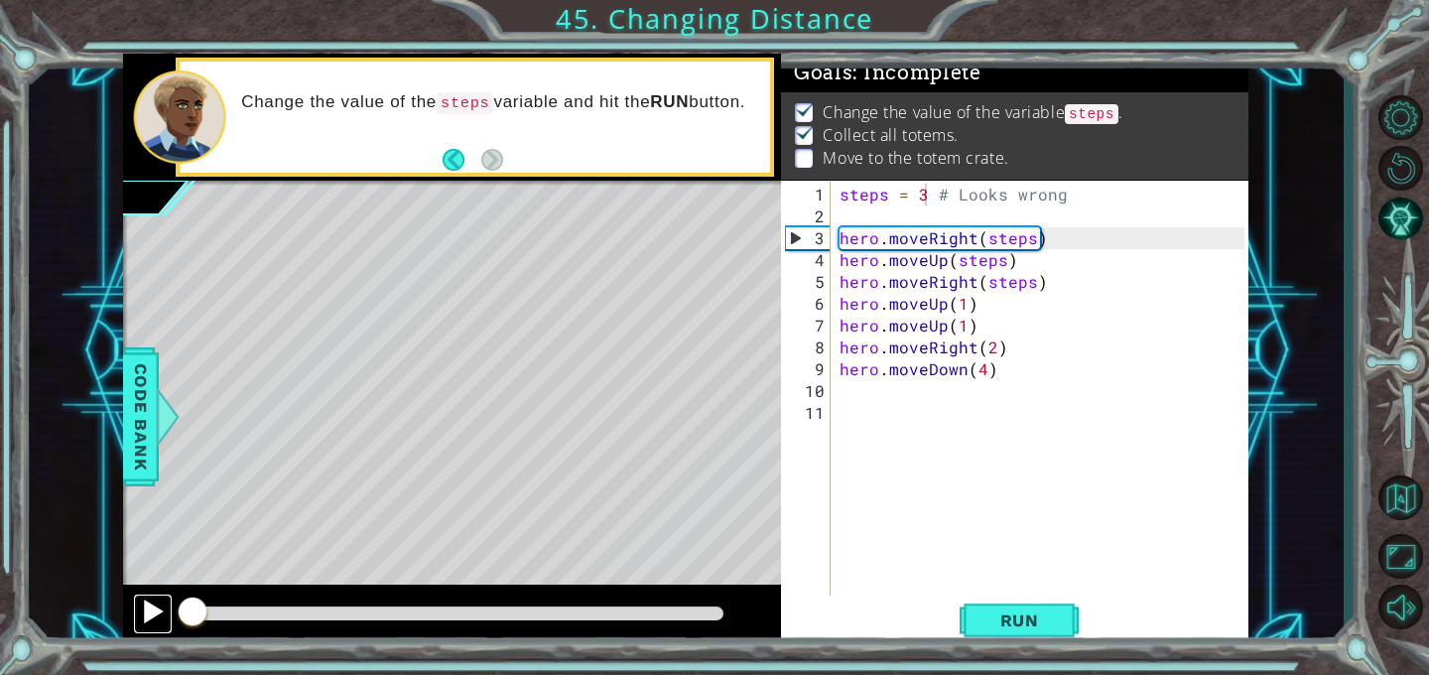
click at [154, 607] on div at bounding box center [153, 612] width 26 height 26
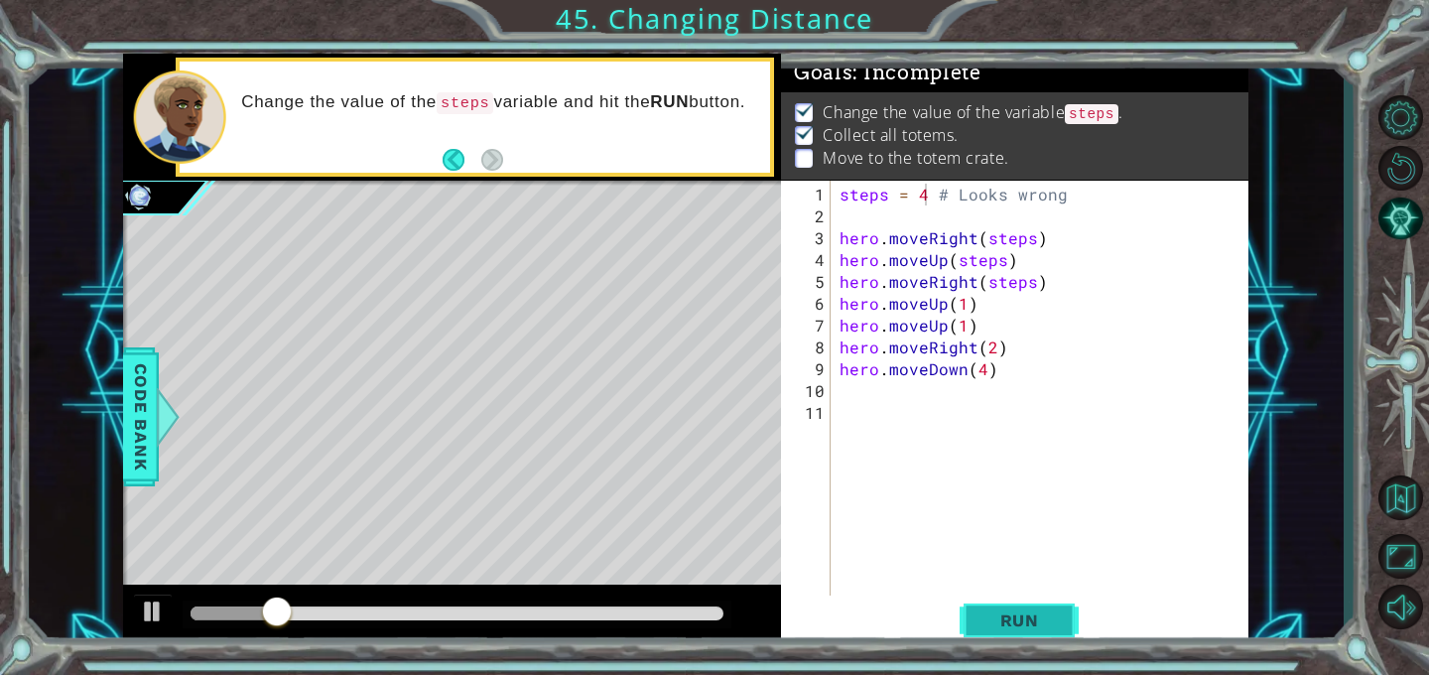
click at [982, 616] on span "Run" at bounding box center [1020, 621] width 78 height 20
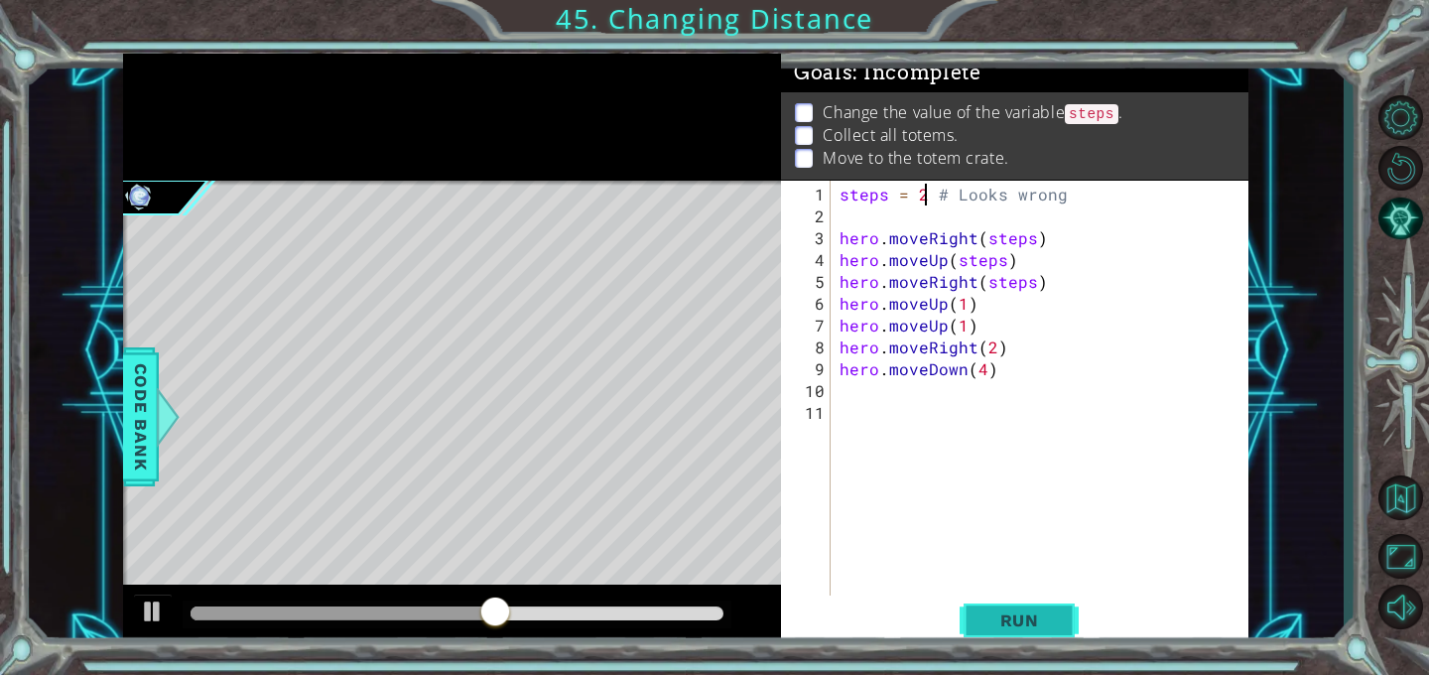
click at [1039, 618] on span "Run" at bounding box center [1020, 621] width 78 height 20
click at [1008, 622] on span "Run" at bounding box center [1020, 621] width 78 height 20
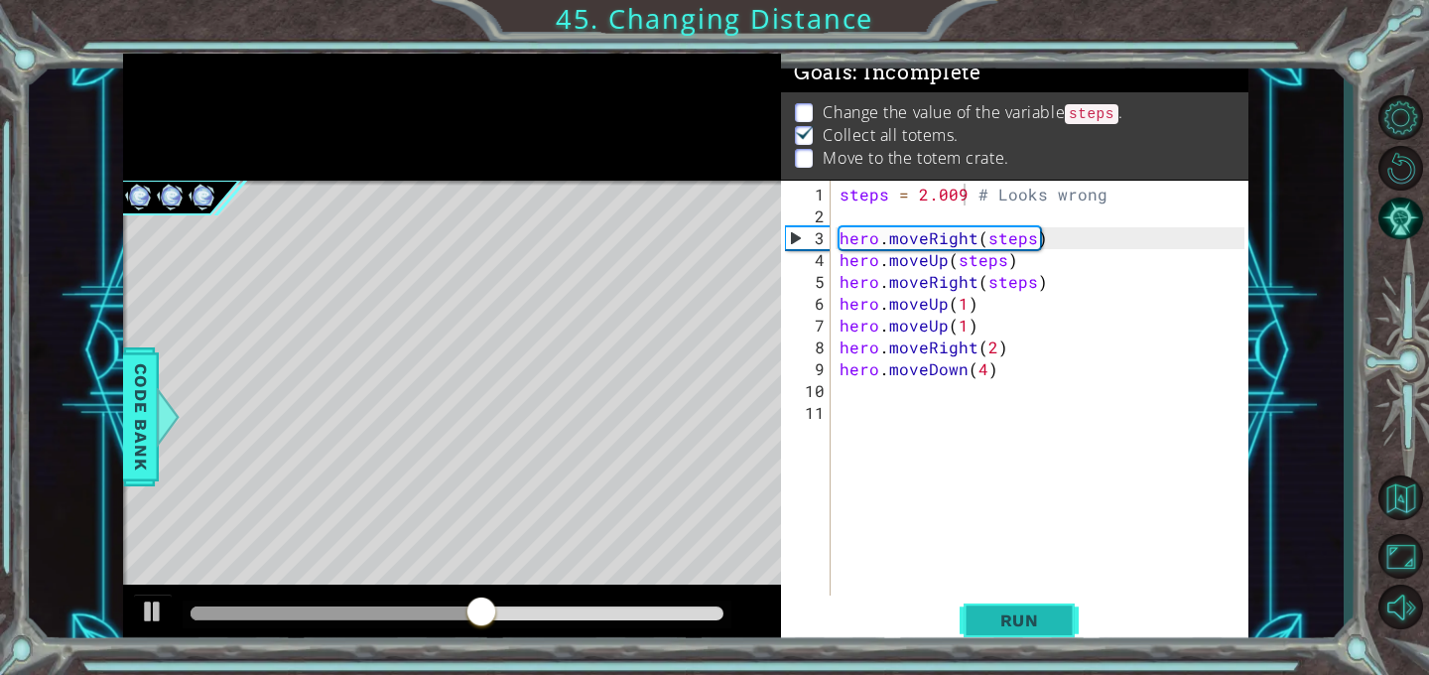
click at [1040, 631] on button "Run" at bounding box center [1019, 621] width 119 height 47
click at [160, 617] on div at bounding box center [153, 612] width 26 height 26
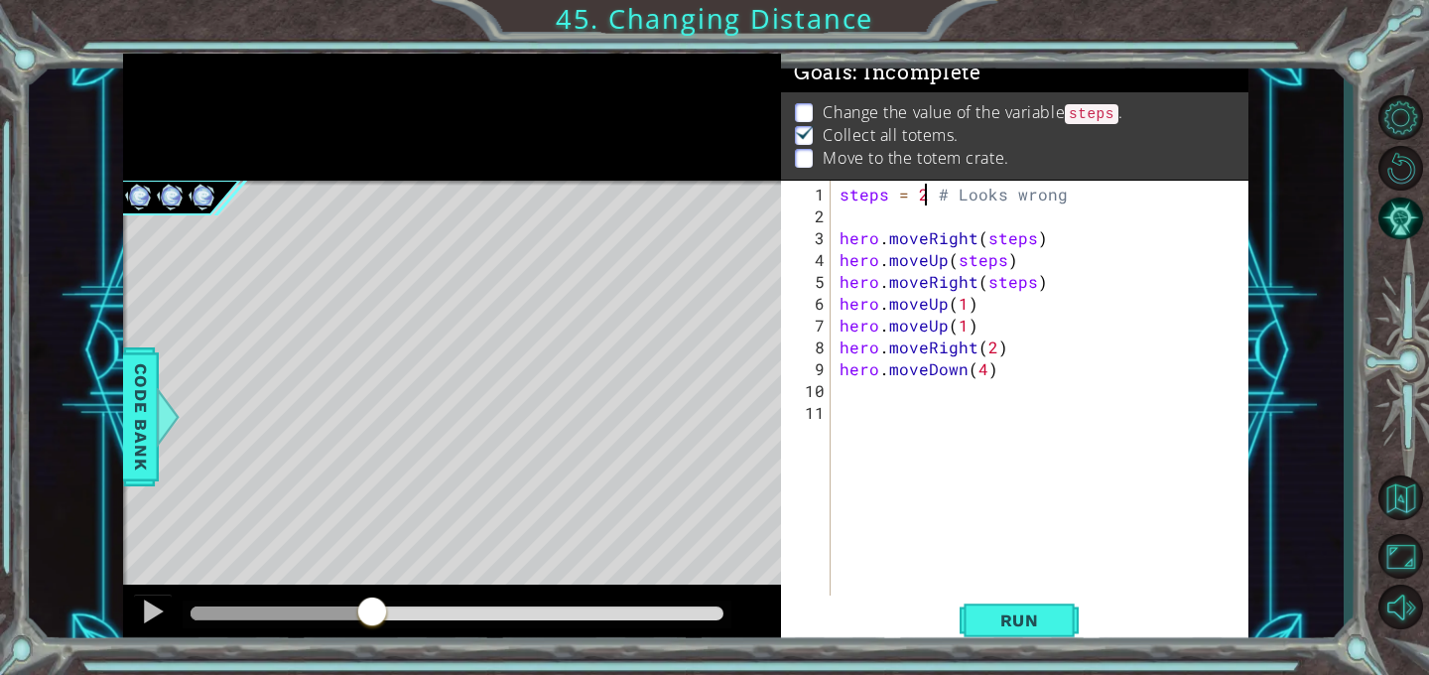
scroll to position [0, 6]
click at [1027, 235] on div "steps = 2 # Looks wrong hero . moveRight ( steps ) hero . moveUp ( steps ) hero…" at bounding box center [1045, 413] width 419 height 459
click at [999, 258] on div "steps = 2 # Looks wrong hero . moveRight ( 2 ) hero . moveUp ( steps ) hero . m…" at bounding box center [1045, 413] width 419 height 459
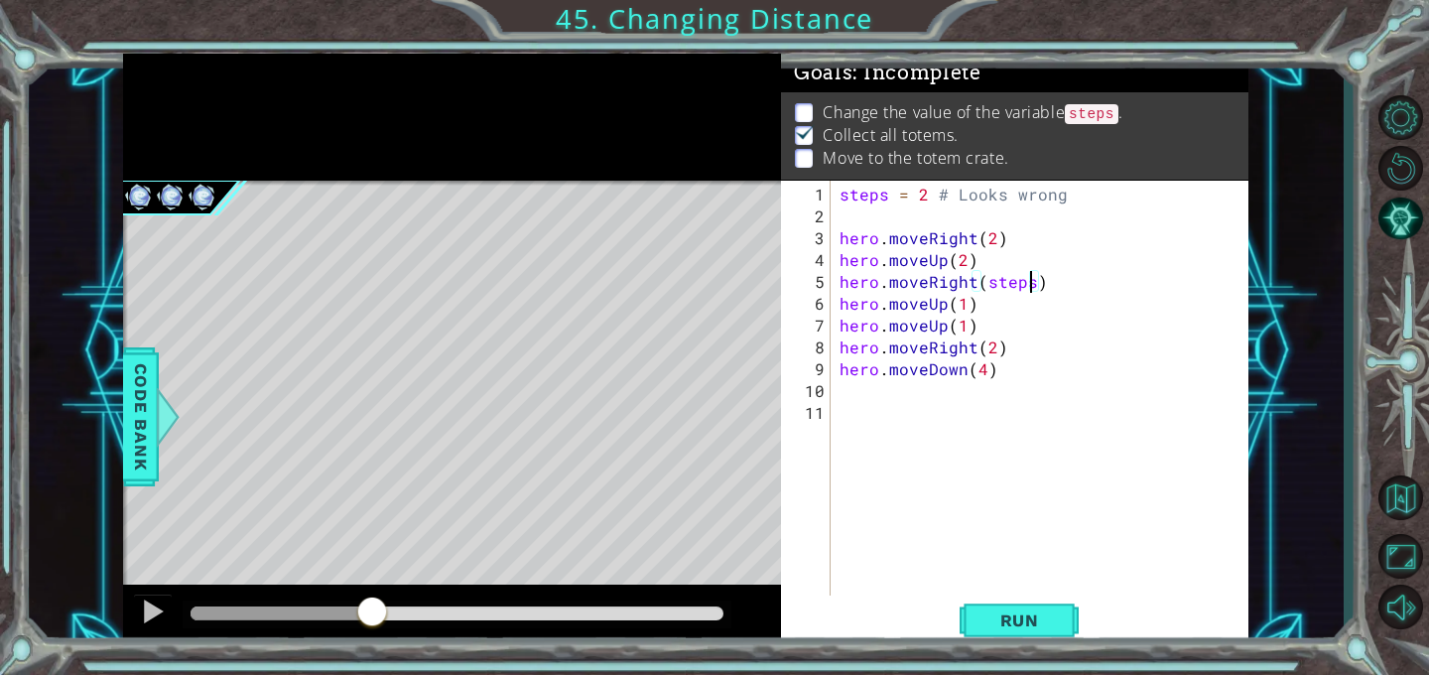
click at [1028, 284] on div "steps = 2 # Looks wrong hero . moveRight ( 2 ) hero . moveUp ( 2 ) hero . moveR…" at bounding box center [1045, 413] width 419 height 459
click at [1011, 635] on button "Run" at bounding box center [1019, 621] width 119 height 47
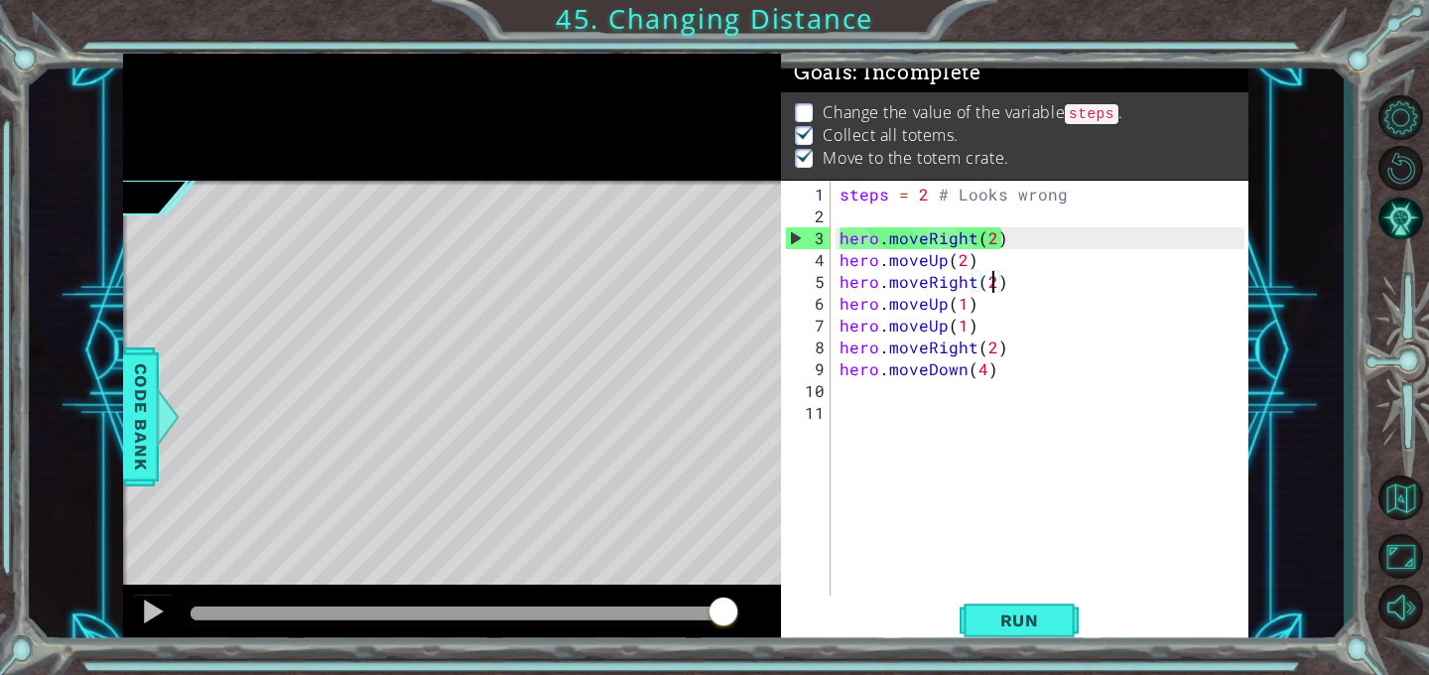
drag, startPoint x: 654, startPoint y: 616, endPoint x: 789, endPoint y: 612, distance: 135.1
click at [788, 612] on div "1 ההההההההההההההההההההההההההההההההההההההההההההההההההההההההההההההההההההההההההההה…" at bounding box center [686, 351] width 1126 height 594
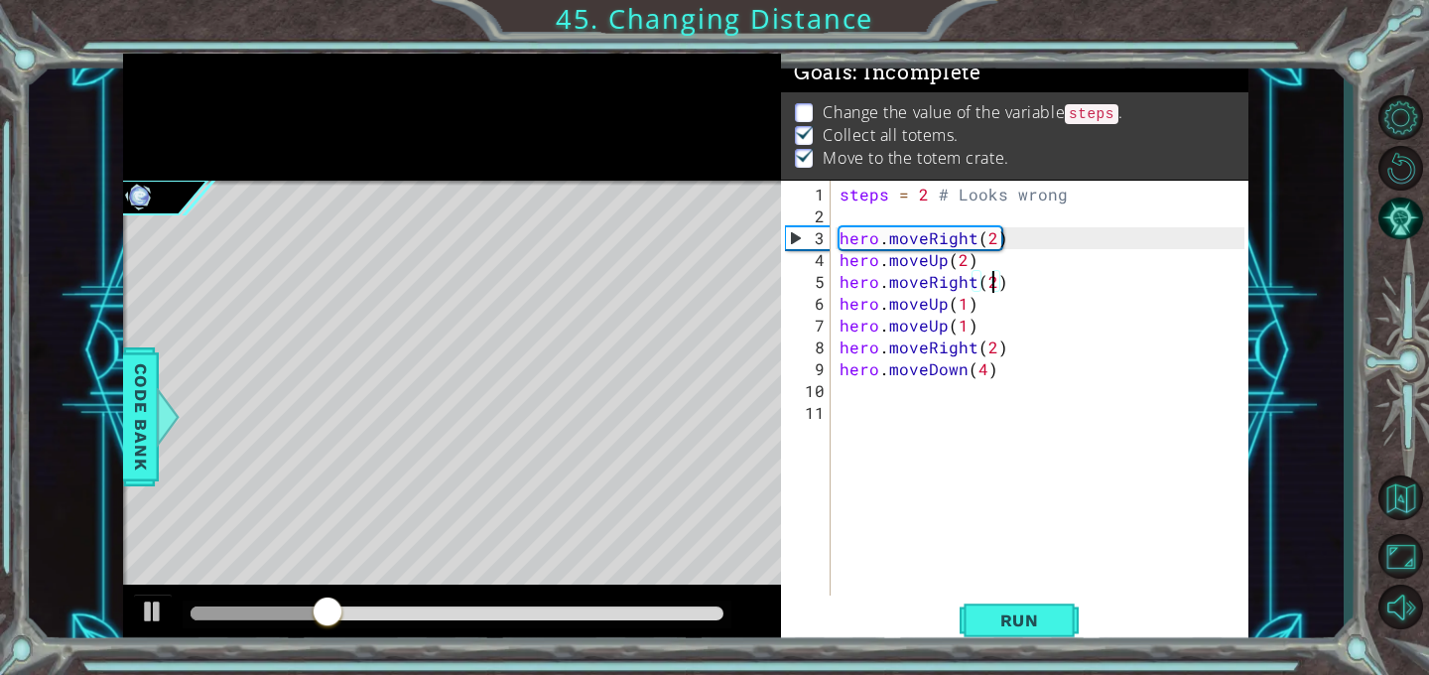
click at [887, 190] on div "steps = 2 # Looks wrong hero . moveRight ( 2 ) hero . moveUp ( 2 ) hero . moveR…" at bounding box center [1045, 413] width 419 height 459
click at [928, 197] on div "steps = 2 # Looks wrong hero . moveRight ( 2 ) hero . moveUp ( 2 ) hero . moveR…" at bounding box center [1045, 413] width 419 height 459
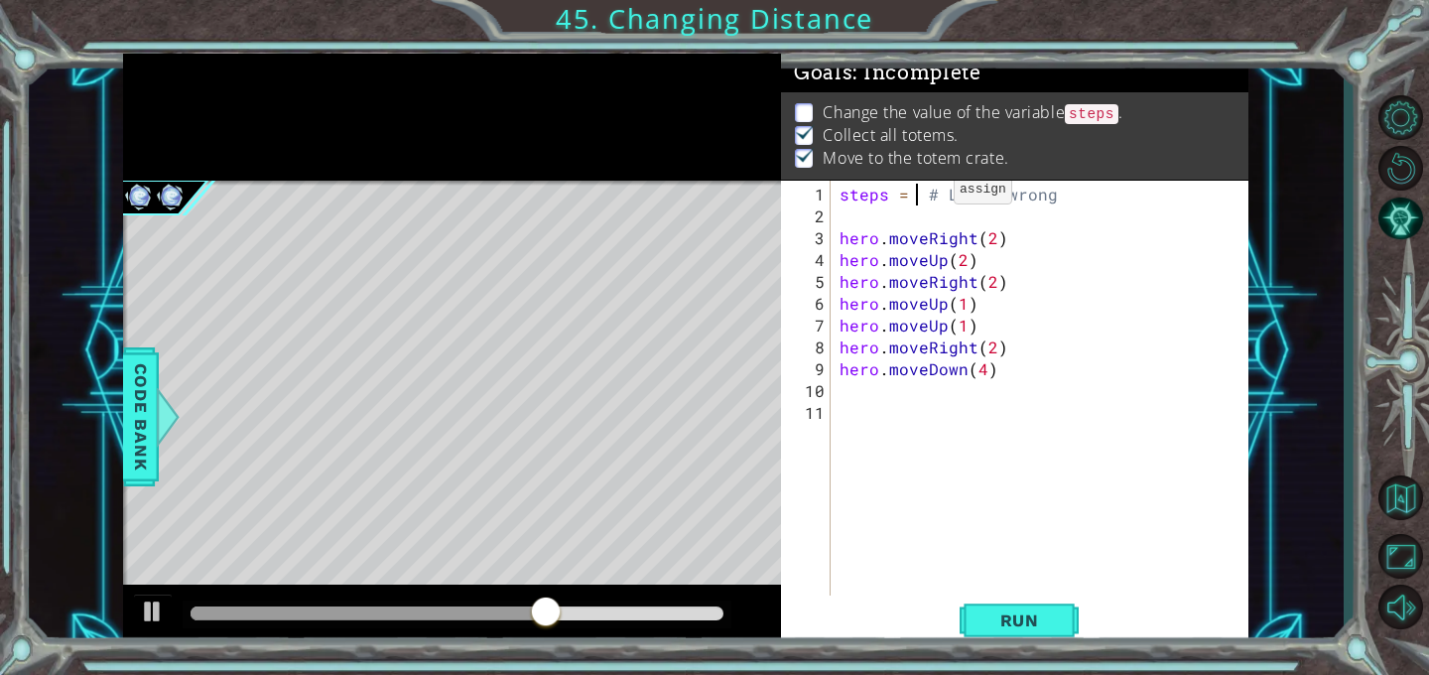
scroll to position [0, 6]
type textarea "steps = 3 # Looks wrong"
click at [979, 621] on button "Run" at bounding box center [1019, 621] width 119 height 47
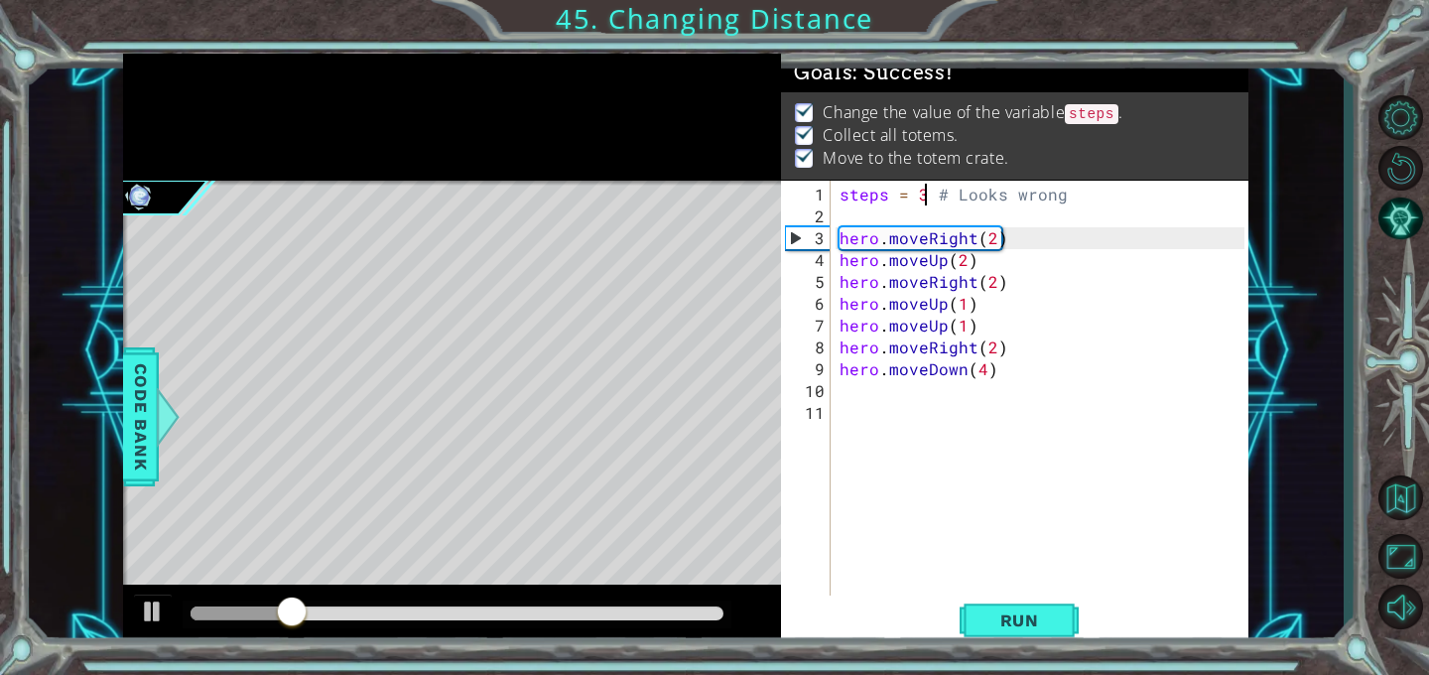
click at [703, 608] on div at bounding box center [457, 614] width 533 height 14
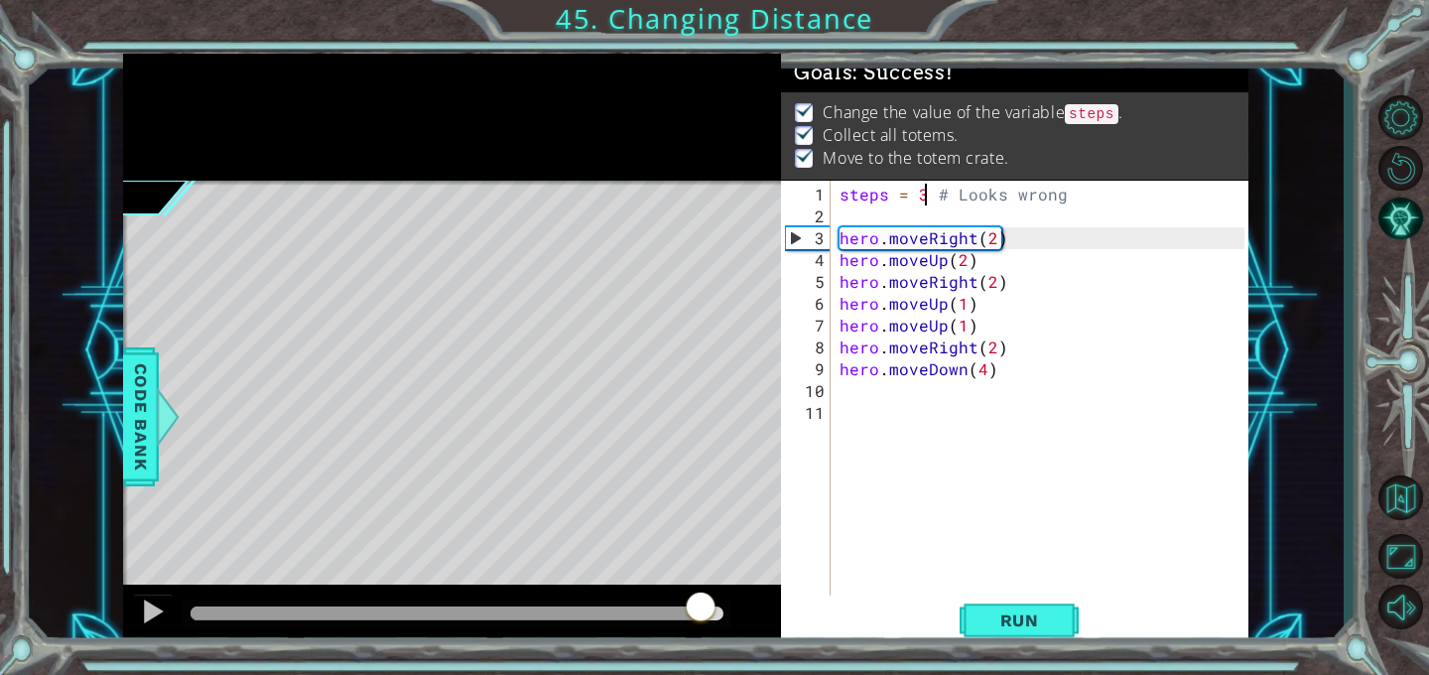
drag, startPoint x: 703, startPoint y: 608, endPoint x: 739, endPoint y: 608, distance: 35.7
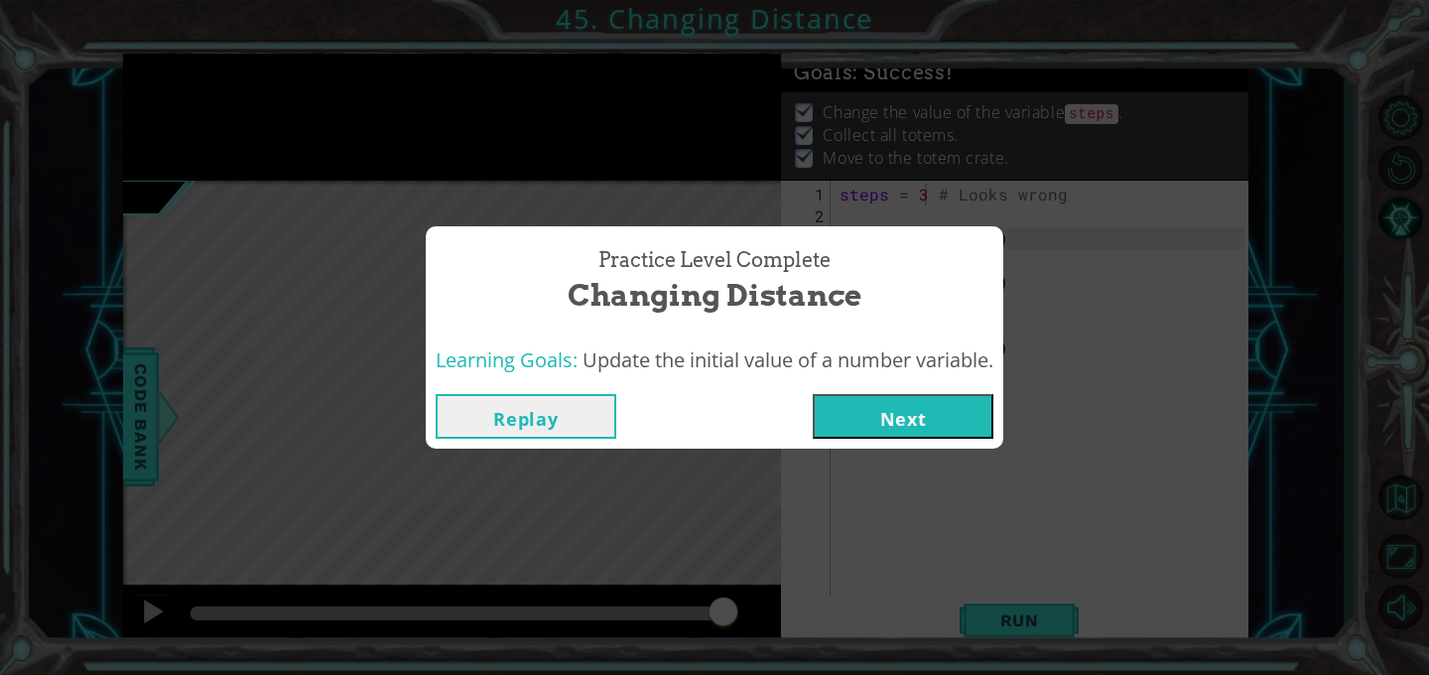
click at [864, 442] on div "Replay Next" at bounding box center [715, 416] width 578 height 65
click at [862, 426] on button "Next" at bounding box center [903, 416] width 181 height 45
